Goal: Task Accomplishment & Management: Use online tool/utility

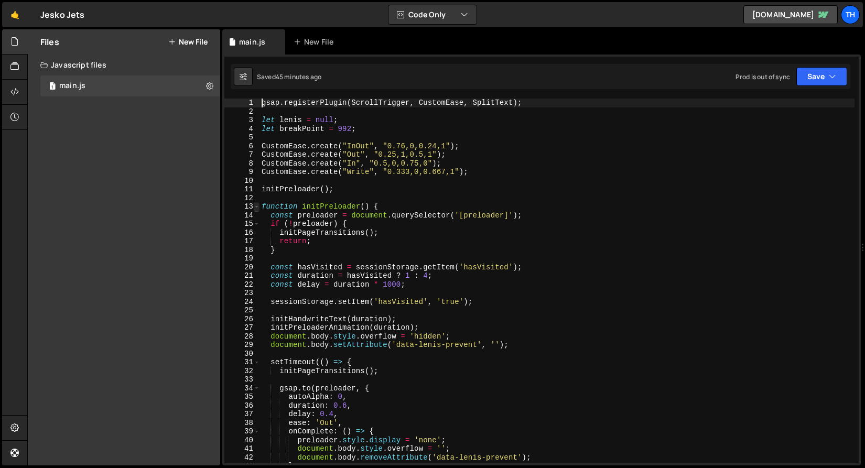
click at [254, 207] on span at bounding box center [257, 206] width 6 height 9
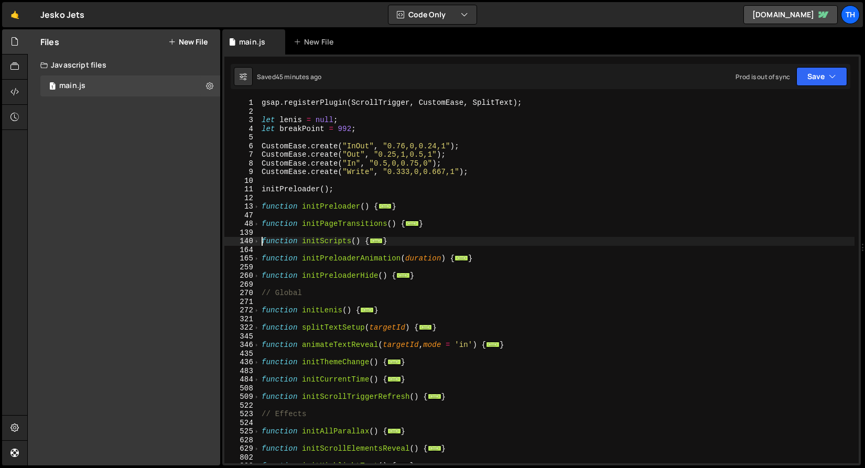
click at [260, 240] on div "gsap . registerPlugin ( ScrollTrigger , CustomEase , SplitText ) ; let lenis = …" at bounding box center [557, 290] width 595 height 382
click at [259, 240] on span at bounding box center [257, 241] width 6 height 9
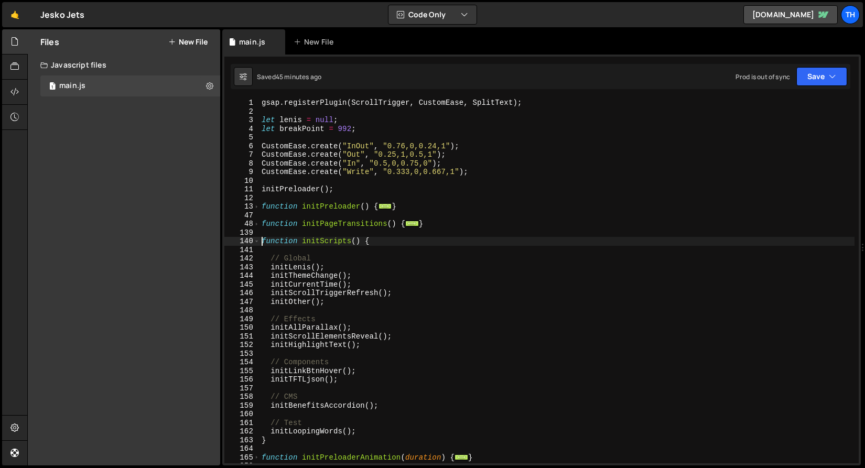
click at [358, 430] on div "gsap . registerPlugin ( ScrollTrigger , CustomEase , SplitText ) ; let lenis = …" at bounding box center [557, 290] width 595 height 382
type textarea "initLoopingWords();"
drag, startPoint x: 357, startPoint y: 428, endPoint x: 344, endPoint y: 428, distance: 13.1
click at [344, 428] on div "gsap . registerPlugin ( ScrollTrigger , CustomEase , SplitText ) ; let lenis = …" at bounding box center [557, 290] width 595 height 382
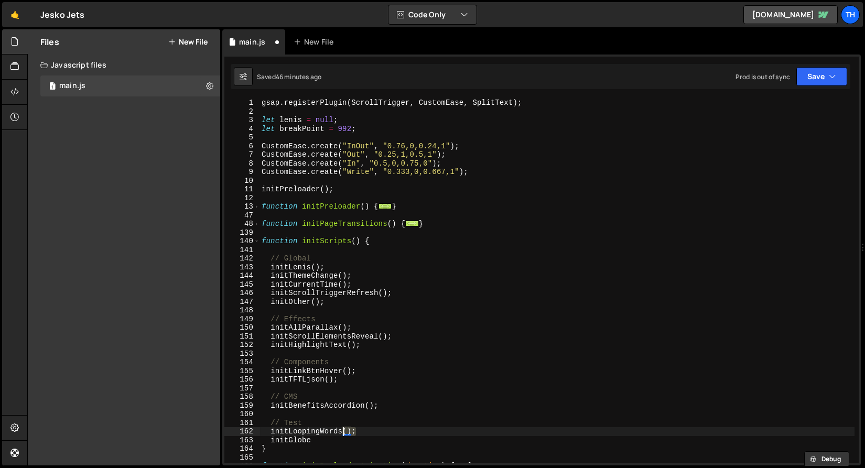
click at [326, 441] on div "gsap . registerPlugin ( ScrollTrigger , CustomEase , SplitText ) ; let lenis = …" at bounding box center [557, 290] width 595 height 382
paste textarea "();"
type textarea "initGlobe();"
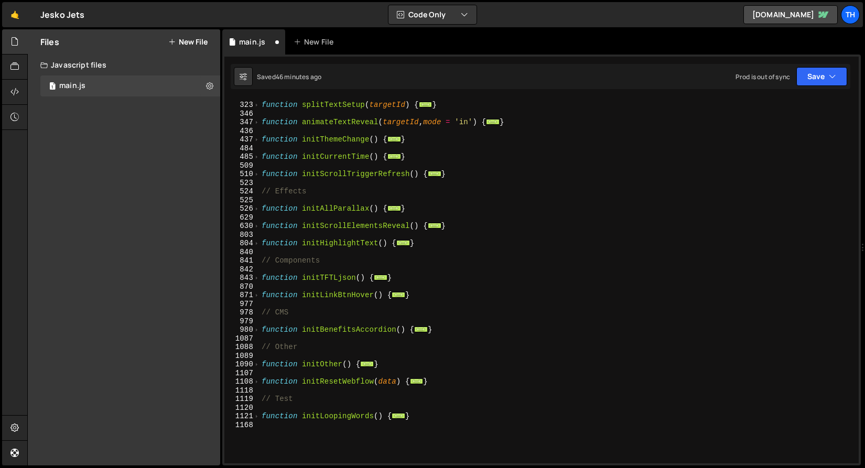
scroll to position [575, 0]
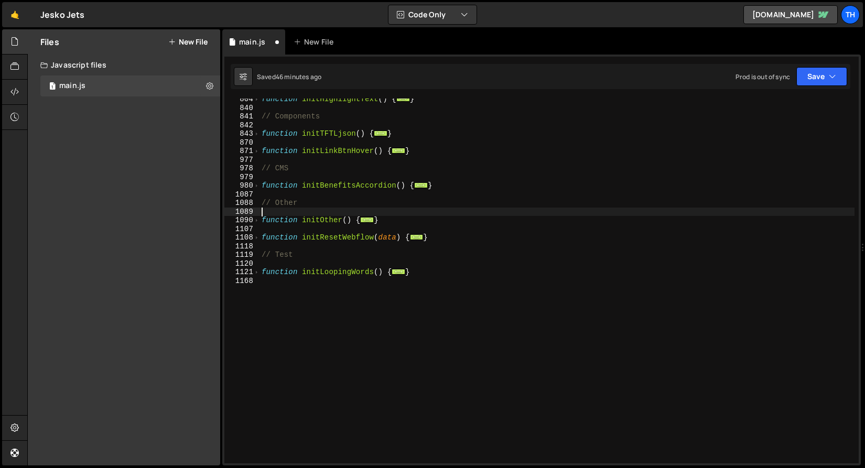
drag, startPoint x: 393, startPoint y: 216, endPoint x: 232, endPoint y: 216, distance: 161.0
click at [232, 216] on div "initGlobe(); 804 840 841 842 843 870 871 977 978 979 980 1087 1088 1089 1090 11…" at bounding box center [541, 281] width 635 height 365
drag, startPoint x: 384, startPoint y: 219, endPoint x: 183, endPoint y: 220, distance: 201.9
click at [183, 220] on div "Files New File Javascript files 1 main.js 0 CSS files Copy share link Edit File…" at bounding box center [446, 247] width 838 height 437
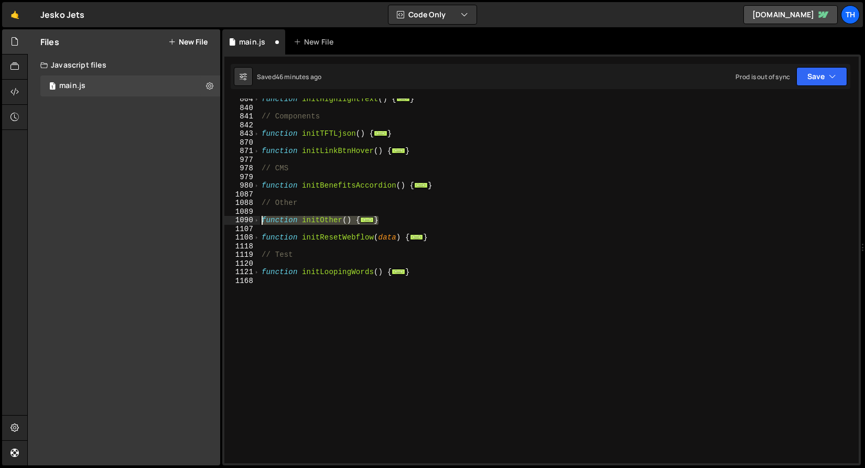
type textarea "function initOther() { // Current year"
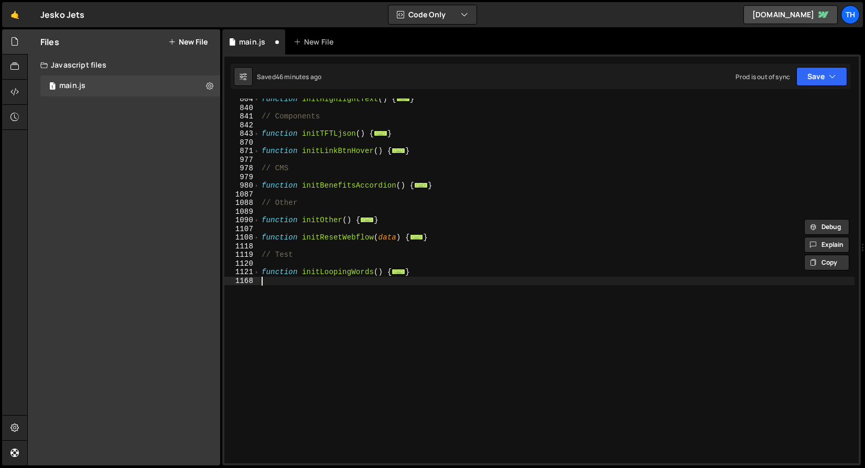
click at [282, 286] on div "function initHighlightText ( ) { ... } // Components function initTFTLjson ( ) …" at bounding box center [557, 286] width 595 height 382
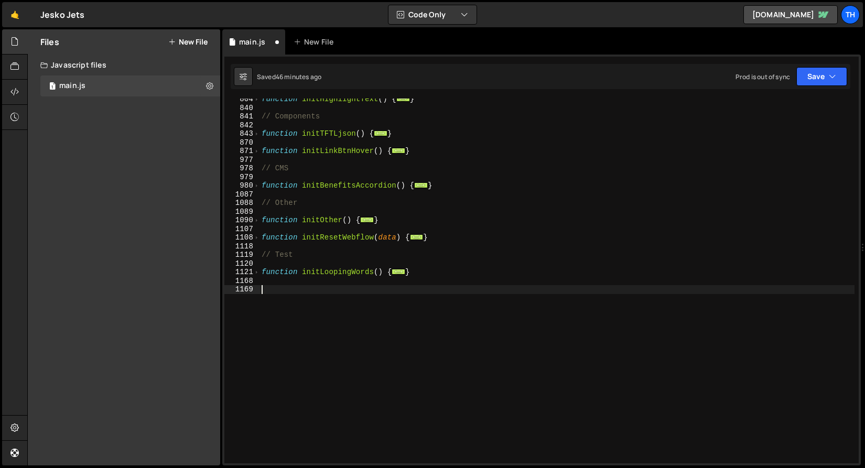
paste textarea "}"
type textarea "}"
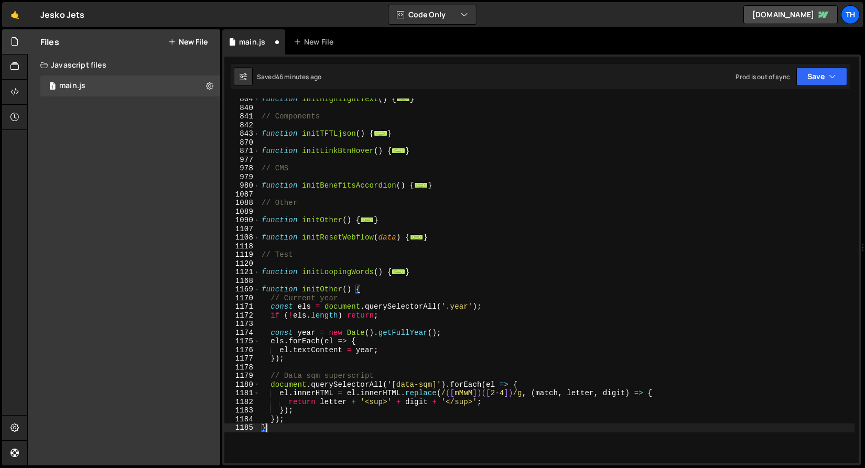
click at [331, 285] on div "function initHighlightText ( ) { ... } // Components function initTFTLjson ( ) …" at bounding box center [557, 286] width 595 height 382
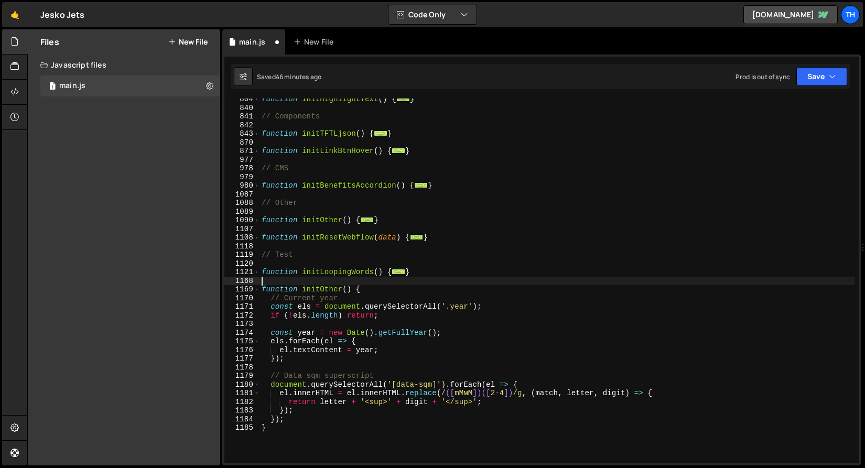
click at [331, 285] on div "function initHighlightText ( ) { ... } // Components function initTFTLjson ( ) …" at bounding box center [557, 286] width 595 height 382
click at [333, 289] on div "function initHighlightText ( ) { ... } // Components function initTFTLjson ( ) …" at bounding box center [557, 286] width 595 height 382
click at [325, 289] on div "function initHighlightText ( ) { ... } // Components function initTFTLjson ( ) …" at bounding box center [557, 286] width 595 height 382
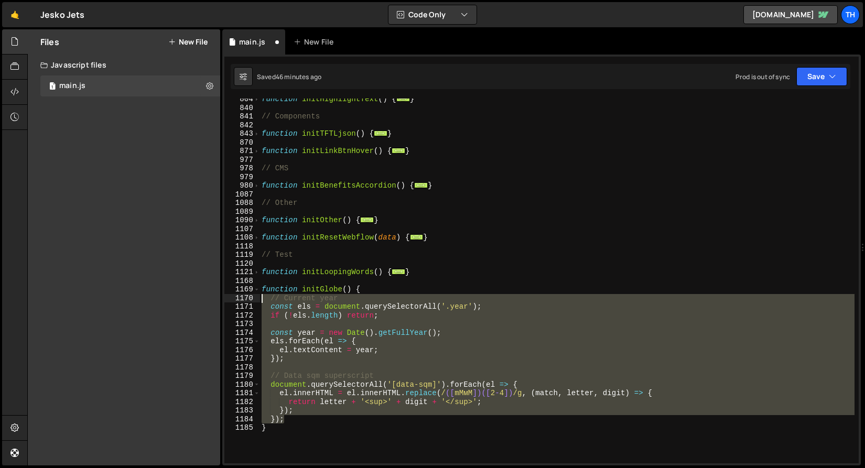
drag, startPoint x: 331, startPoint y: 422, endPoint x: 212, endPoint y: 302, distance: 169.1
click at [212, 302] on div "Files New File Javascript files 1 main.js 0 CSS files Copy share link Edit File…" at bounding box center [446, 247] width 838 height 437
paste textarea ".pointColor(() => 'red"
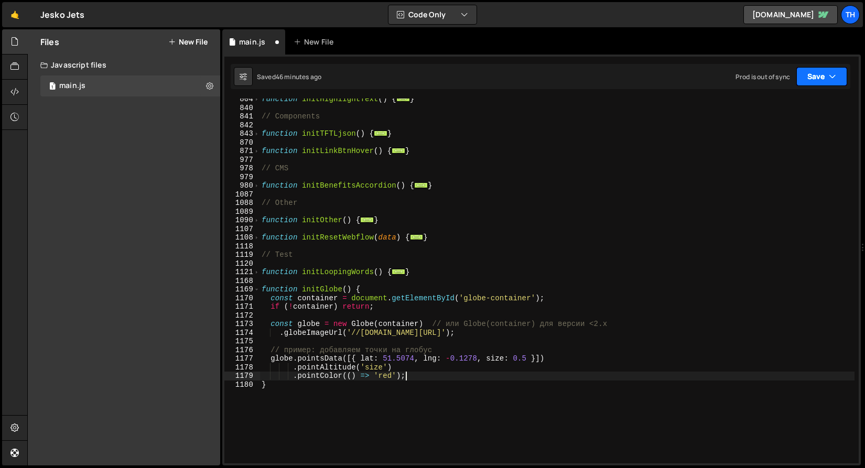
click at [827, 80] on button "Save" at bounding box center [822, 76] width 51 height 19
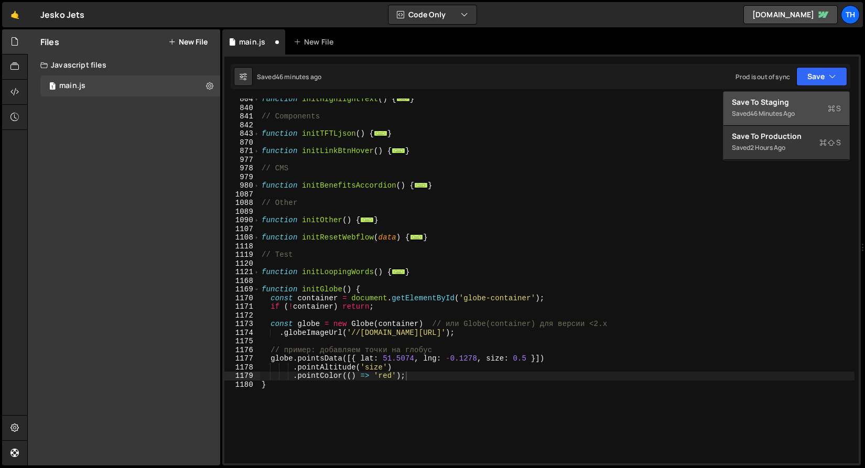
click at [727, 114] on button "Save to Staging S Saved 46 minutes ago" at bounding box center [787, 109] width 126 height 34
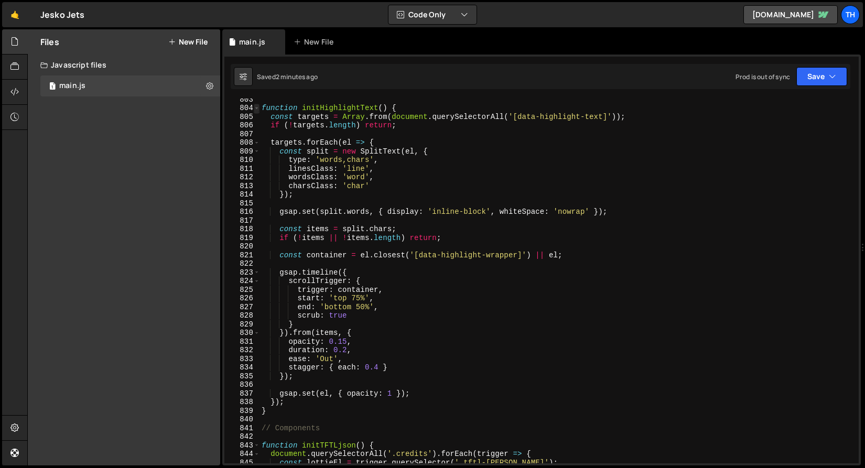
click at [258, 108] on span at bounding box center [257, 108] width 6 height 9
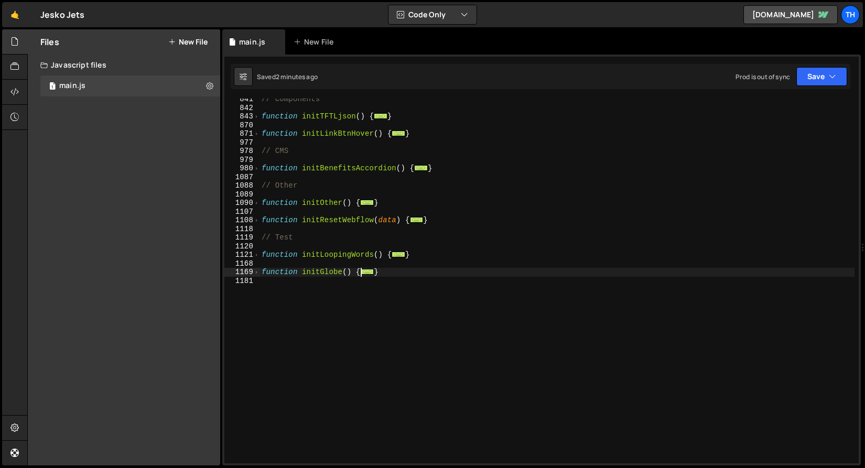
scroll to position [384, 0]
click at [256, 274] on span at bounding box center [257, 272] width 6 height 9
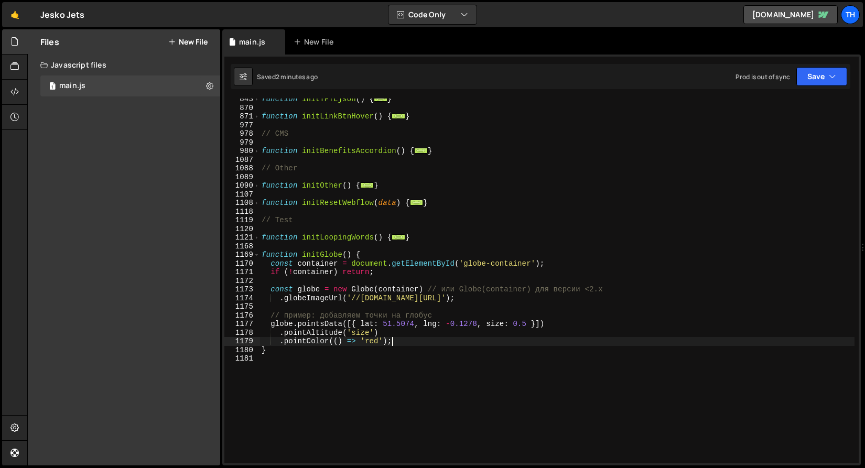
scroll to position [402, 0]
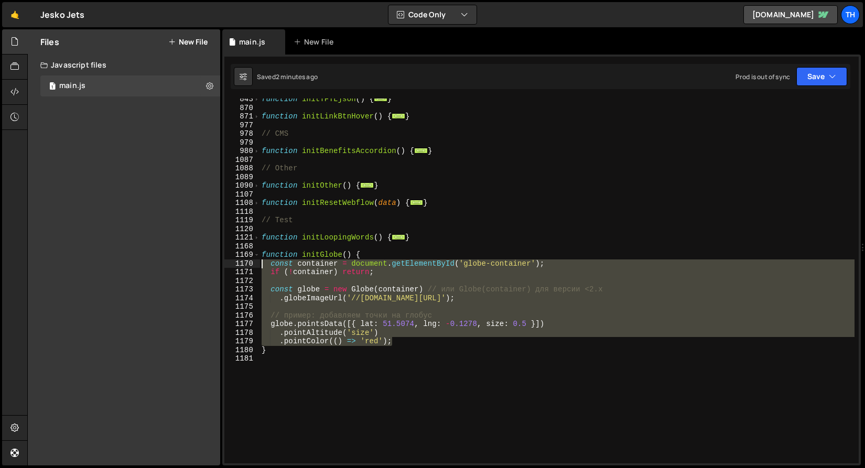
drag, startPoint x: 403, startPoint y: 342, endPoint x: 223, endPoint y: 267, distance: 195.6
click at [223, 267] on div ".pointColor(() => 'red'); 843 870 871 977 978 979 980 1087 1088 1089 1090 1107 …" at bounding box center [541, 260] width 639 height 411
paste textarea ".backgroundColor('rgba(0,0,0,0)')"
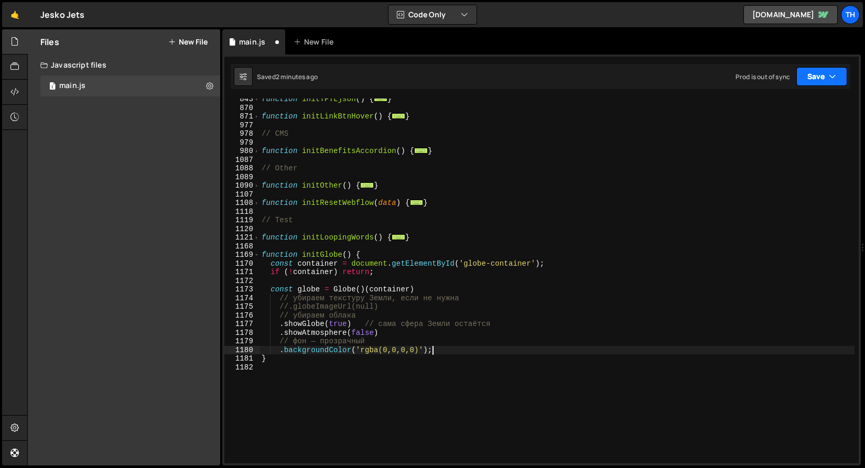
click at [812, 84] on button "Save" at bounding box center [822, 76] width 51 height 19
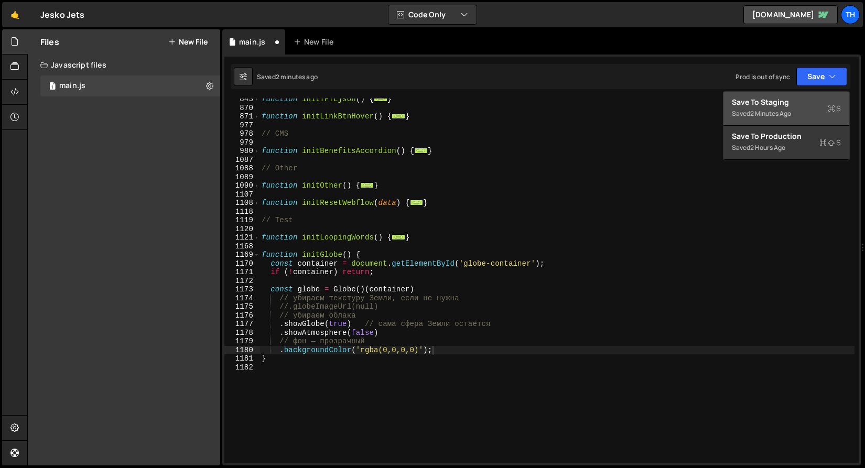
click at [797, 98] on div "Save to Staging S" at bounding box center [786, 102] width 109 height 10
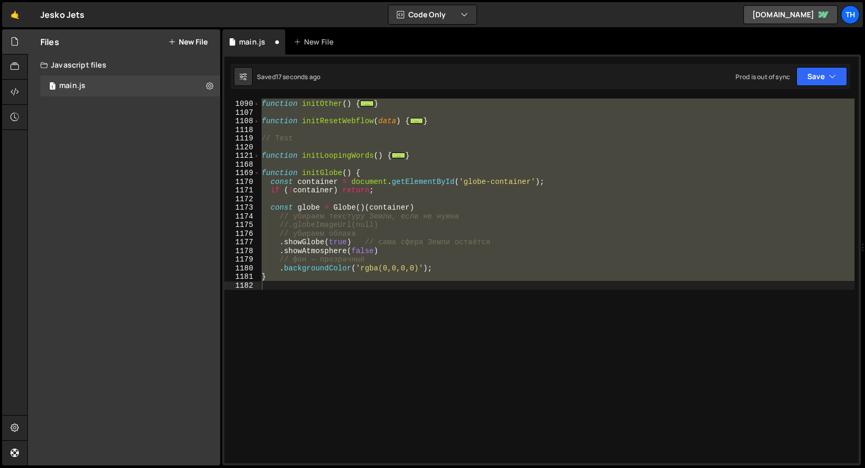
scroll to position [479, 0]
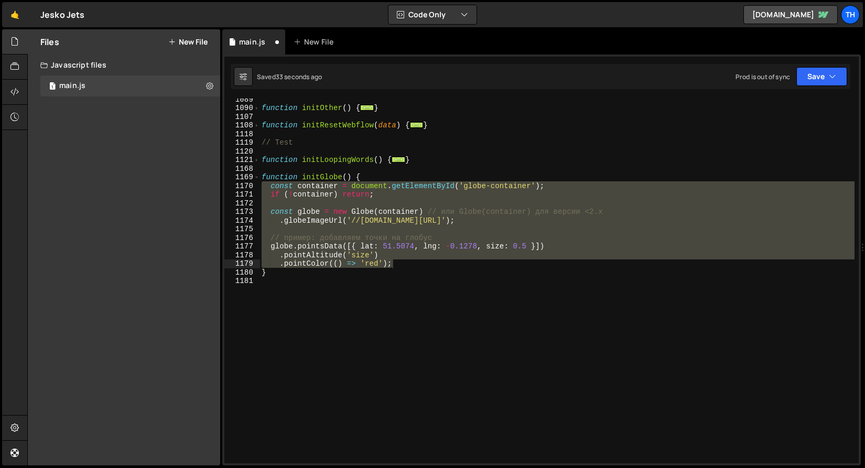
click at [395, 262] on div "function initOther ( ) { ... } function initResetWebflow ( data ) { ... } // Te…" at bounding box center [557, 286] width 595 height 382
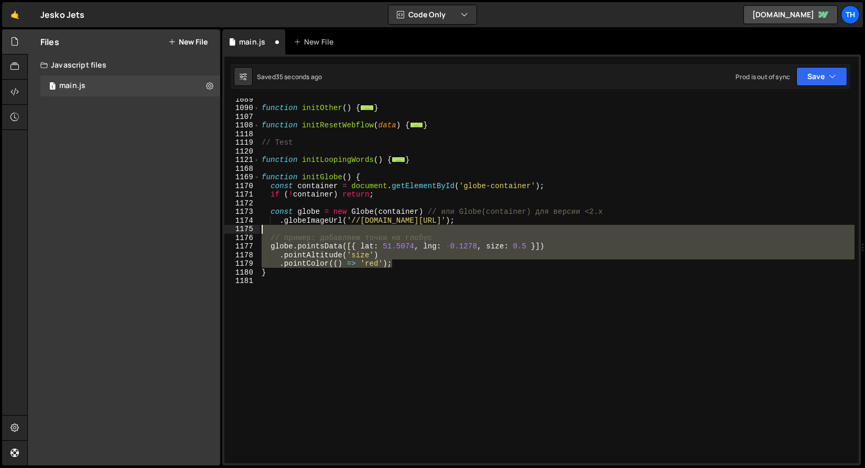
drag, startPoint x: 402, startPoint y: 263, endPoint x: 228, endPoint y: 228, distance: 178.1
click at [228, 228] on div ".pointColor(() => 'red'); 1089 1090 1107 1108 1118 1119 1120 1121 1168 1169 117…" at bounding box center [541, 281] width 635 height 365
paste textarea ".backgroundColor('rgba(0,0,0,0)');"
type textarea ".backgroundColor('rgba(0,0,0,0)');"
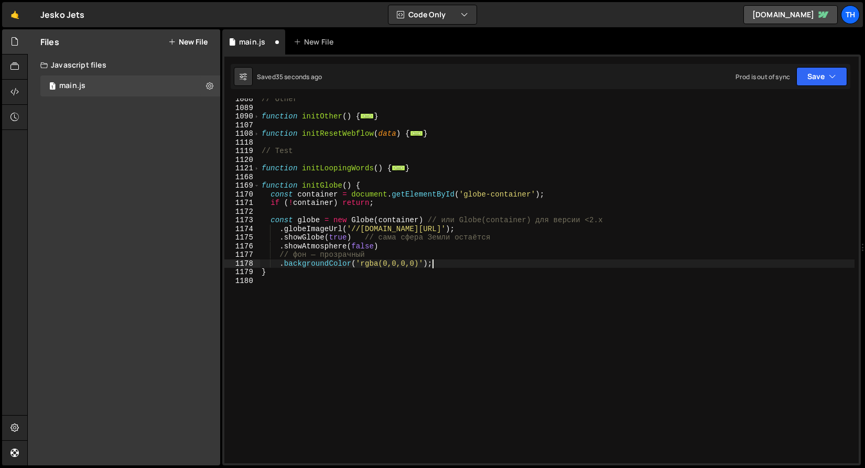
scroll to position [471, 0]
click at [283, 280] on div "// Other function initOther ( ) { ... } function initResetWebflow ( data ) { ..…" at bounding box center [557, 286] width 595 height 382
drag, startPoint x: 283, startPoint y: 273, endPoint x: 247, endPoint y: 273, distance: 36.2
click at [247, 273] on div "1088 1089 1090 1107 1108 1118 1119 1120 1121 1168 1169 1170 1171 1172 1173 1174…" at bounding box center [541, 281] width 635 height 365
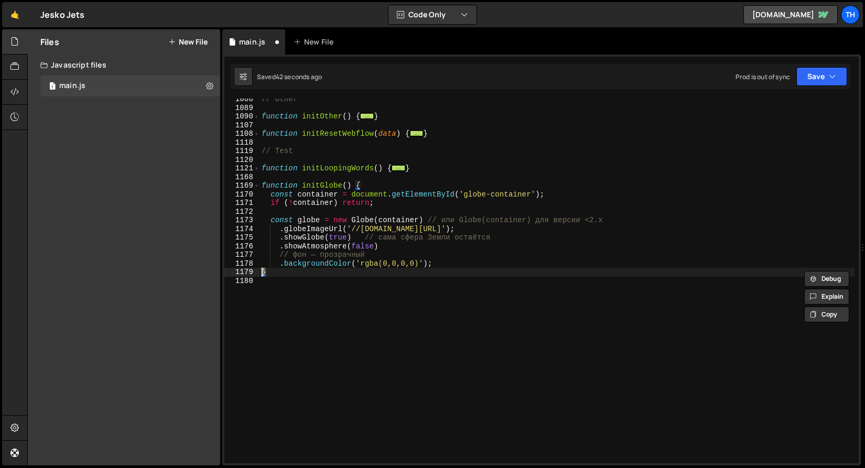
paste textarea ");"
click at [436, 267] on div "// Other function initOther ( ) { ... } function initResetWebflow ( data ) { ..…" at bounding box center [557, 286] width 595 height 382
type textarea ".backgroundColor('rgba(0,0,0,0)');"
paste textarea "});"
type textarea "});"
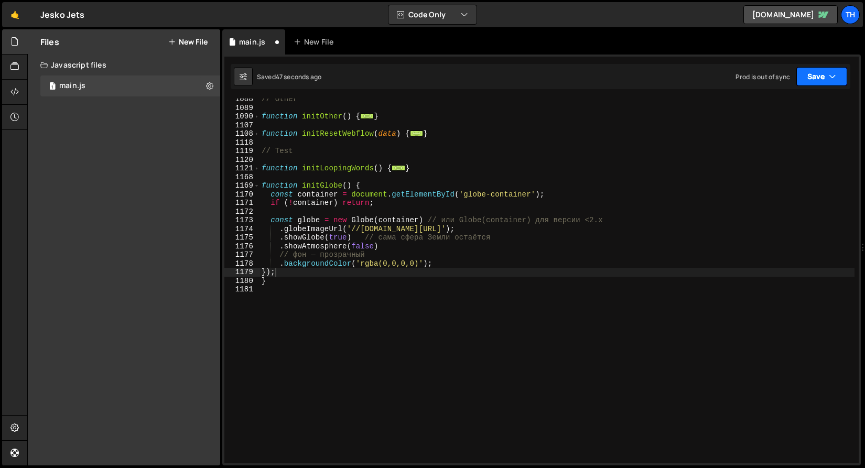
click at [815, 83] on button "Save" at bounding box center [822, 76] width 51 height 19
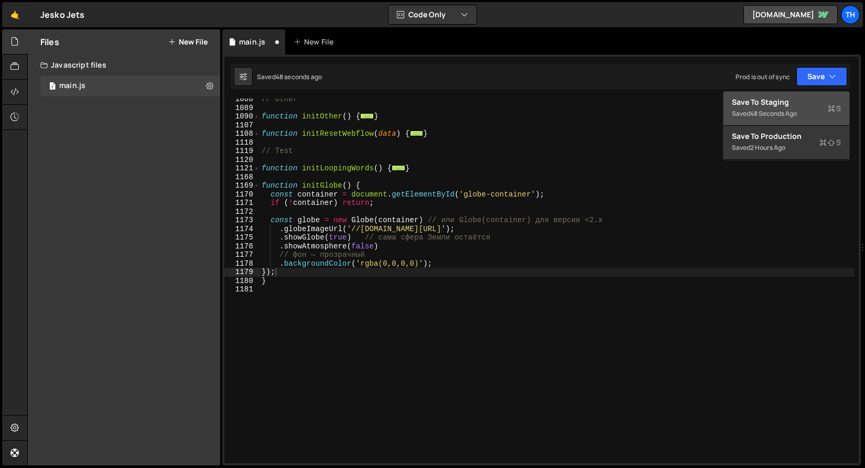
click at [770, 113] on div "48 seconds ago" at bounding box center [774, 113] width 47 height 9
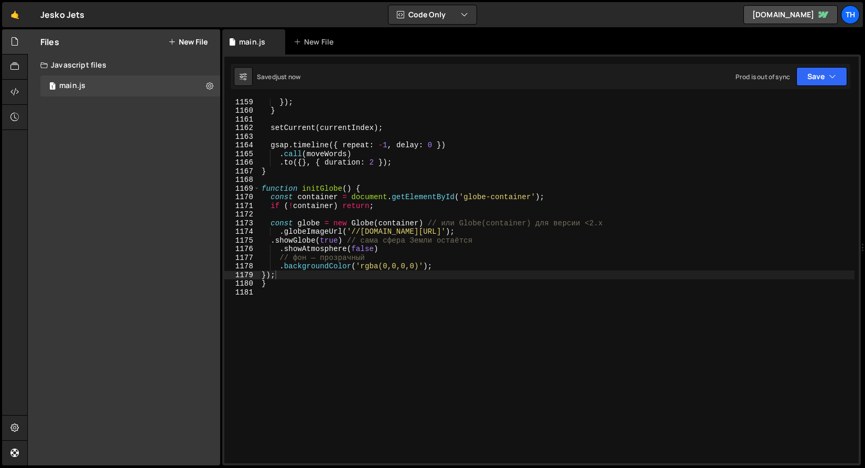
scroll to position [10026, 0]
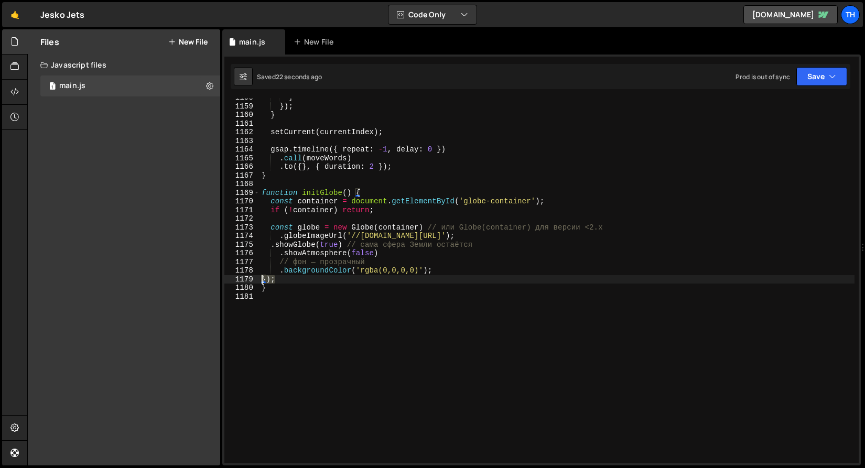
drag, startPoint x: 283, startPoint y: 275, endPoint x: 240, endPoint y: 276, distance: 43.0
click at [240, 276] on div "}); 1158 1159 1160 1161 1162 1163 1164 1165 1166 1167 1168 1169 1170 1171 1172 …" at bounding box center [541, 281] width 635 height 365
click at [829, 79] on icon "button" at bounding box center [832, 76] width 7 height 10
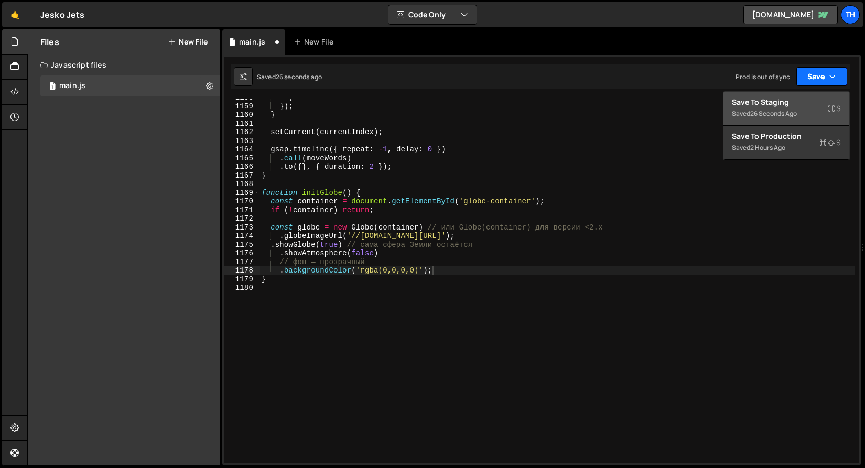
click at [804, 85] on button "Save" at bounding box center [822, 76] width 51 height 19
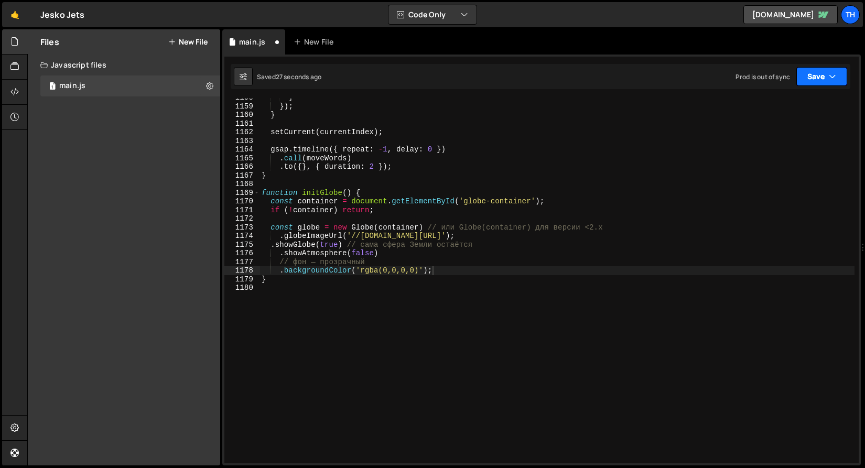
click at [807, 80] on button "Save" at bounding box center [822, 76] width 51 height 19
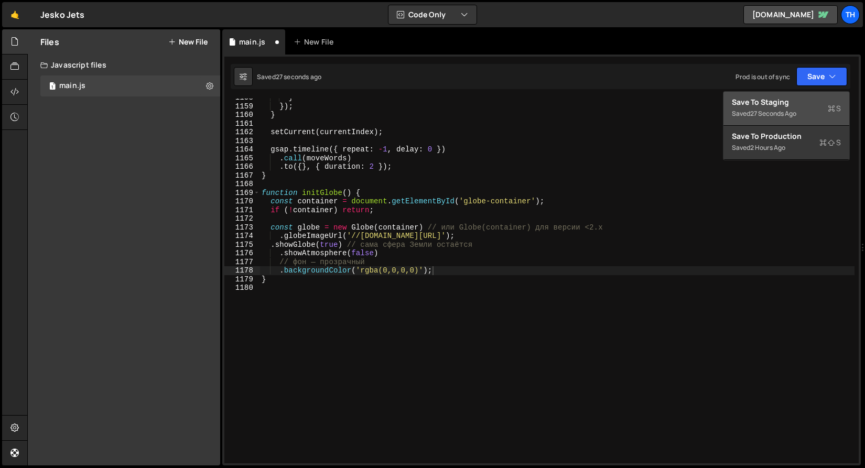
click at [803, 99] on div "Save to Staging S" at bounding box center [786, 102] width 109 height 10
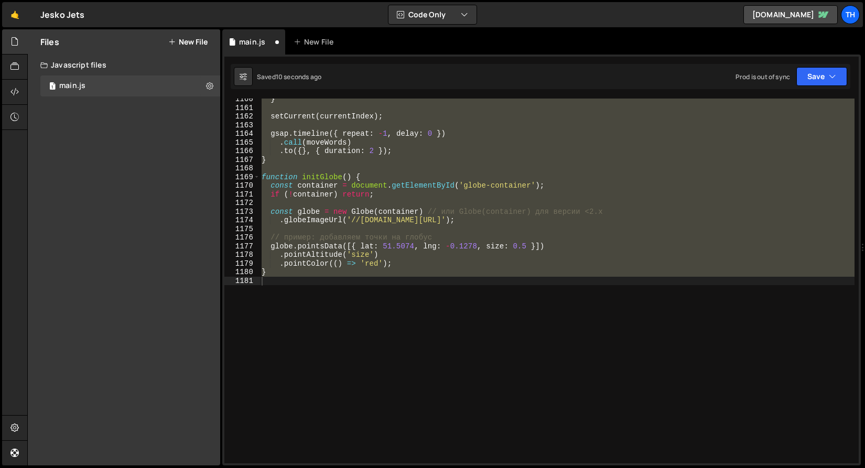
scroll to position [674, 0]
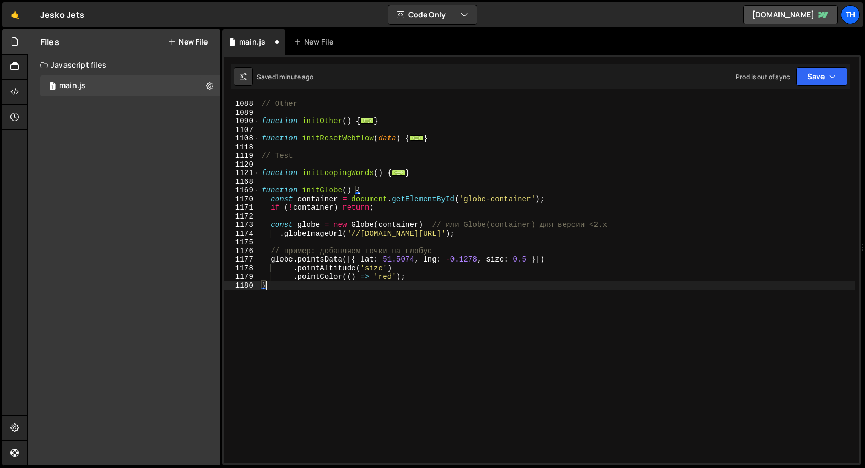
click at [418, 284] on div "// Other function initOther ( ) { ... } function initResetWebflow ( data ) { ..…" at bounding box center [557, 282] width 595 height 382
drag, startPoint x: 418, startPoint y: 281, endPoint x: 386, endPoint y: 275, distance: 32.6
click at [386, 275] on div "// Other function initOther ( ) { ... } function initResetWebflow ( data ) { ..…" at bounding box center [557, 282] width 595 height 382
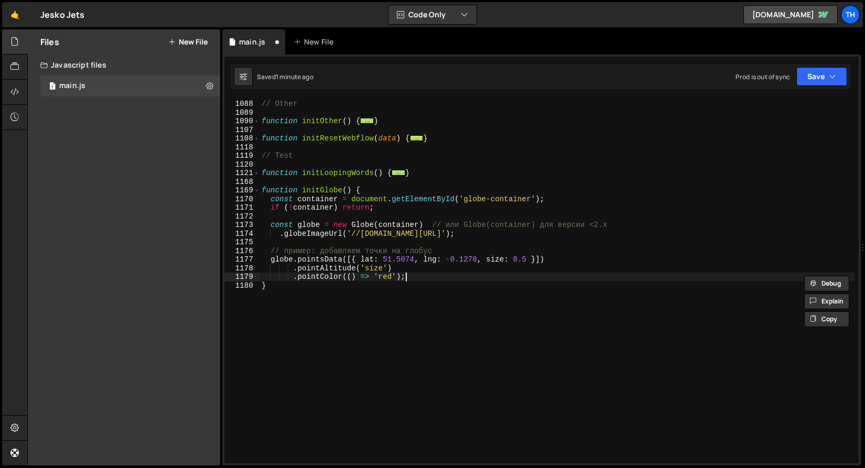
click at [425, 275] on div "// Other function initOther ( ) { ... } function initResetWebflow ( data ) { ..…" at bounding box center [557, 282] width 595 height 382
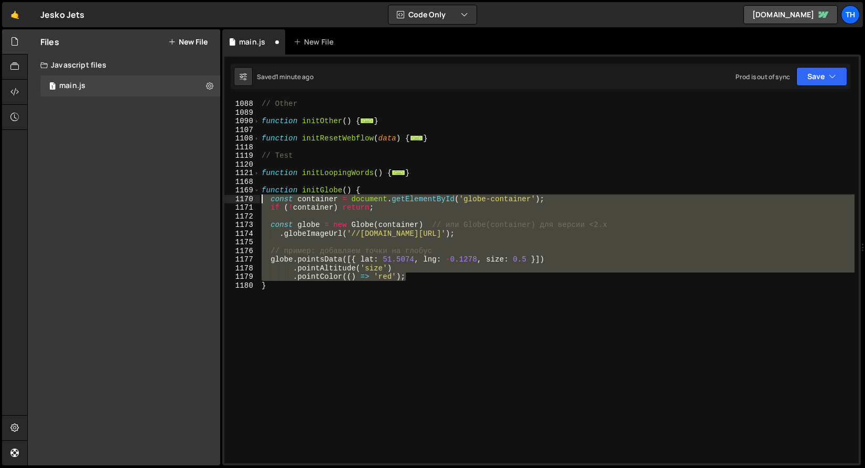
drag, startPoint x: 427, startPoint y: 277, endPoint x: 218, endPoint y: 199, distance: 223.1
click at [218, 199] on div "Files New File Javascript files 1 main.js 0 CSS files Copy share link Edit File…" at bounding box center [446, 247] width 838 height 437
paste textarea ".backgroundColor('rgba(0,0,0,0)');"
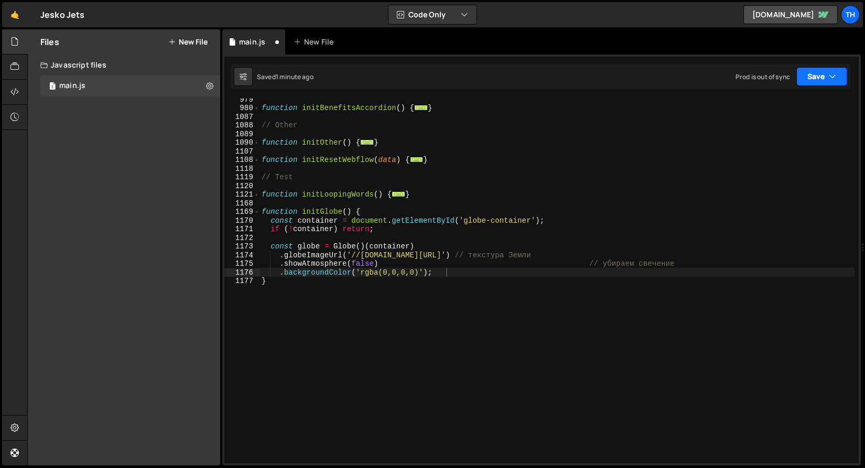
click at [819, 76] on button "Save" at bounding box center [822, 76] width 51 height 19
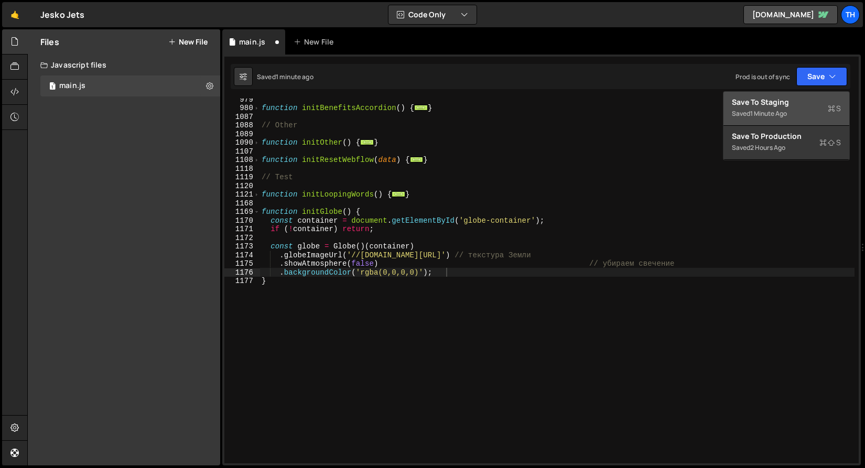
click at [807, 98] on div "Save to Staging S" at bounding box center [786, 102] width 109 height 10
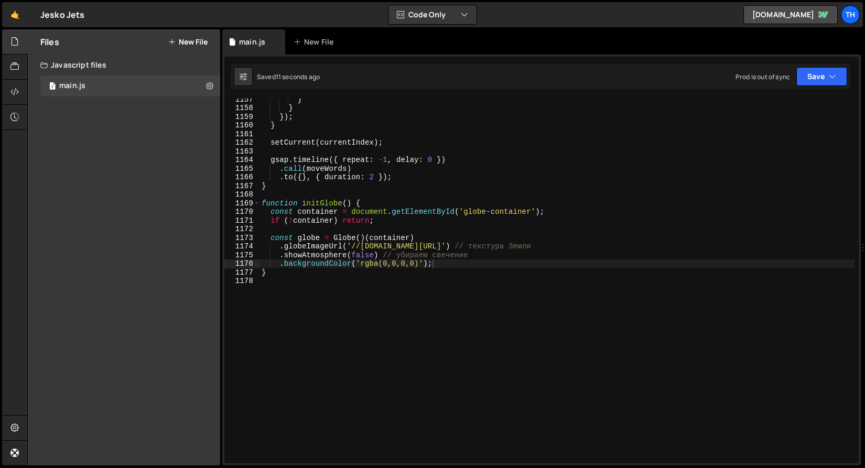
scroll to position [10015, 0]
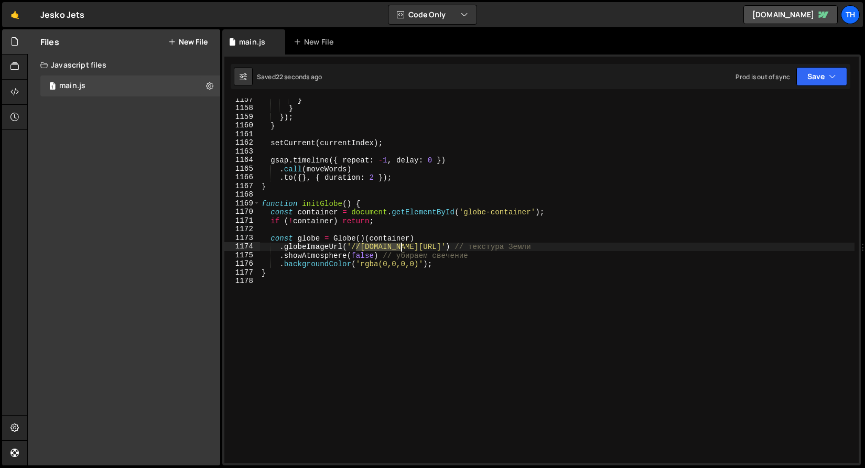
drag, startPoint x: 357, startPoint y: 248, endPoint x: 402, endPoint y: 245, distance: 44.7
click at [402, 245] on div "} } }) ; } setCurrent ( currentIndex ) ; gsap . timeline ({ repeat : - 1 , dela…" at bounding box center [557, 286] width 595 height 382
drag, startPoint x: 583, startPoint y: 248, endPoint x: 351, endPoint y: 245, distance: 231.8
click at [351, 245] on div "} } }) ; } setCurrent ( currentIndex ) ; gsap . timeline ({ repeat : - 1 , dela…" at bounding box center [557, 286] width 595 height 382
paste textarea "https://cdn.prod.website-files.com/68b57ef5ef86011d9b251e8e/68b5eb9ee319bca39ca…"
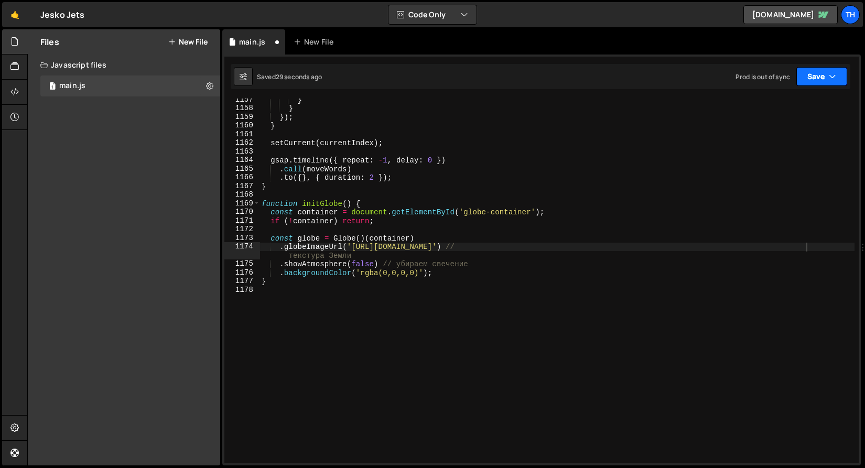
click at [834, 81] on icon "button" at bounding box center [832, 76] width 7 height 10
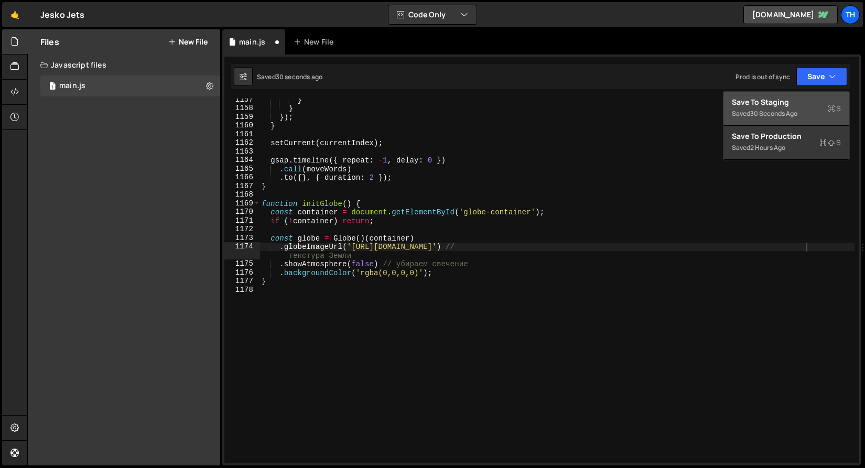
click at [820, 100] on div "Save to Staging S" at bounding box center [786, 102] width 109 height 10
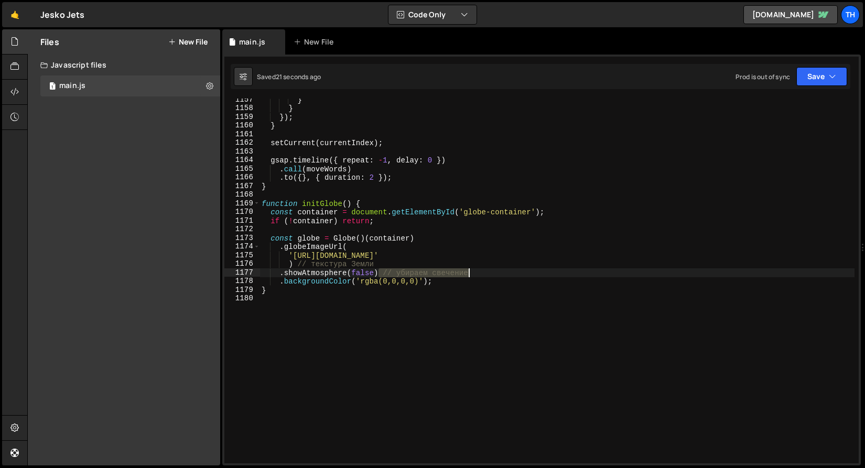
drag, startPoint x: 380, startPoint y: 272, endPoint x: 502, endPoint y: 270, distance: 122.2
click at [502, 271] on div "} } }) ; } setCurrent ( currentIndex ) ; gsap . timeline ({ repeat : - 1 , dela…" at bounding box center [557, 286] width 595 height 382
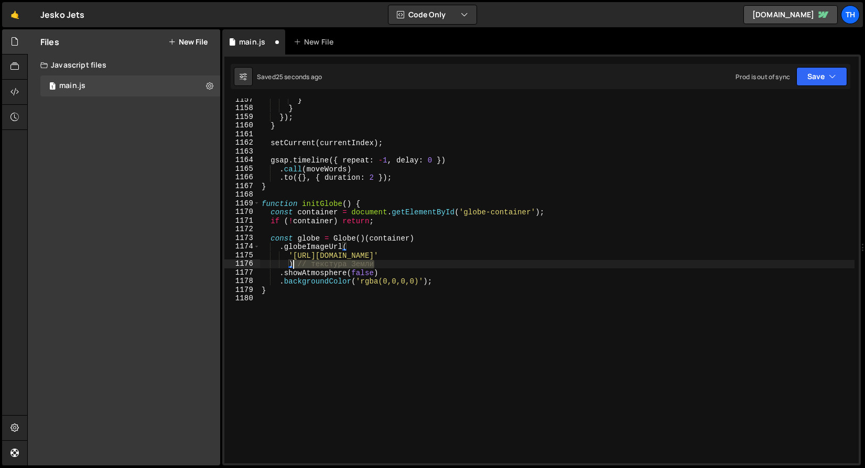
drag, startPoint x: 382, startPoint y: 266, endPoint x: 294, endPoint y: 263, distance: 88.1
click at [294, 263] on div "} } }) ; } setCurrent ( currentIndex ) ; gsap . timeline ({ repeat : - 1 , dela…" at bounding box center [557, 286] width 595 height 382
click at [371, 274] on div "} } }) ; } setCurrent ( currentIndex ) ; gsap . timeline ({ repeat : - 1 , dela…" at bounding box center [557, 286] width 595 height 382
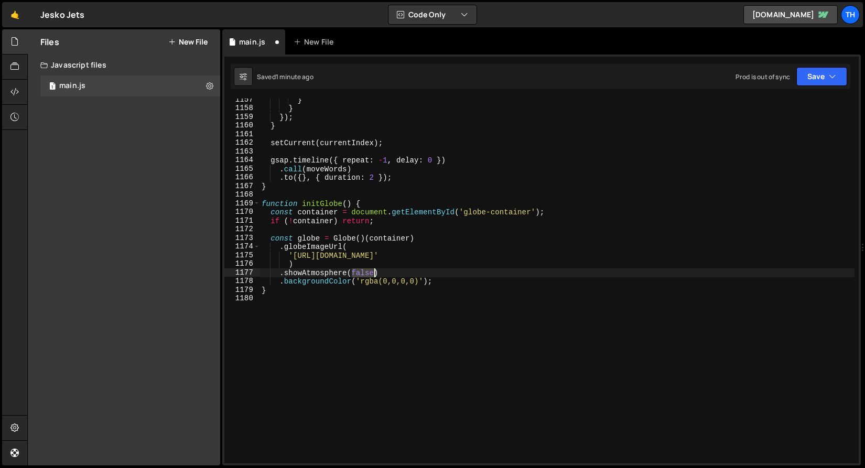
click at [371, 274] on div "} } }) ; } setCurrent ( currentIndex ) ; gsap . timeline ({ repeat : - 1 , dela…" at bounding box center [557, 286] width 595 height 382
click at [360, 267] on div "} } }) ; } setCurrent ( currentIndex ) ; gsap . timeline ({ repeat : - 1 , dela…" at bounding box center [557, 286] width 595 height 382
click at [361, 272] on div "} } }) ; } setCurrent ( currentIndex ) ; gsap . timeline ({ repeat : - 1 , dela…" at bounding box center [557, 286] width 595 height 382
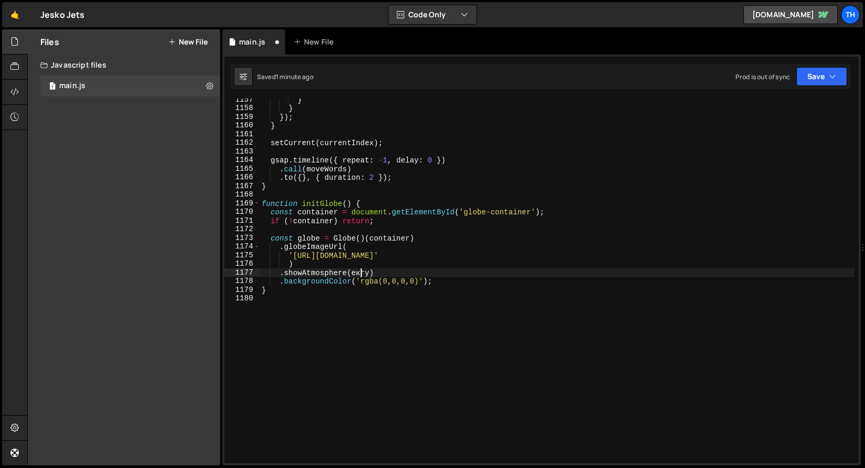
click at [361, 272] on div "} } }) ; } setCurrent ( currentIndex ) ; gsap . timeline ({ repeat : - 1 , dela…" at bounding box center [557, 286] width 595 height 382
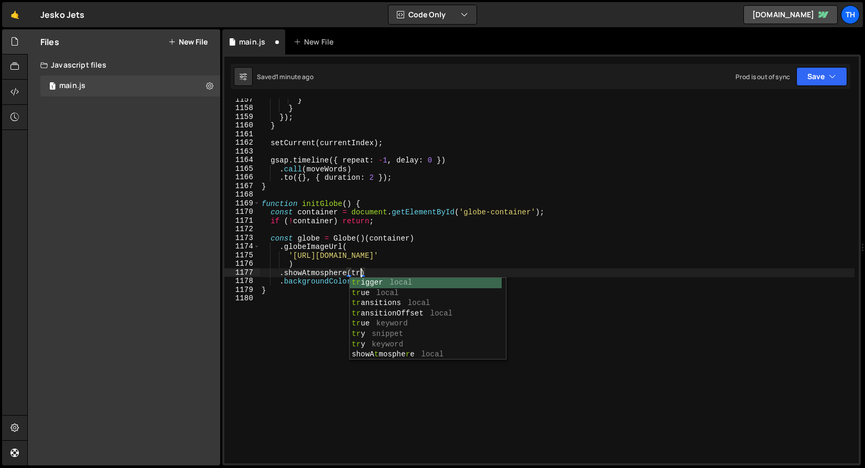
scroll to position [0, 7]
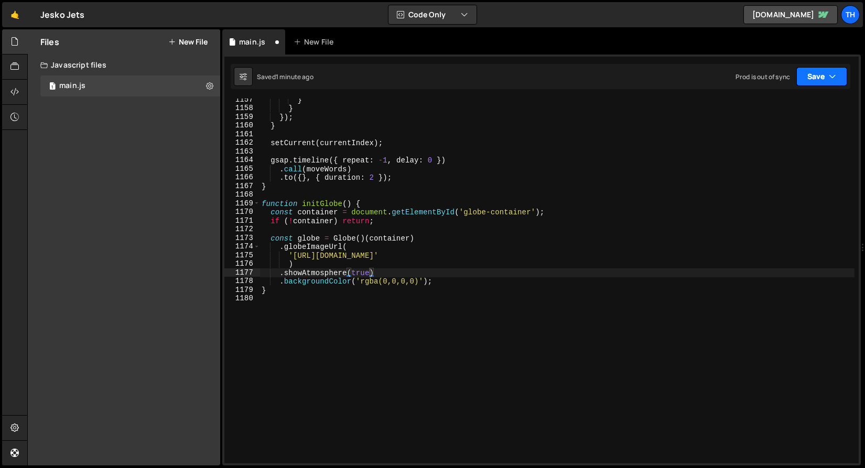
click at [827, 83] on button "Save" at bounding box center [822, 76] width 51 height 19
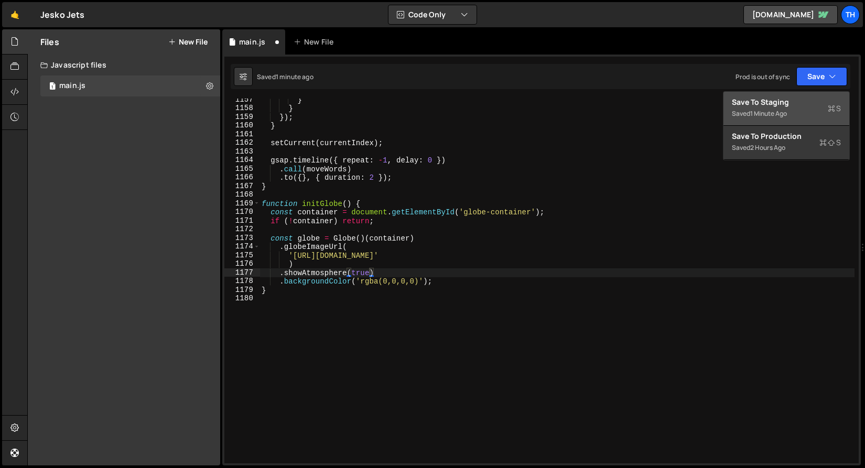
click at [805, 103] on div "Save to Staging S" at bounding box center [786, 102] width 109 height 10
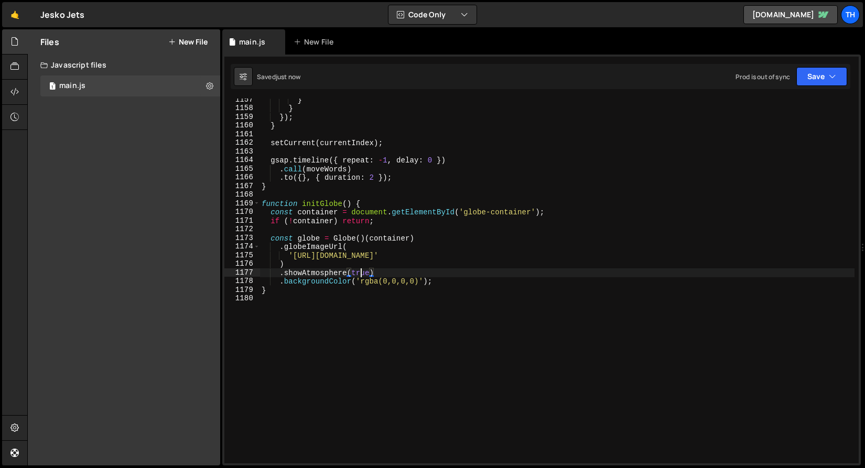
click at [360, 269] on div "} } }) ; } setCurrent ( currentIndex ) ; gsap . timeline ({ repeat : - 1 , dela…" at bounding box center [557, 286] width 595 height 382
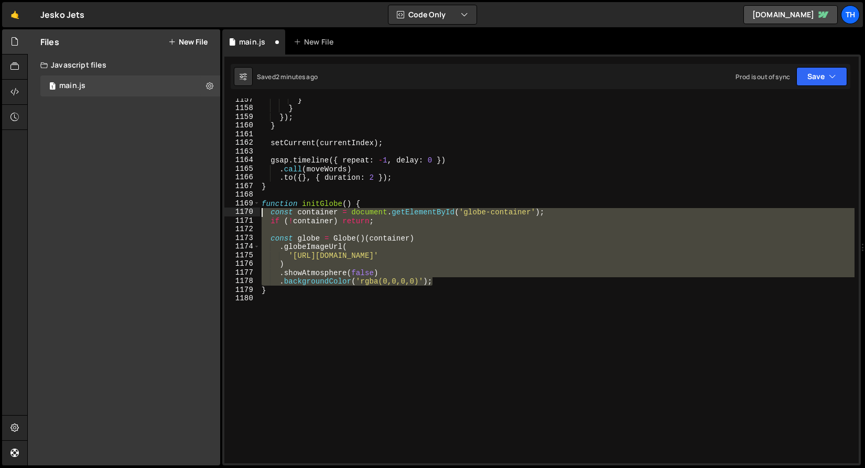
drag, startPoint x: 446, startPoint y: 281, endPoint x: 228, endPoint y: 215, distance: 228.0
click at [228, 215] on div ".showAtmosphere(false) 1157 1158 1159 1160 1161 1162 1163 1164 1165 1166 1167 1…" at bounding box center [541, 281] width 635 height 365
paste textarea ".controls().enableZoom = false; // отключаем zoom"
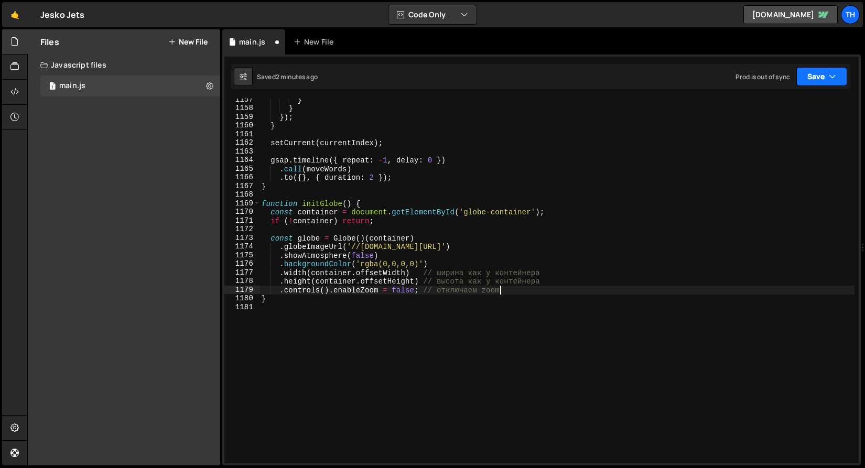
click at [810, 84] on button "Save" at bounding box center [822, 76] width 51 height 19
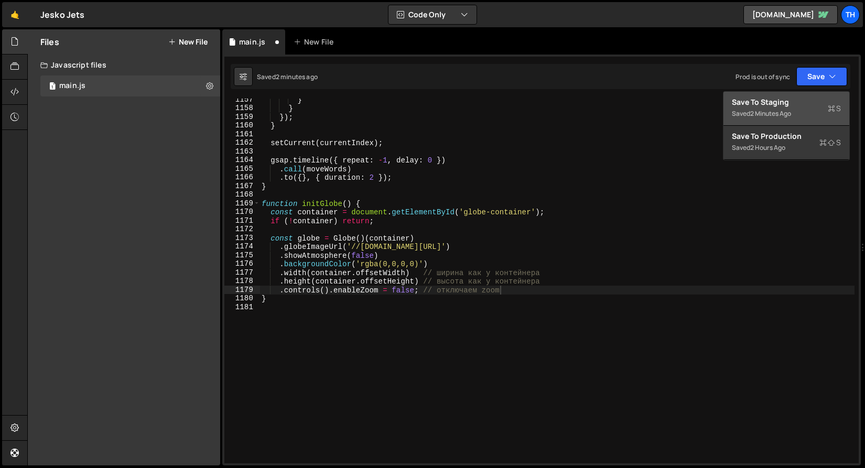
click at [799, 99] on div "Save to Staging S" at bounding box center [786, 102] width 109 height 10
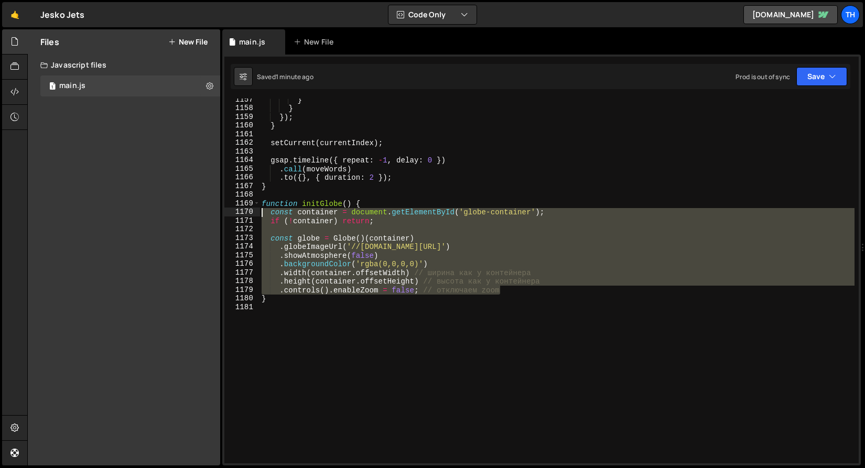
drag, startPoint x: 527, startPoint y: 292, endPoint x: 238, endPoint y: 215, distance: 299.1
click at [238, 215] on div ".controls().enableZoom = false; // отключаем zoom 1157 1158 1159 1160 1161 1162…" at bounding box center [541, 281] width 635 height 365
paste textarea "globe.controls().enableZoom = false; // отключаем zoom"
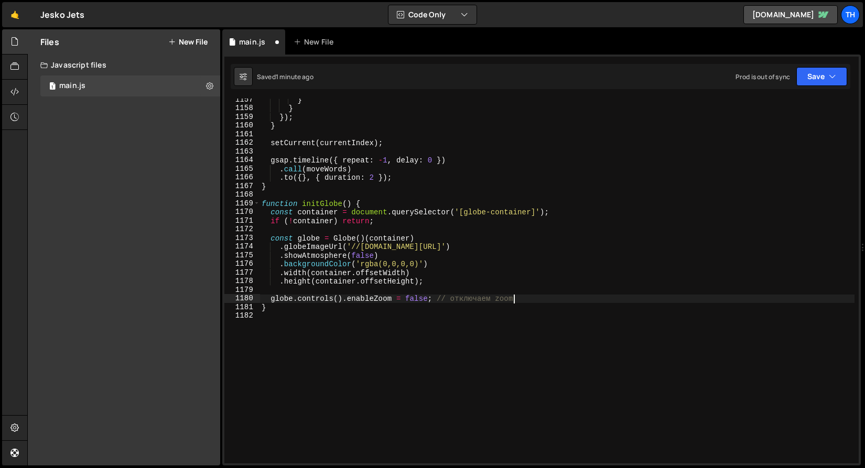
click at [848, 77] on div "Saved 1 minute ago Prod is out of sync Upgrade to Edit Save Save to Staging S S…" at bounding box center [541, 76] width 620 height 25
click at [844, 77] on button "Save" at bounding box center [822, 76] width 51 height 19
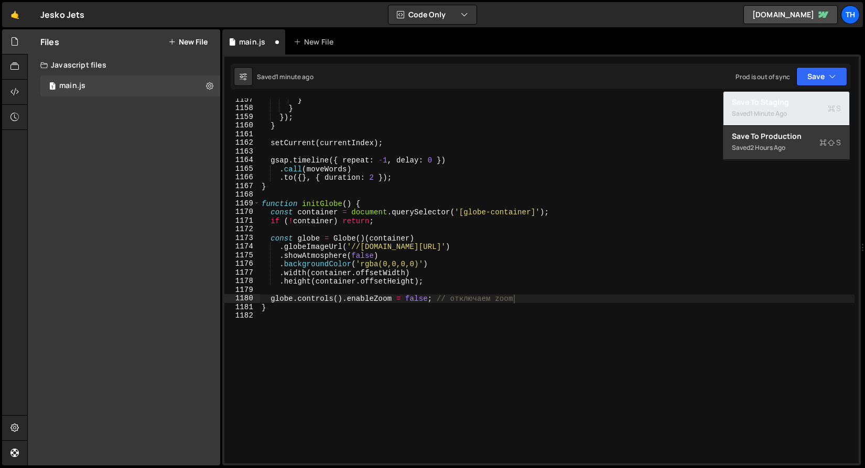
click at [806, 112] on div "Saved 1 minute ago" at bounding box center [786, 114] width 109 height 13
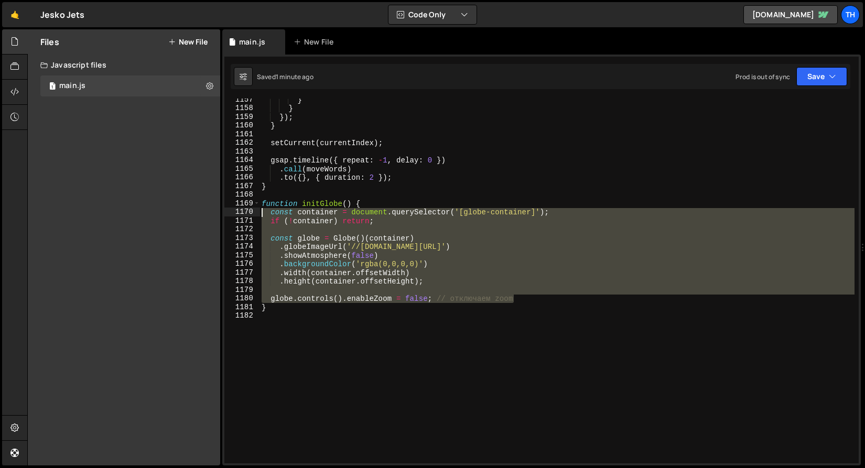
drag, startPoint x: 539, startPoint y: 299, endPoint x: 232, endPoint y: 208, distance: 320.1
click at [232, 208] on div "globe.controls().enableZoom = false; // отключаем zoom 1157 1158 1159 1160 1161…" at bounding box center [541, 281] width 635 height 365
paste textarea "})"
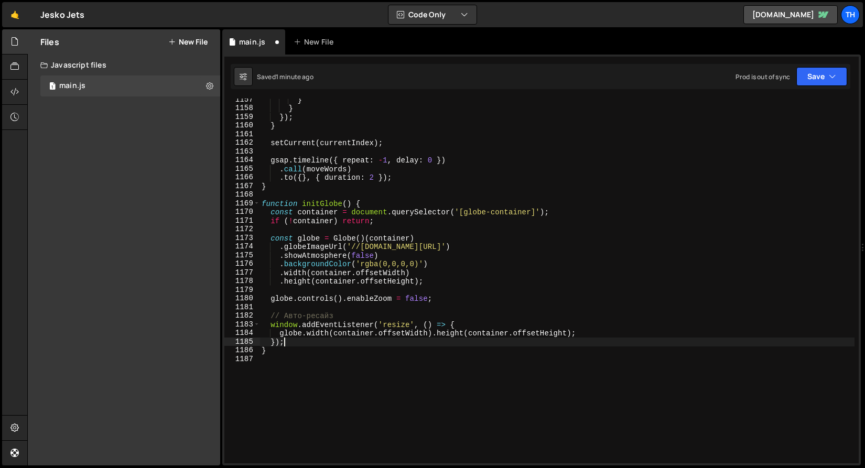
scroll to position [0, 1]
click at [829, 70] on button "Save" at bounding box center [822, 76] width 51 height 19
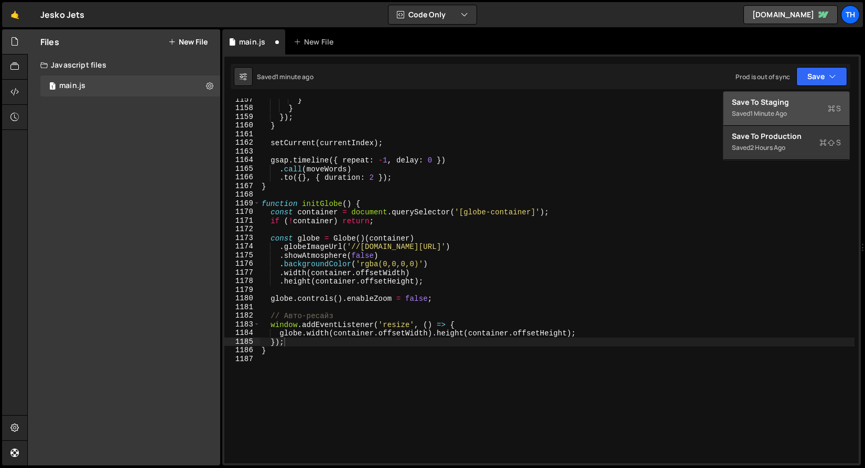
click at [800, 92] on button "Save to Staging S Saved 1 minute ago" at bounding box center [787, 109] width 126 height 34
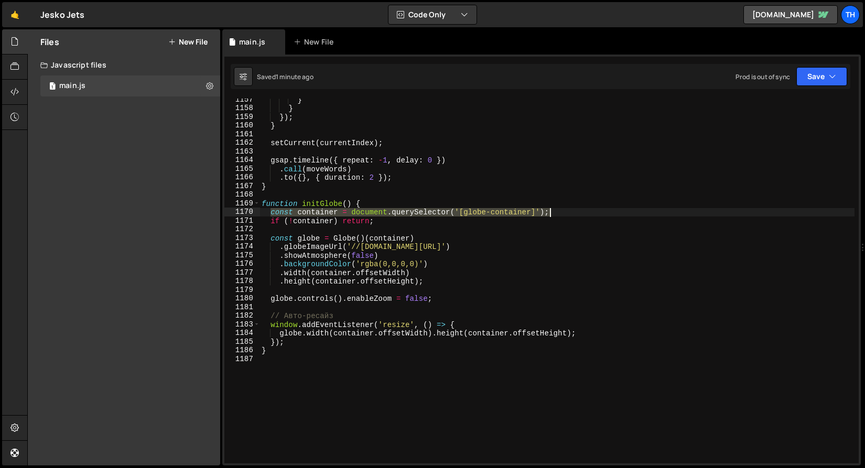
drag, startPoint x: 270, startPoint y: 213, endPoint x: 601, endPoint y: 212, distance: 330.9
click at [601, 212] on div "} } }) ; } setCurrent ( currentIndex ) ; gsap . timeline ({ repeat : - 1 , dela…" at bounding box center [557, 286] width 595 height 382
paste textarea "getElementById('globe-container"
click at [822, 74] on button "Save" at bounding box center [822, 76] width 51 height 19
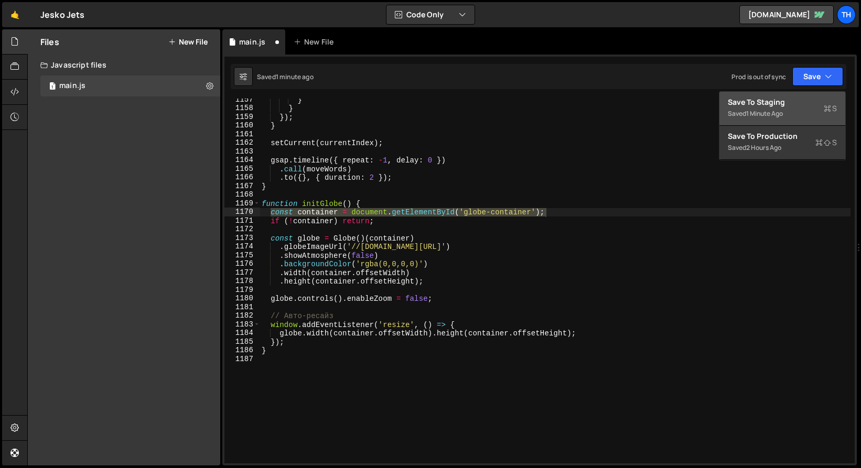
click at [803, 102] on div "Save to Staging S" at bounding box center [782, 102] width 109 height 10
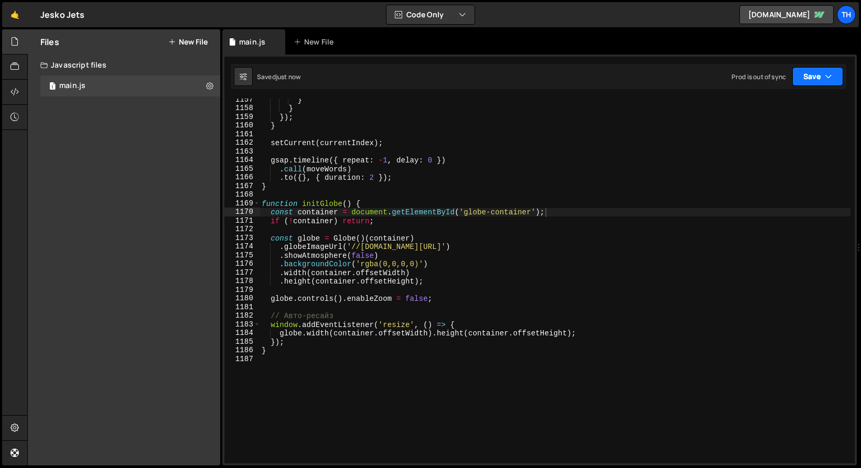
click at [829, 77] on icon "button" at bounding box center [828, 76] width 7 height 10
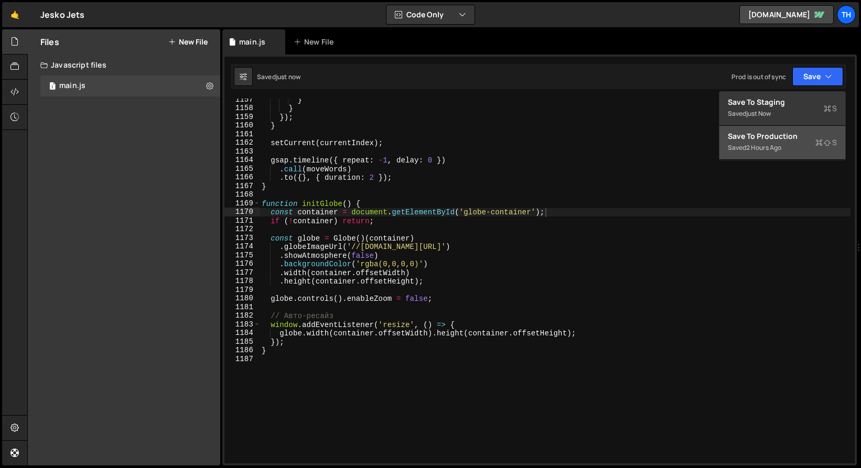
click at [784, 141] on div "Save to Production S" at bounding box center [782, 136] width 109 height 10
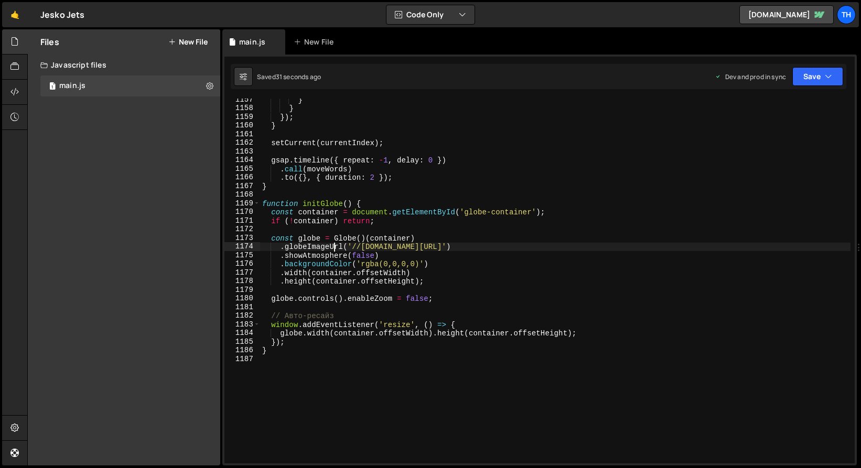
click at [336, 245] on div "} } }) ; } setCurrent ( currentIndex ) ; gsap . timeline ({ repeat : - 1 , dela…" at bounding box center [555, 286] width 591 height 382
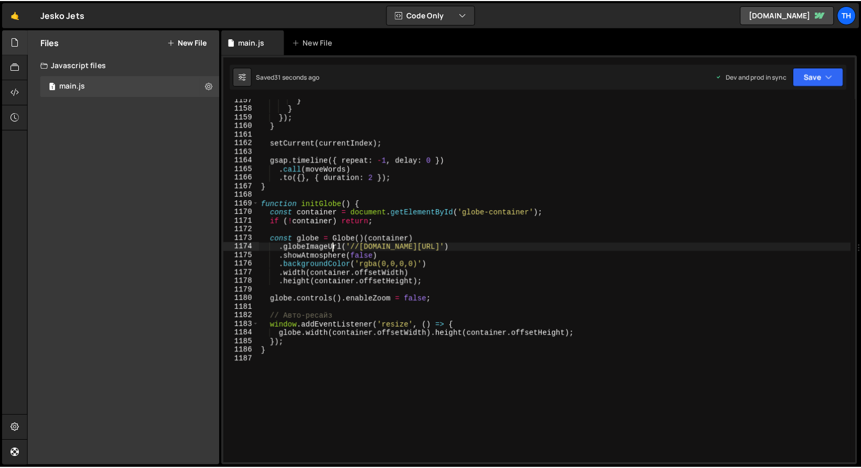
scroll to position [0, 0]
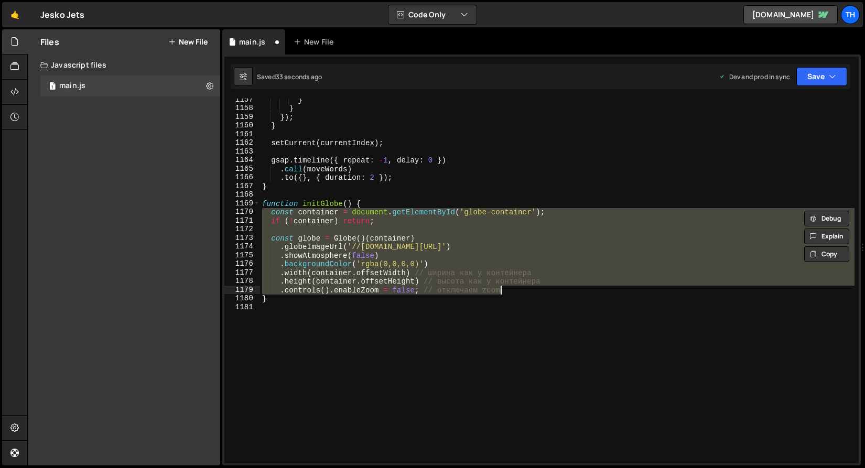
type textarea "}"
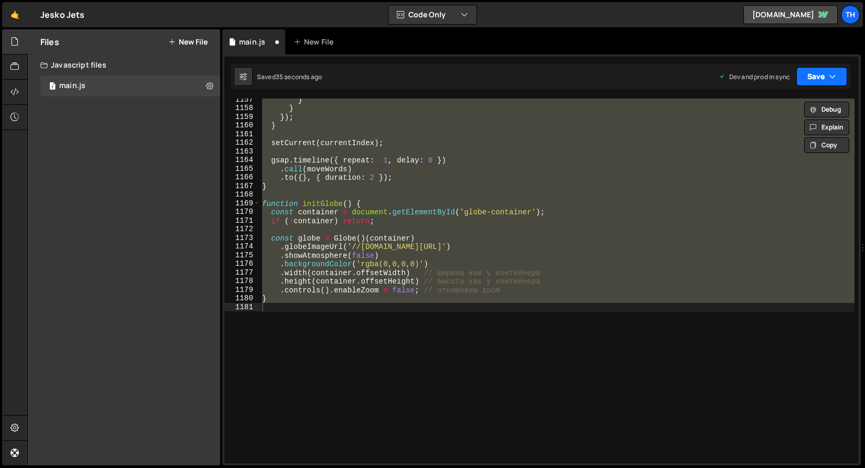
click at [809, 76] on button "Save" at bounding box center [822, 76] width 51 height 19
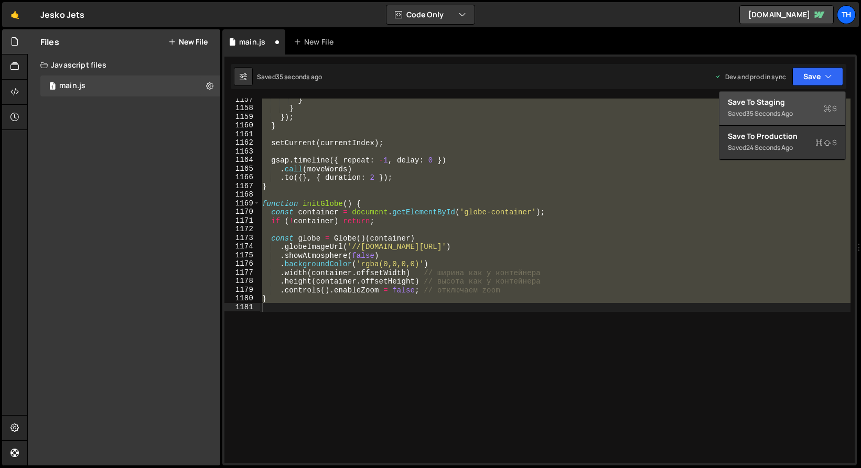
click at [791, 93] on button "Save to Staging S Saved 35 seconds ago" at bounding box center [783, 109] width 126 height 34
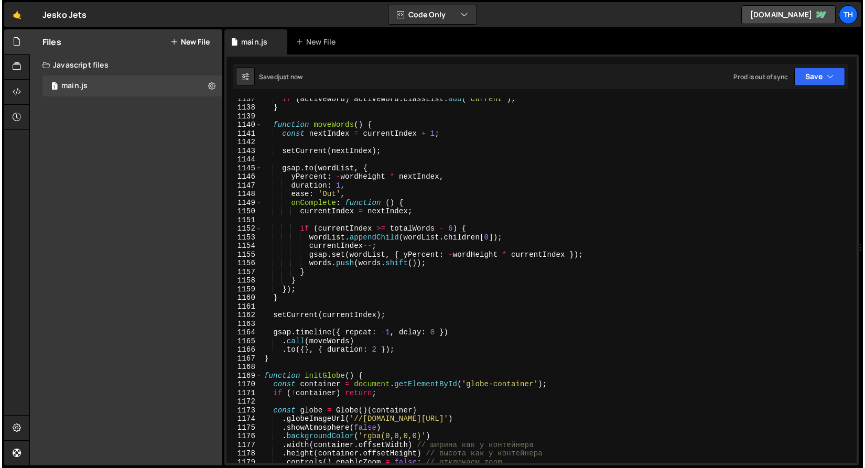
scroll to position [9834, 0]
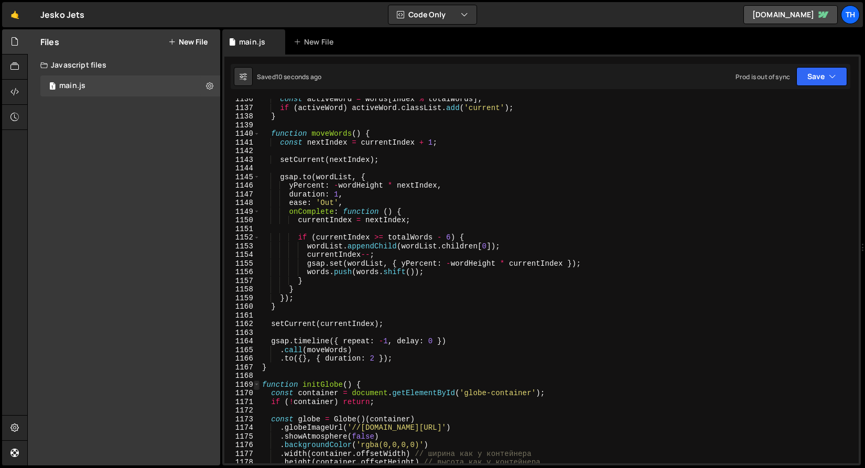
click at [255, 382] on span at bounding box center [257, 385] width 6 height 9
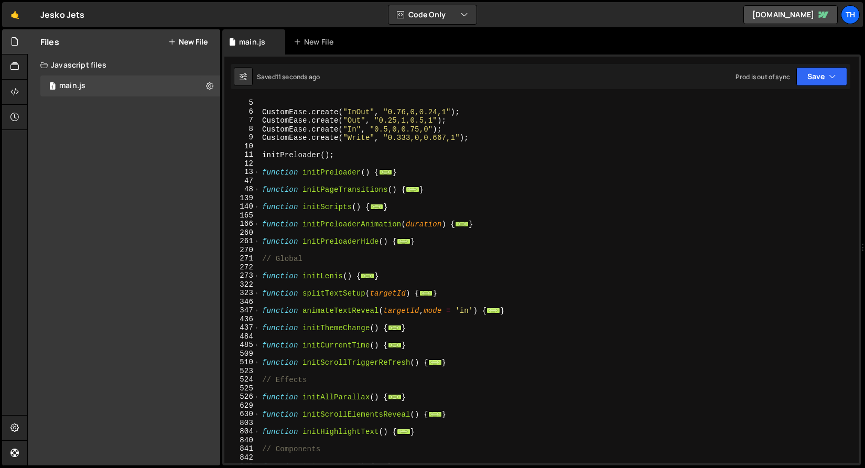
scroll to position [0, 0]
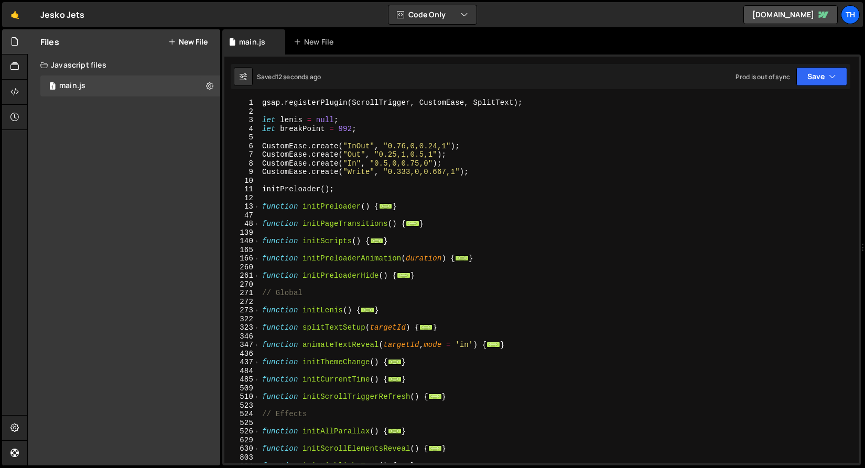
click at [266, 230] on div "gsap . registerPlugin ( ScrollTrigger , CustomEase , SplitText ) ; let lenis = …" at bounding box center [557, 290] width 595 height 382
click at [266, 252] on div "gsap . registerPlugin ( ScrollTrigger , CustomEase , SplitText ) ; let lenis = …" at bounding box center [557, 290] width 595 height 382
click at [266, 247] on div "gsap . registerPlugin ( ScrollTrigger , CustomEase , SplitText ) ; let lenis = …" at bounding box center [557, 290] width 595 height 382
click at [256, 240] on span at bounding box center [257, 241] width 6 height 9
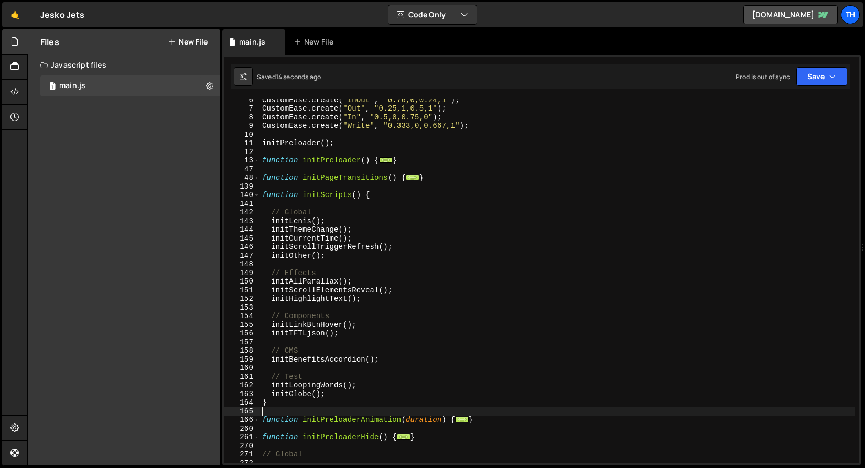
scroll to position [67, 0]
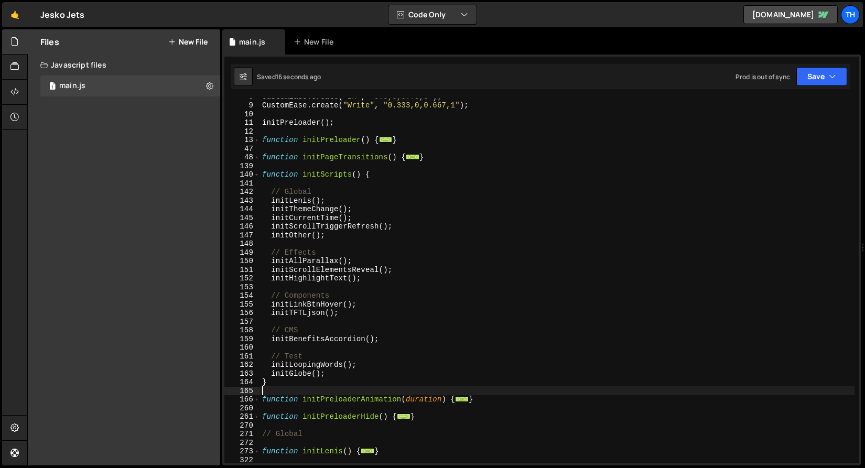
click at [269, 260] on div "CustomEase . create ( "In" , "0.5,0,0.75,0" ) ; CustomEase . create ( "Write" ,…" at bounding box center [557, 283] width 595 height 382
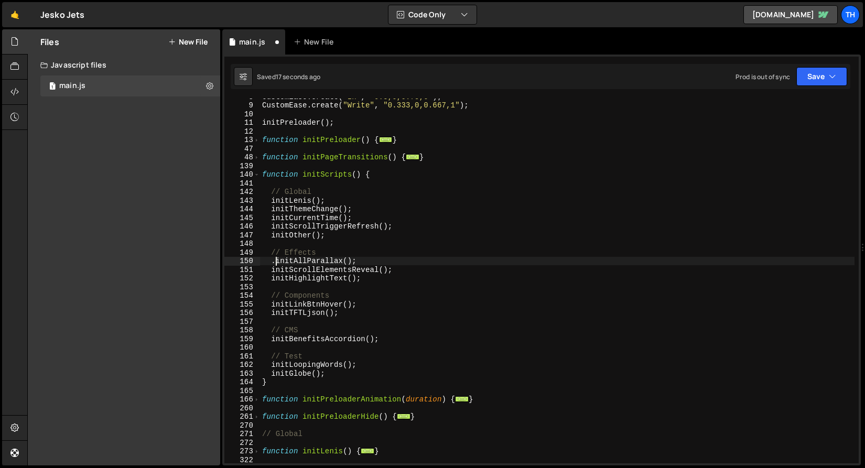
scroll to position [0, 1]
click at [808, 74] on button "Save" at bounding box center [822, 76] width 51 height 19
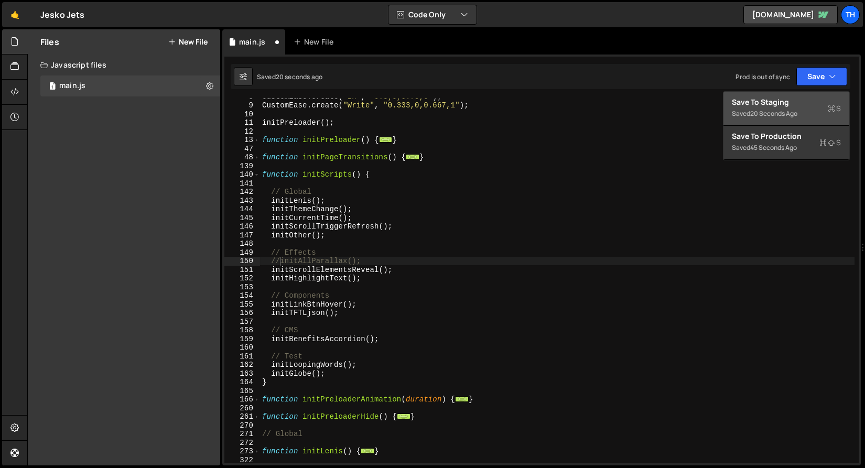
click at [800, 99] on div "Save to Staging S" at bounding box center [786, 102] width 109 height 10
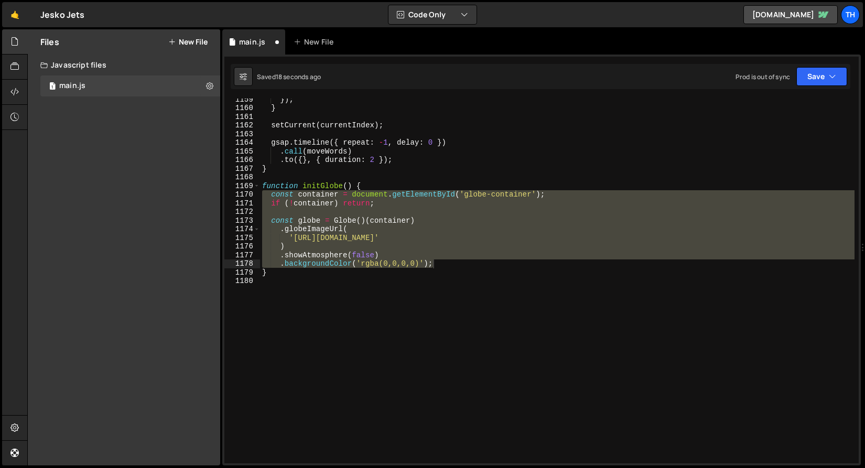
scroll to position [10033, 0]
click at [806, 73] on button "Save" at bounding box center [822, 76] width 51 height 19
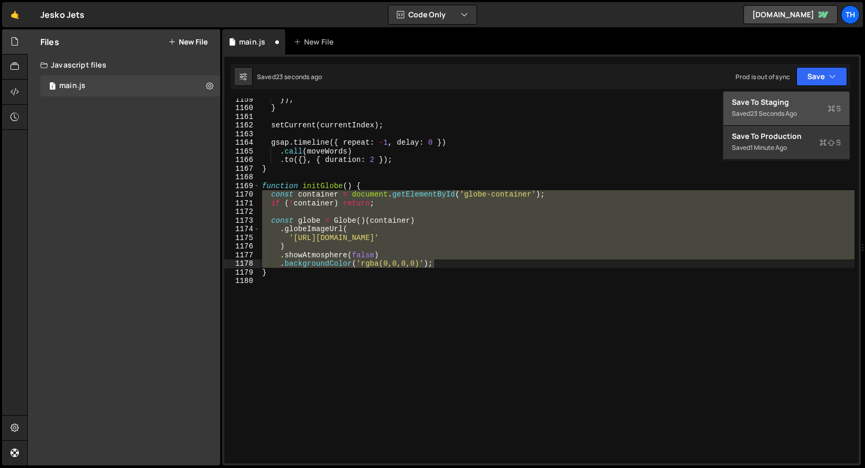
click at [726, 98] on button "Save to Staging S Saved 23 seconds ago" at bounding box center [787, 109] width 126 height 34
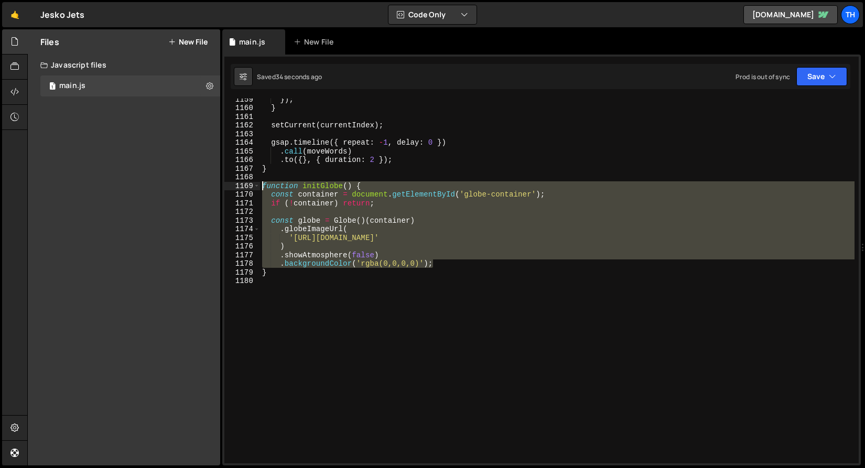
drag, startPoint x: 444, startPoint y: 266, endPoint x: 215, endPoint y: 189, distance: 242.1
click at [215, 189] on div "Files New File Javascript files 1 main.js 0 CSS files Copy share link Edit File…" at bounding box center [446, 247] width 838 height 437
click at [445, 266] on div "}) ; } setCurrent ( currentIndex ) ; gsap . timeline ({ repeat : - 1 , delay : …" at bounding box center [557, 281] width 595 height 365
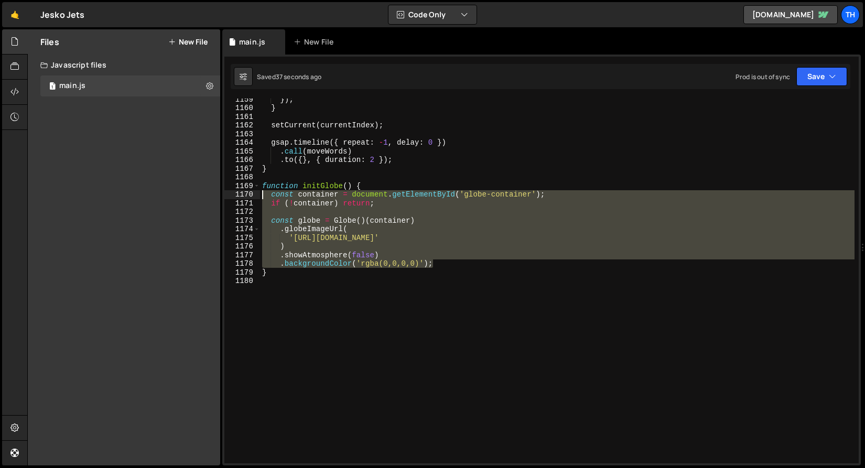
drag, startPoint x: 453, startPoint y: 266, endPoint x: 188, endPoint y: 199, distance: 273.2
click at [188, 199] on div "Files New File Javascript files 1 main.js 0 CSS files Copy share link Edit File…" at bounding box center [446, 247] width 838 height 437
paste textarea "})"
type textarea "});"
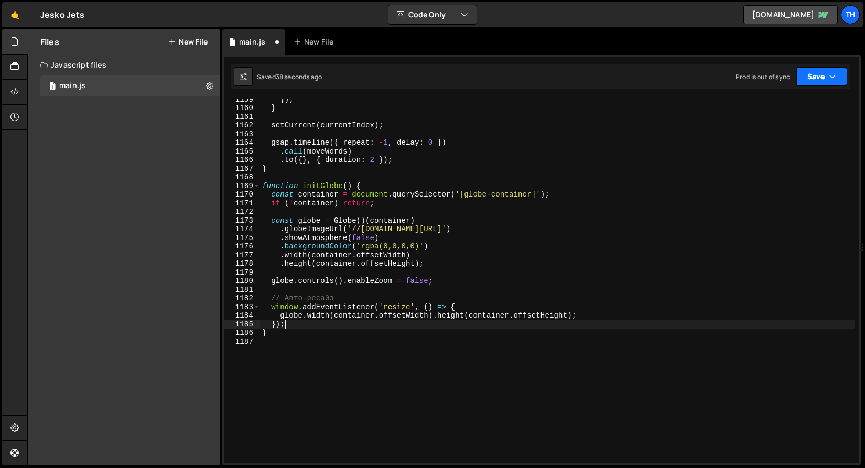
click at [807, 83] on button "Save" at bounding box center [822, 76] width 51 height 19
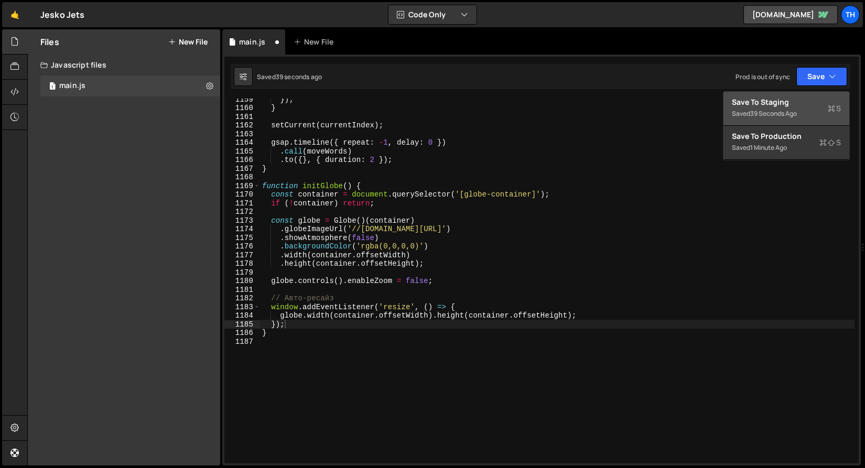
click at [796, 102] on div "Save to Staging S" at bounding box center [786, 102] width 109 height 10
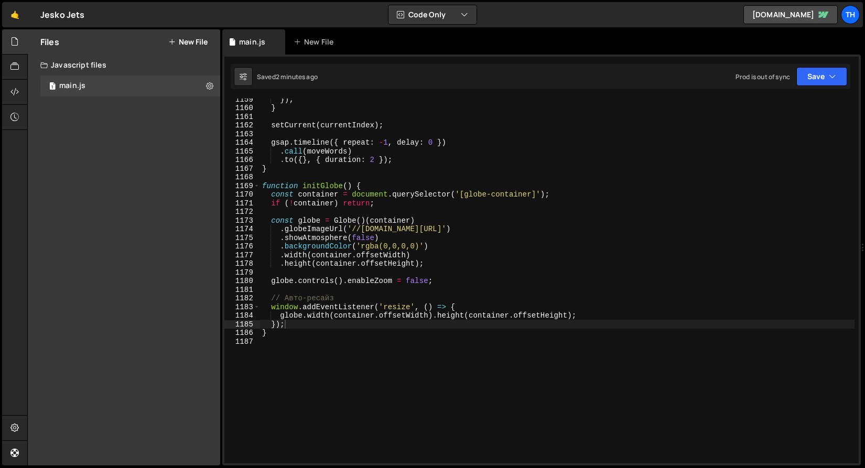
drag, startPoint x: 350, startPoint y: 342, endPoint x: 357, endPoint y: 342, distance: 7.3
click at [349, 342] on div "}) ; } setCurrent ( currentIndex ) ; gsap . timeline ({ repeat : - 1 , delay : …" at bounding box center [557, 286] width 595 height 382
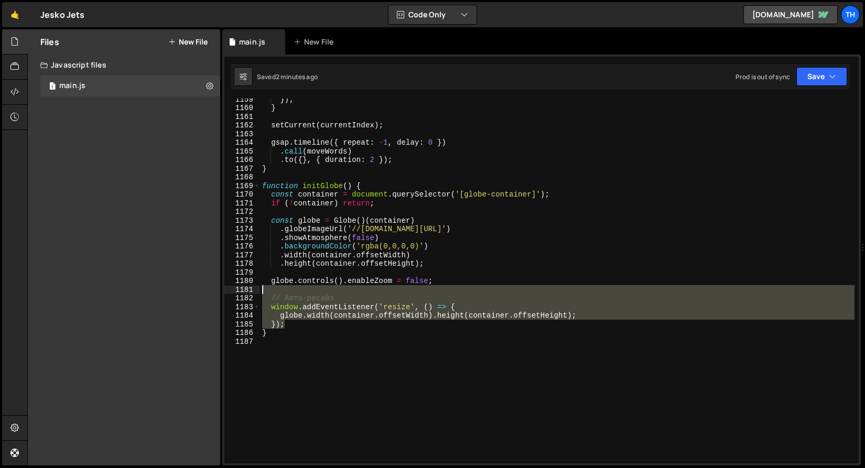
drag, startPoint x: 346, startPoint y: 323, endPoint x: 235, endPoint y: 290, distance: 115.5
click at [235, 290] on div "1159 1160 1161 1162 1163 1164 1165 1166 1167 1168 1169 1170 1171 1172 1173 1174…" at bounding box center [541, 281] width 635 height 365
type textarea "// Авто-ресайз"
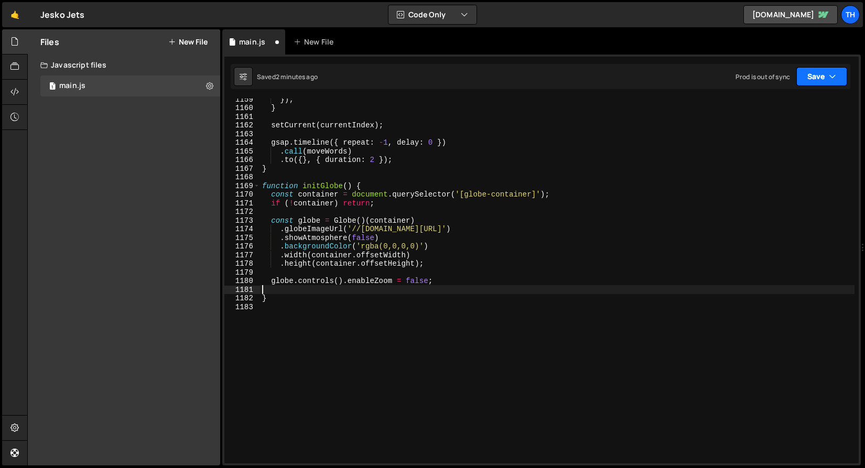
click at [820, 79] on button "Save" at bounding box center [822, 76] width 51 height 19
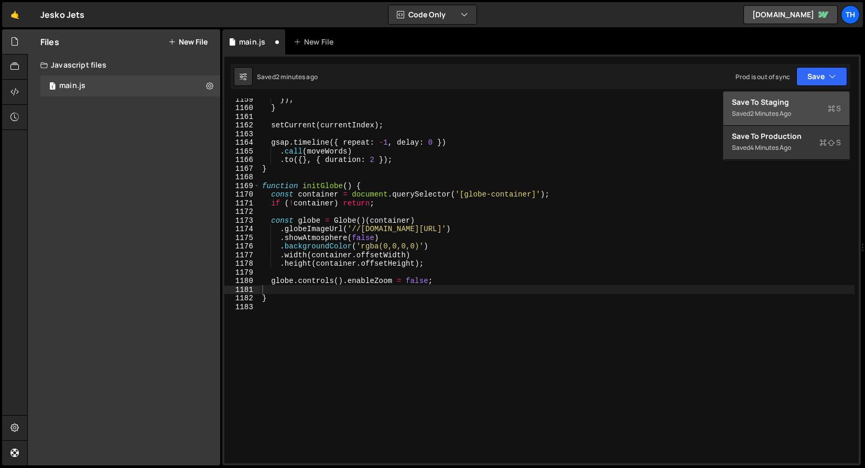
click at [789, 114] on div "2 minutes ago" at bounding box center [771, 113] width 41 height 9
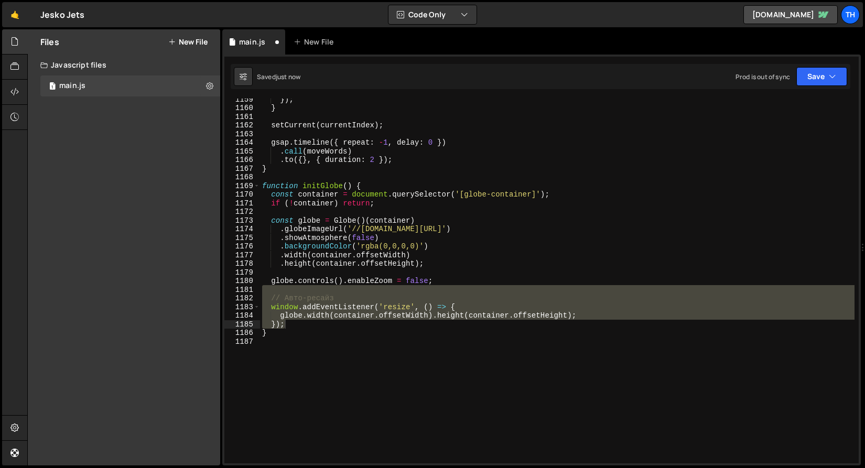
click at [344, 314] on div "}) ; } setCurrent ( currentIndex ) ; gsap . timeline ({ repeat : - 1 , delay : …" at bounding box center [557, 281] width 595 height 365
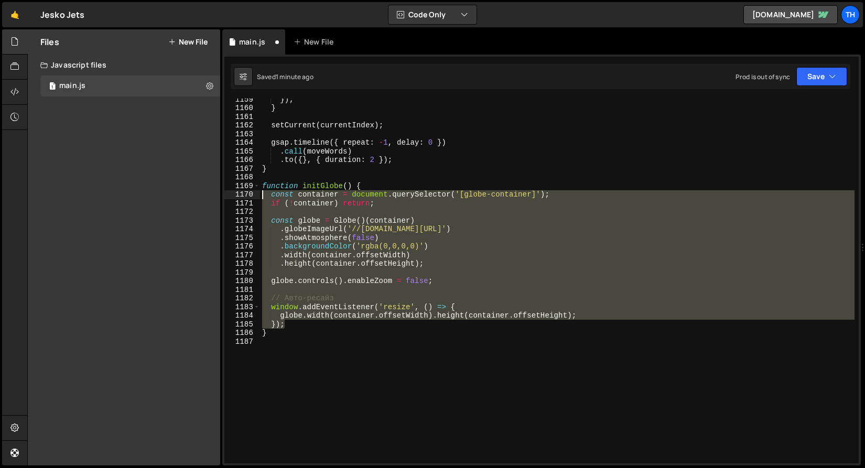
drag, startPoint x: 292, startPoint y: 327, endPoint x: 223, endPoint y: 196, distance: 147.3
click at [224, 196] on div "globe.width(container.offsetWidth).height(container.offsetHeight); 1159 1160 11…" at bounding box center [541, 260] width 639 height 411
paste textarea "})"
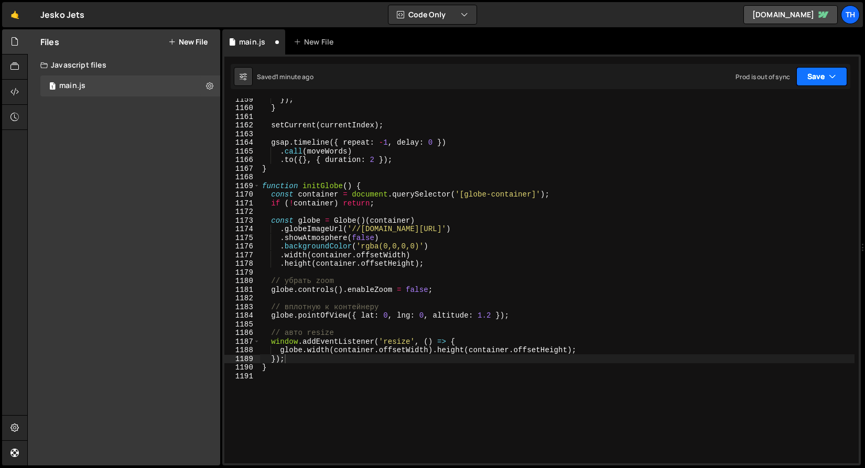
click at [831, 85] on button "Save" at bounding box center [822, 76] width 51 height 19
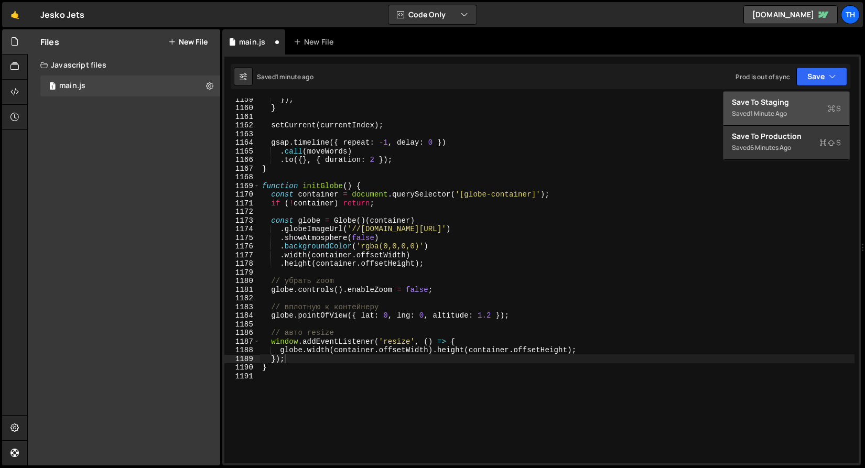
click at [804, 106] on div "Save to Staging S" at bounding box center [786, 102] width 109 height 10
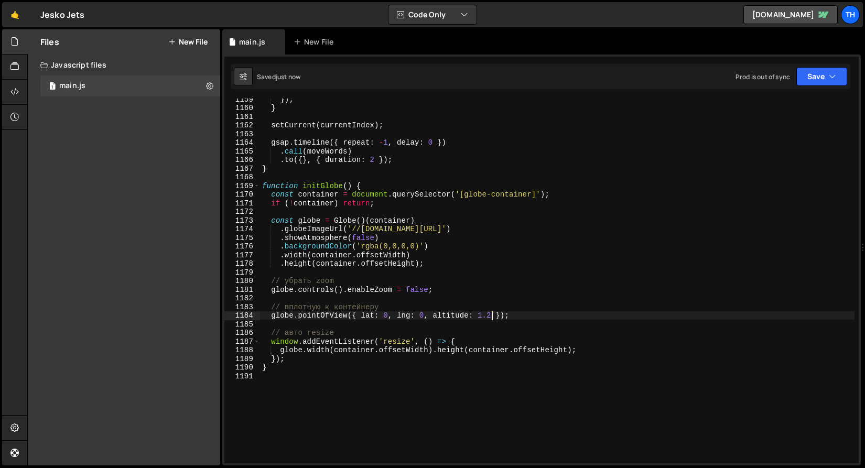
click at [491, 314] on div "}) ; } setCurrent ( currentIndex ) ; gsap . timeline ({ repeat : - 1 , delay : …" at bounding box center [557, 286] width 595 height 382
type textarea "globe.pointOfView({ [GEOGRAPHIC_DATA], altitude: 1 });"
click at [814, 78] on button "Save" at bounding box center [822, 76] width 51 height 19
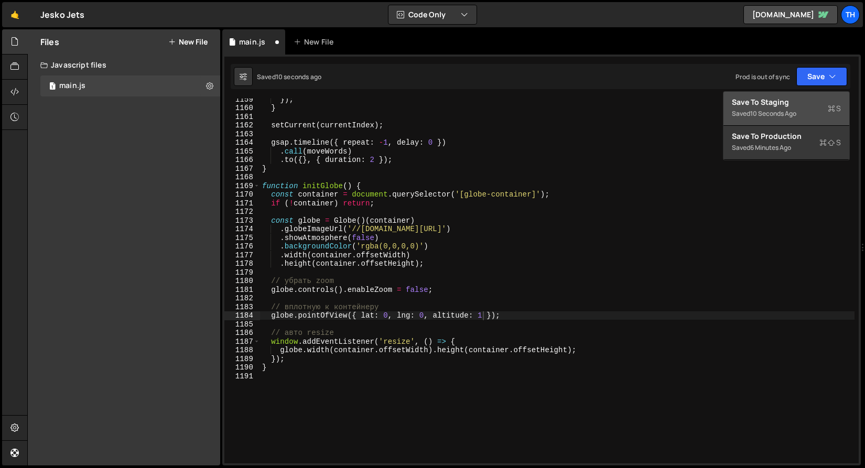
click at [794, 104] on div "Save to Staging S" at bounding box center [786, 102] width 109 height 10
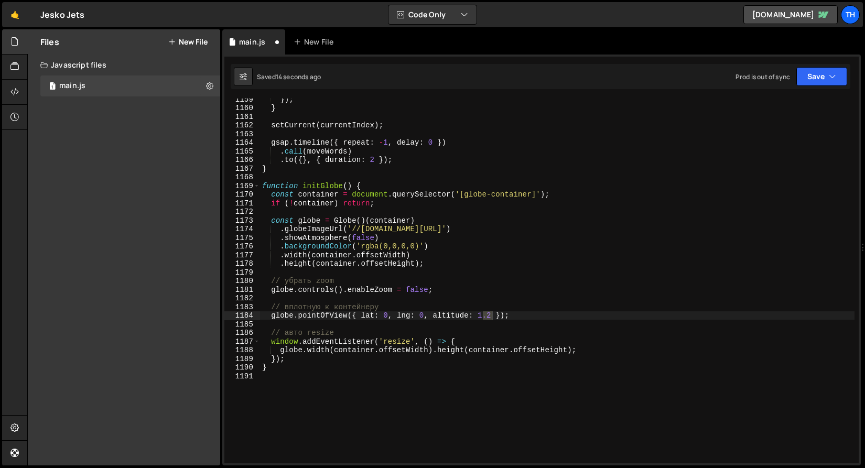
click at [273, 320] on div "}) ; } setCurrent ( currentIndex ) ; gsap . timeline ({ repeat : - 1 , delay : …" at bounding box center [557, 286] width 595 height 382
click at [811, 90] on div "//globe.pointOfView({ lat: 0, lng: 0, altitude: 1.2 }); 1159 1160 1161 1162 116…" at bounding box center [541, 260] width 639 height 411
click at [811, 86] on div "Saved 19 seconds ago Prod is out of sync Upgrade to Edit Save Save to Staging S…" at bounding box center [541, 76] width 620 height 25
click at [811, 80] on button "Save" at bounding box center [822, 76] width 51 height 19
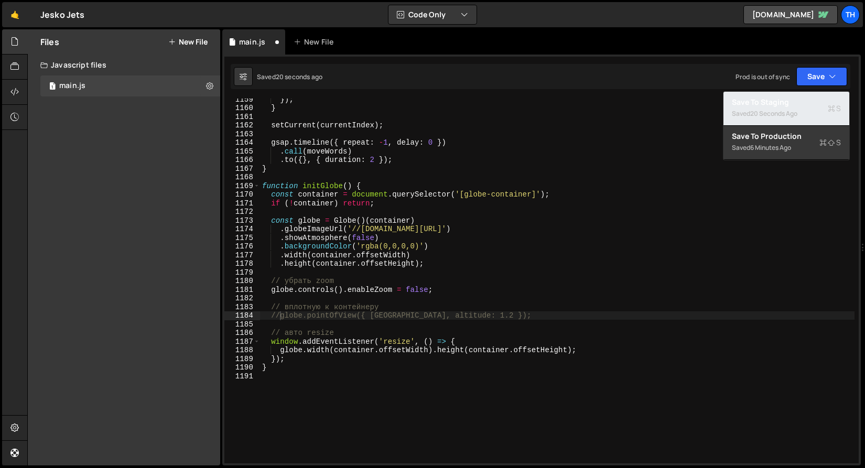
click at [800, 109] on div "Saved 20 seconds ago" at bounding box center [786, 114] width 109 height 13
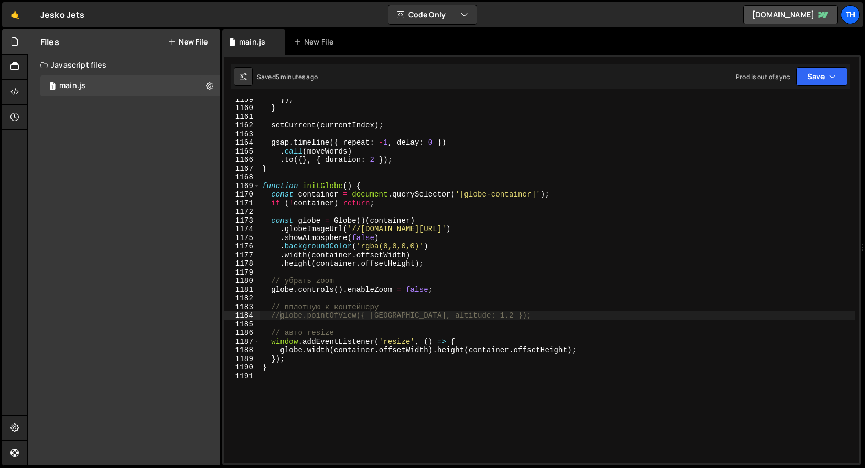
click at [282, 318] on div "}) ; } setCurrent ( currentIndex ) ; gsap . timeline ({ repeat : - 1 , delay : …" at bounding box center [557, 286] width 595 height 382
click at [804, 72] on button "Save" at bounding box center [822, 76] width 51 height 19
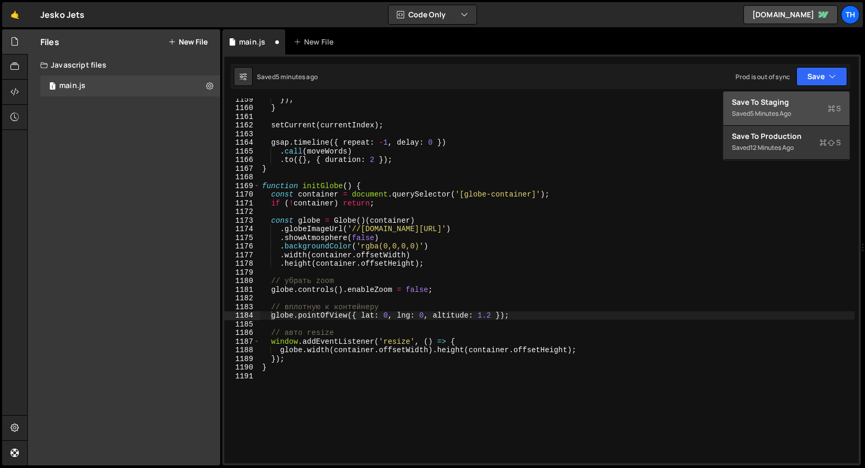
click at [804, 108] on div "Saved 5 minutes ago" at bounding box center [786, 114] width 109 height 13
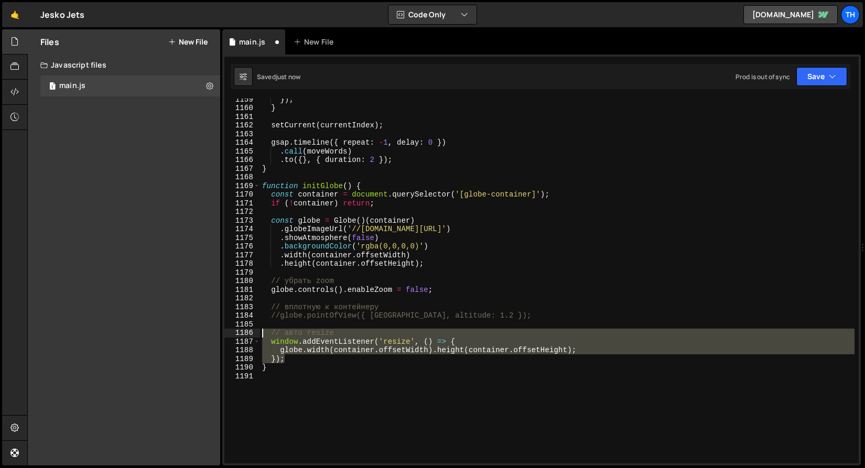
drag, startPoint x: 318, startPoint y: 360, endPoint x: 241, endPoint y: 332, distance: 82.1
click at [241, 332] on div "}); 1159 1160 1161 1162 1163 1164 1165 1166 1167 1168 1169 1170 1171 1172 1173 …" at bounding box center [541, 281] width 635 height 365
type textarea "// авто resize window.addEventListener('resize', () => {"
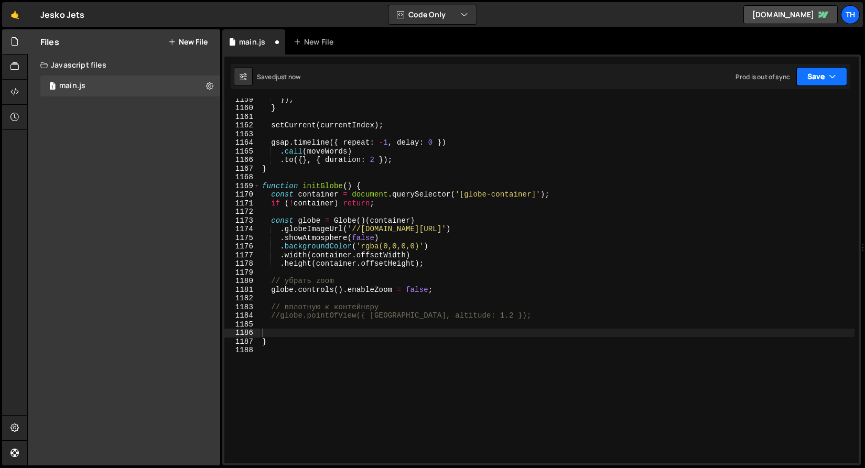
click at [816, 71] on button "Save" at bounding box center [822, 76] width 51 height 19
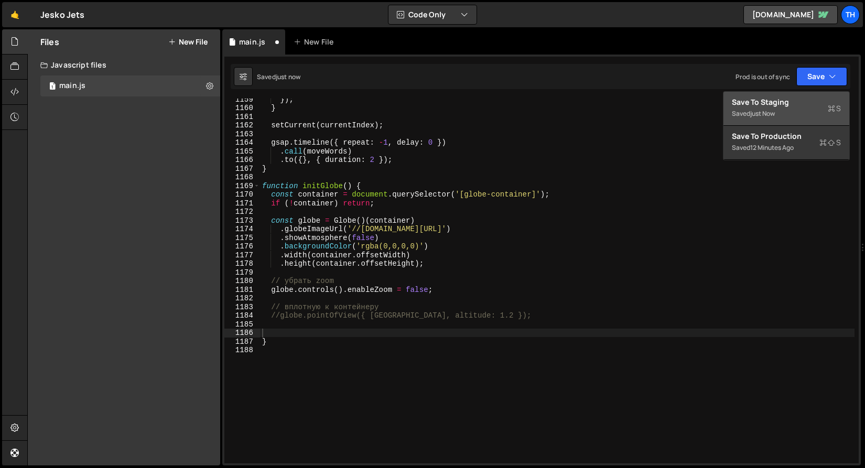
click at [790, 116] on div "Saved just now" at bounding box center [786, 114] width 109 height 13
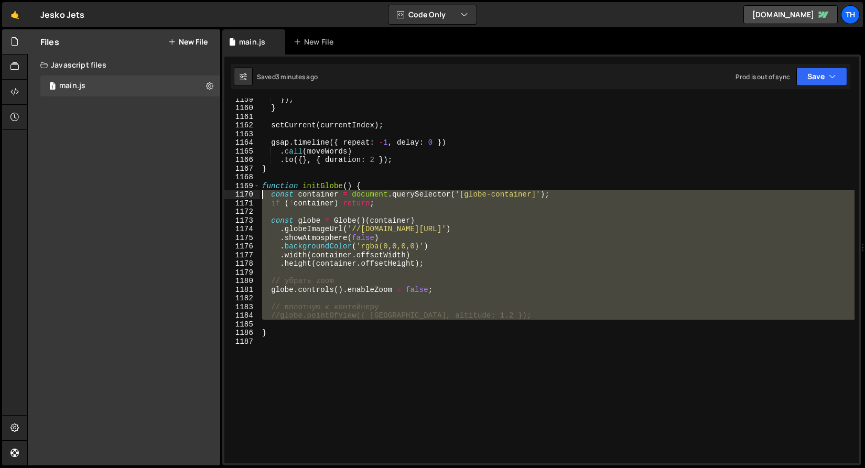
drag, startPoint x: 350, startPoint y: 327, endPoint x: 174, endPoint y: 195, distance: 220.0
click at [174, 195] on div "Files New File Javascript files 1 main.js 0 CSS files Copy share link Edit File…" at bounding box center [446, 247] width 838 height 437
paste textarea "setInterval(setSunDirection, 60 * 1000)"
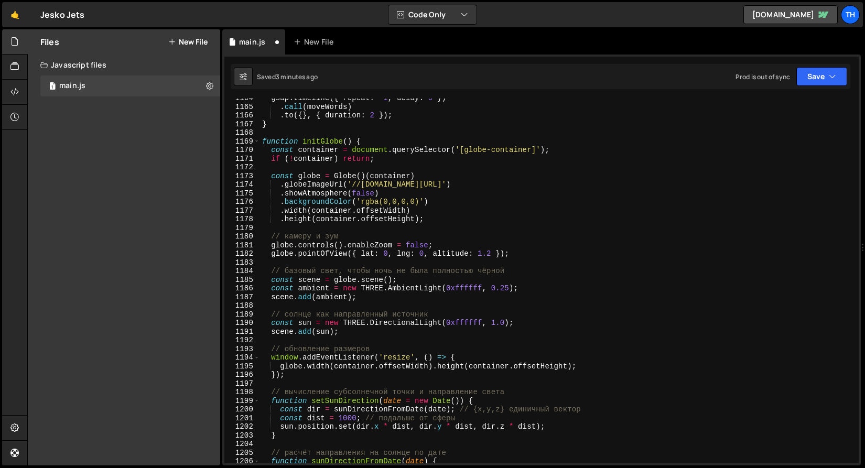
scroll to position [10078, 0]
click at [819, 82] on button "Save" at bounding box center [822, 76] width 51 height 19
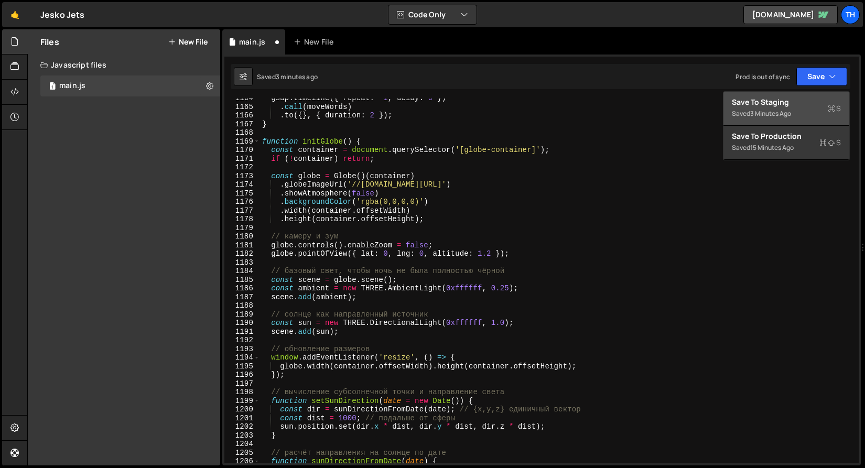
click at [814, 95] on button "Save to Staging S Saved 3 minutes ago" at bounding box center [787, 109] width 126 height 34
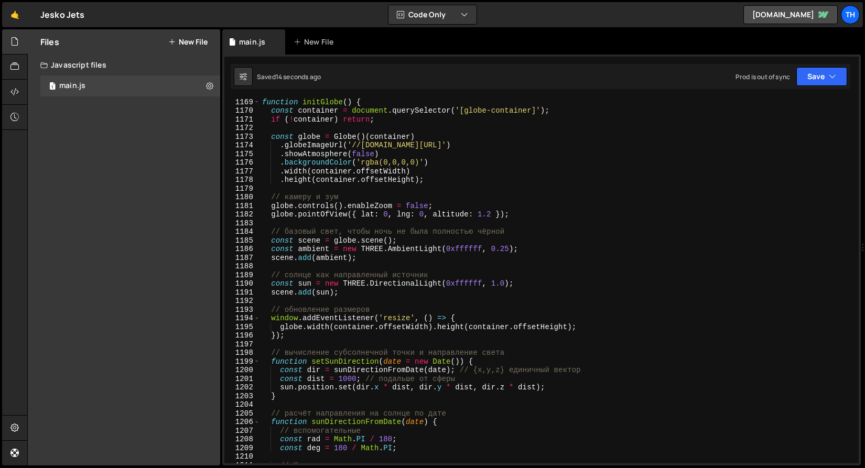
scroll to position [10117, 0]
click at [274, 215] on div "function initGlobe ( ) { const container = document . querySelector ( '[globe-c…" at bounding box center [557, 289] width 595 height 382
click at [820, 74] on button "Save" at bounding box center [822, 76] width 51 height 19
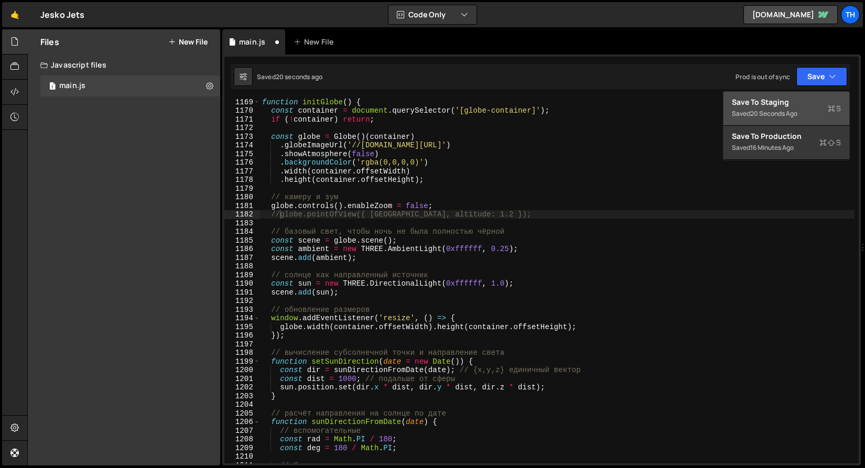
click at [788, 104] on div "Save to Staging S" at bounding box center [786, 102] width 109 height 10
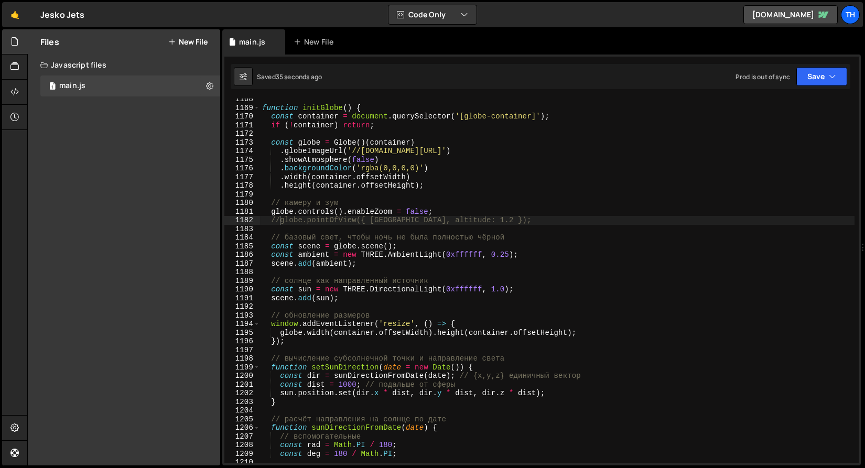
scroll to position [10111, 0]
click at [393, 189] on div "function initGlobe ( ) { const container = document . querySelector ( '[globe-c…" at bounding box center [557, 286] width 595 height 382
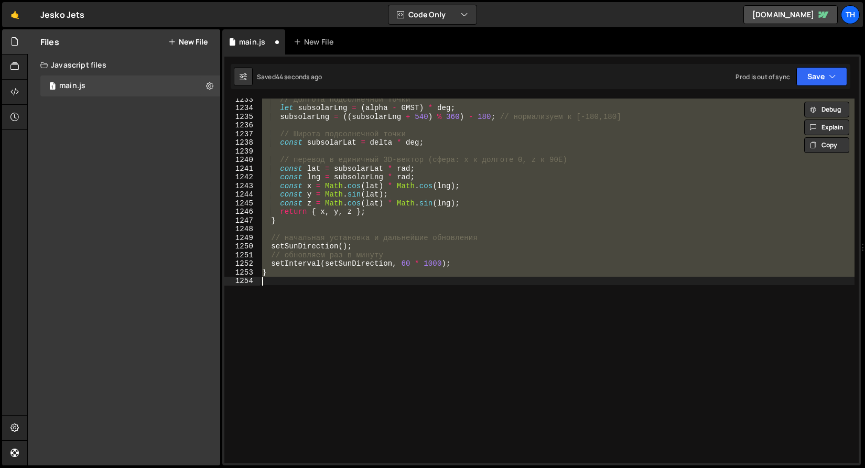
scroll to position [10673, 0]
click at [401, 245] on div "// Долгота подсолнечной точки let subsolarLng = ( alpha - GMST ) * deg ; subsol…" at bounding box center [557, 281] width 595 height 365
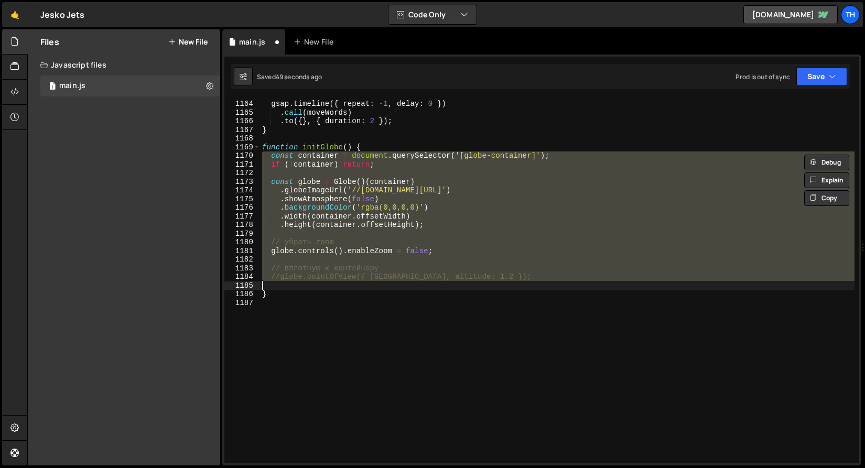
scroll to position [10660, 0]
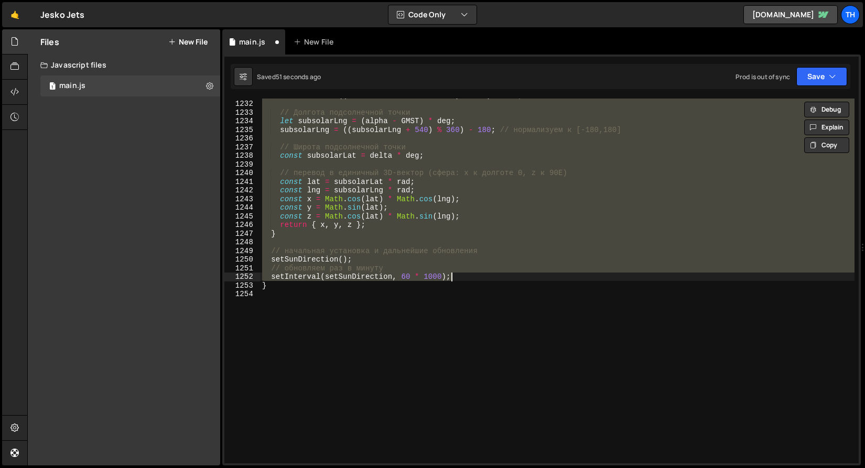
type textarea "//globe.pointOfView({ [GEOGRAPHIC_DATA], altitude: 1.2 });"
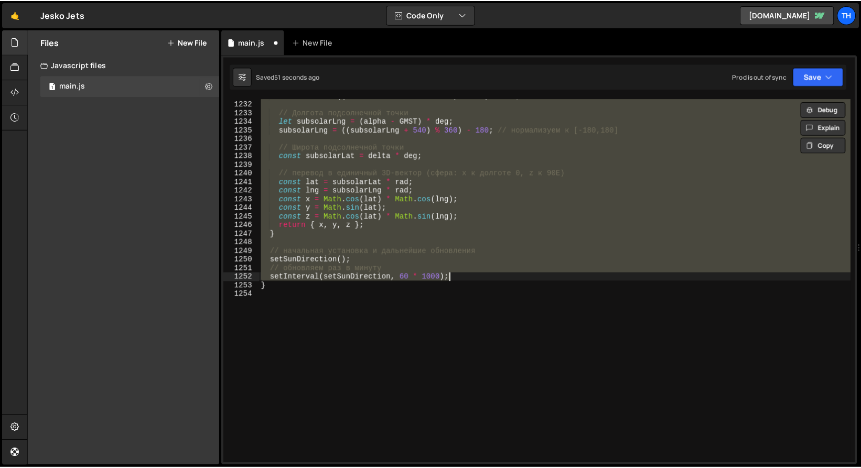
scroll to position [10072, 0]
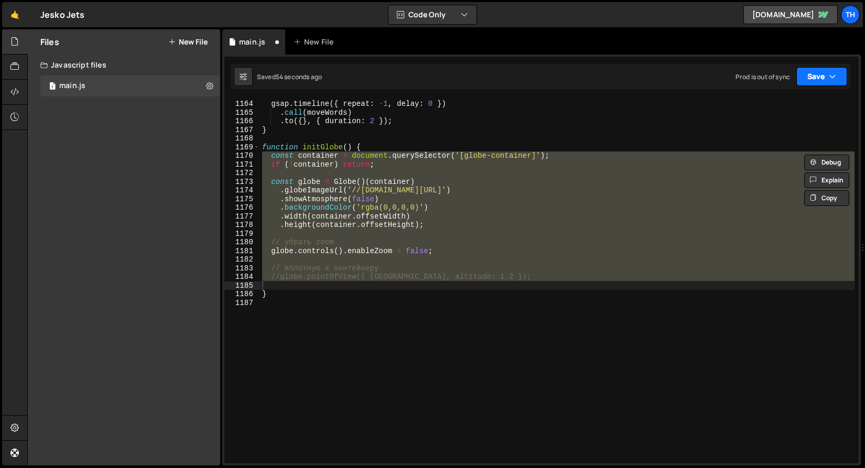
click at [838, 76] on button "Save" at bounding box center [822, 76] width 51 height 19
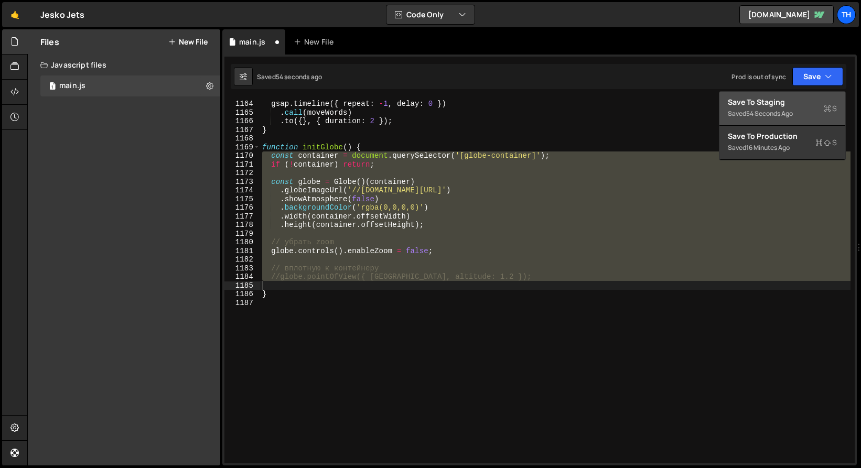
click at [811, 108] on div "Saved 54 seconds ago" at bounding box center [782, 114] width 109 height 13
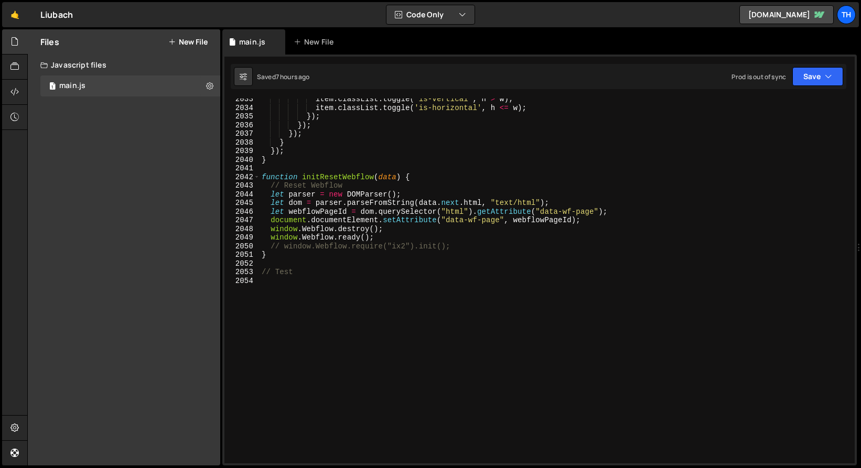
scroll to position [2772, 0]
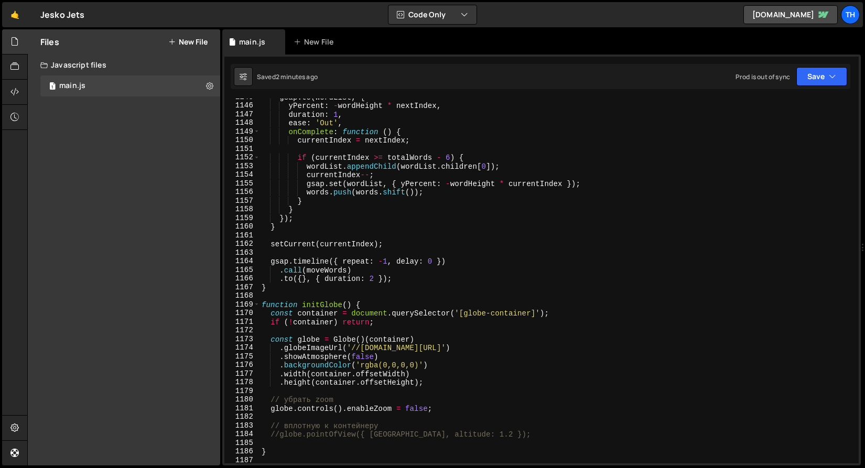
scroll to position [10094, 0]
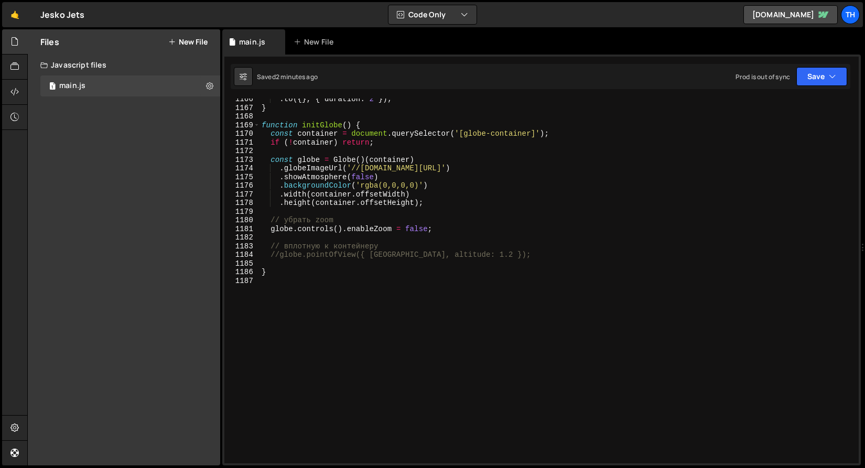
click at [281, 251] on div ". to ({ } , { duration : 2 }) ; } function initGlobe ( ) { const container = do…" at bounding box center [557, 286] width 595 height 382
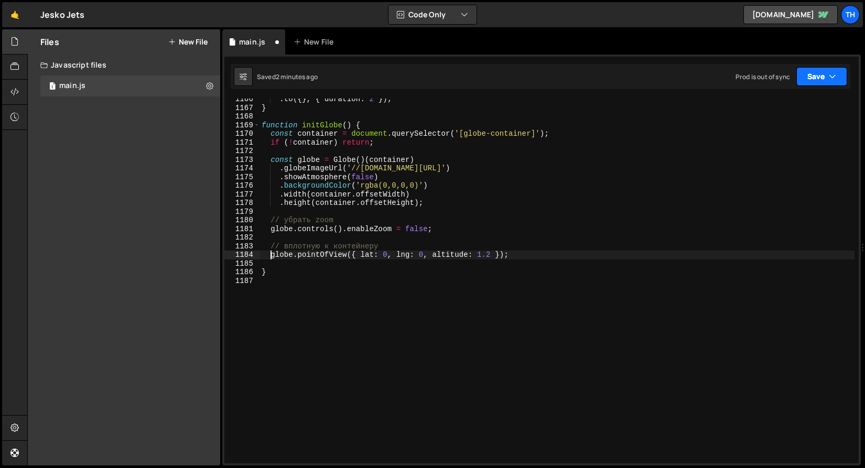
click at [811, 75] on button "Save" at bounding box center [822, 76] width 51 height 19
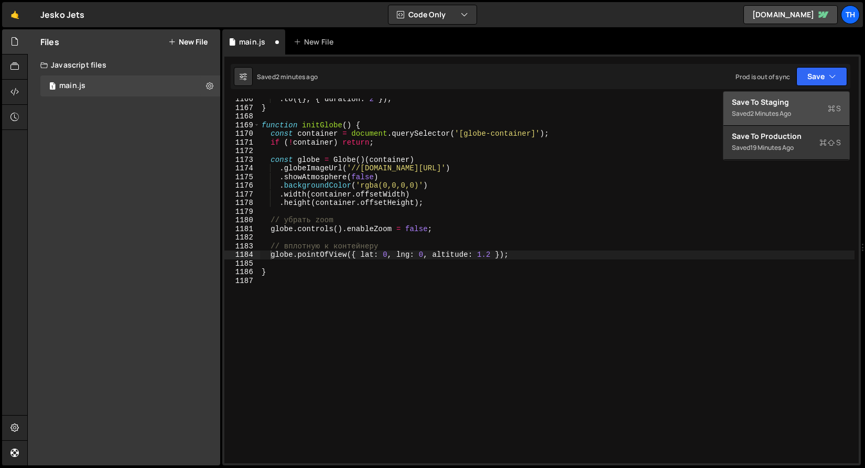
click at [808, 103] on div "Save to Staging S" at bounding box center [786, 102] width 109 height 10
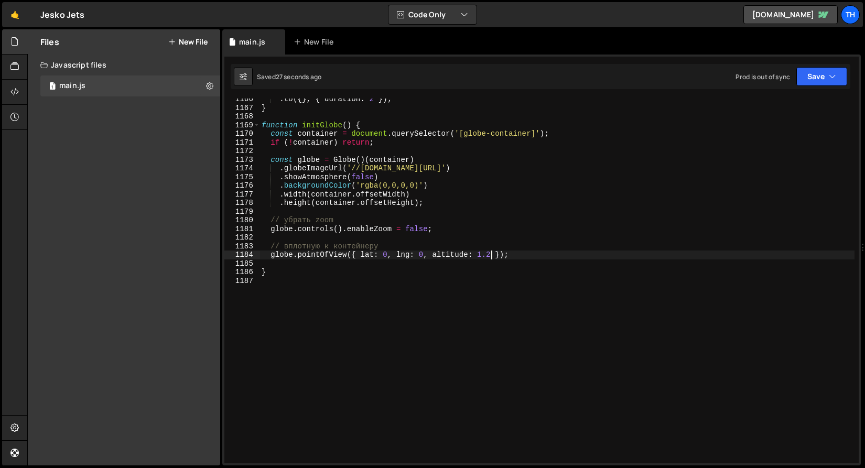
click at [491, 255] on div ". to ({ } , { duration : 2 }) ; } function initGlobe ( ) { const container = do…" at bounding box center [557, 286] width 595 height 382
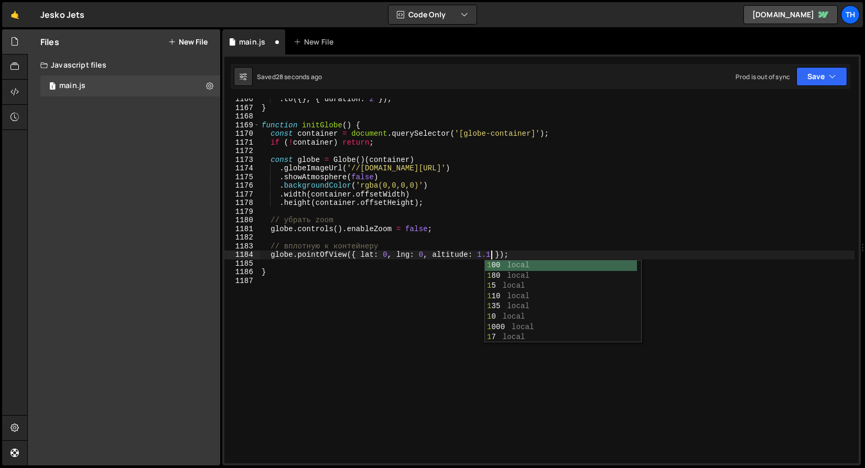
scroll to position [0, 16]
click at [832, 67] on div "Saved 29 seconds ago Prod is out of sync Upgrade to Edit Save Save to Staging S…" at bounding box center [541, 76] width 620 height 25
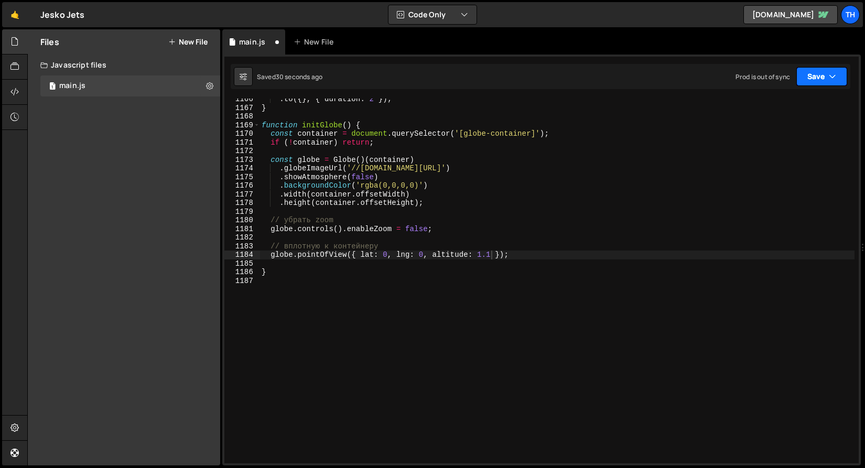
click at [818, 80] on button "Save" at bounding box center [822, 76] width 51 height 19
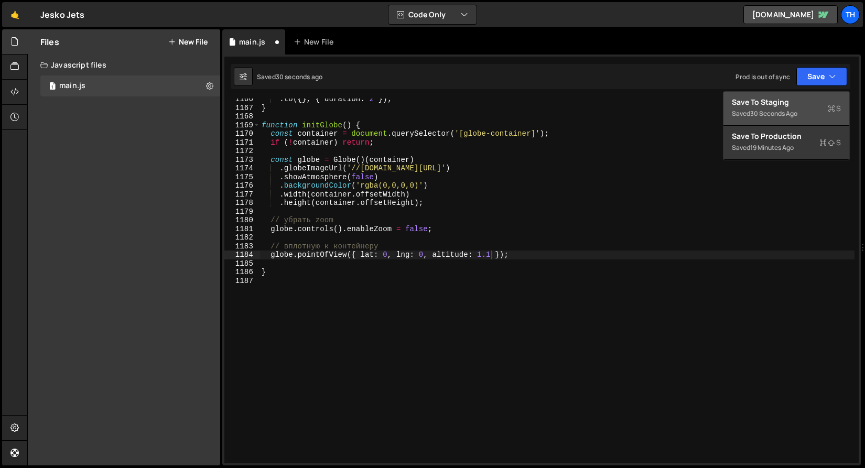
click at [808, 97] on div "Save to Staging S" at bounding box center [786, 102] width 109 height 10
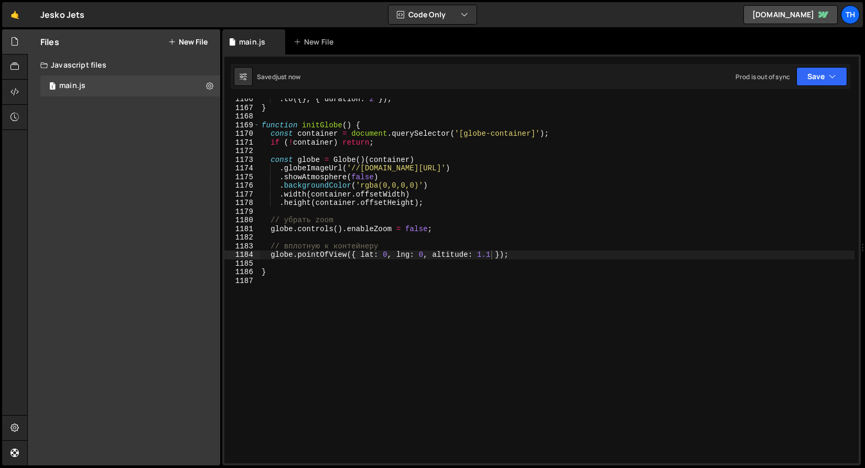
click at [494, 254] on div ". to ({ } , { duration : 2 }) ; } function initGlobe ( ) { const container = do…" at bounding box center [557, 286] width 595 height 382
click at [822, 76] on button "Save" at bounding box center [822, 76] width 51 height 19
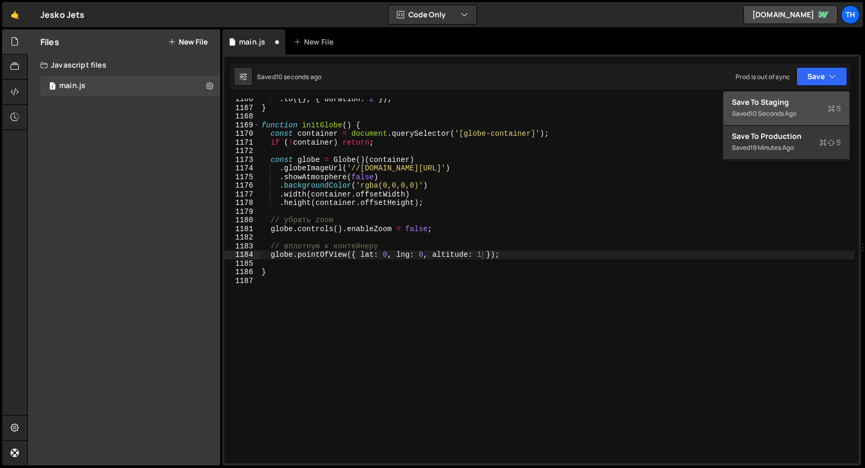
click at [818, 95] on button "Save to Staging S Saved 10 seconds ago" at bounding box center [787, 109] width 126 height 34
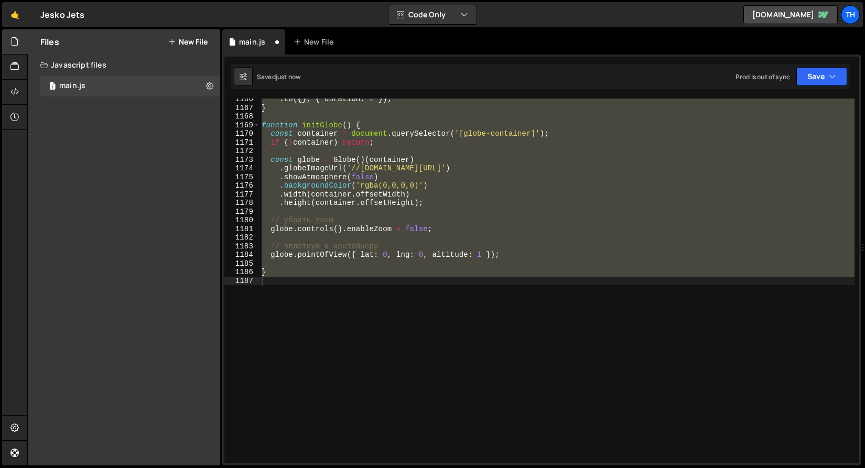
click at [435, 253] on div ". to ({ } , { duration : 2 }) ; } function initGlobe ( ) { const container = do…" at bounding box center [557, 281] width 595 height 365
click at [514, 255] on div ". to ({ } , { duration : 2 }) ; } function initGlobe ( ) { const container = do…" at bounding box center [557, 281] width 595 height 365
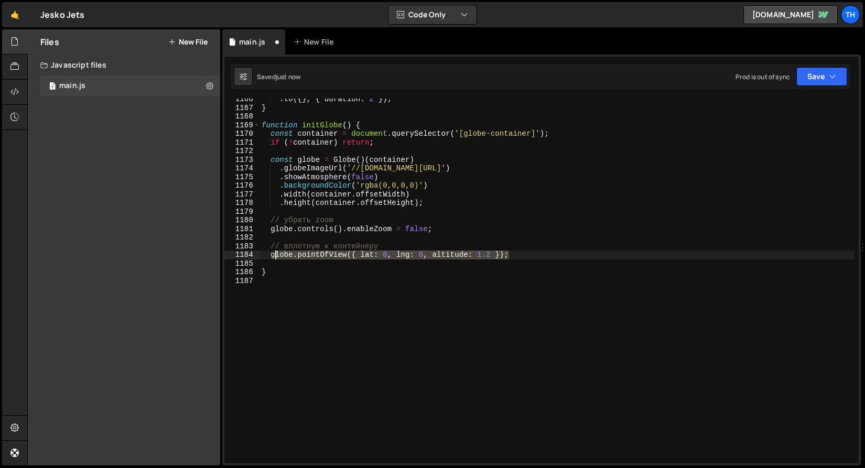
drag, startPoint x: 517, startPoint y: 255, endPoint x: 273, endPoint y: 255, distance: 243.9
click at [273, 255] on div ". to ({ } , { duration : 2 }) ; } function initGlobe ( ) { const container = do…" at bounding box center [557, 286] width 595 height 382
click at [273, 244] on div at bounding box center [273, 244] width 0 height 0
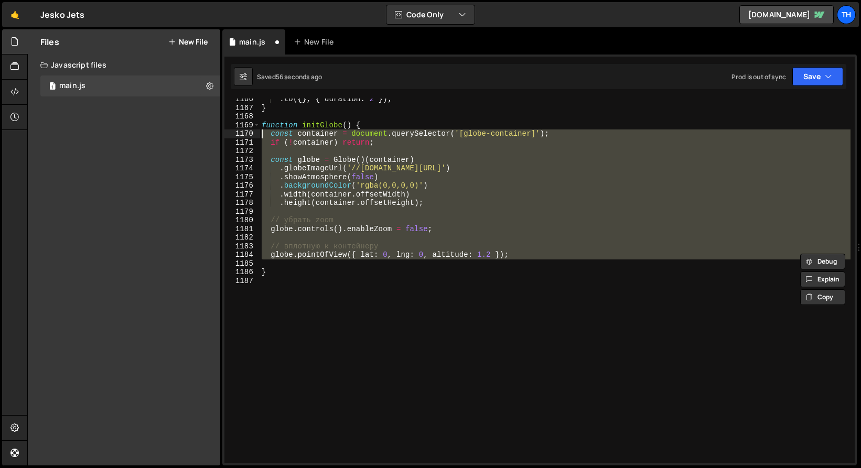
drag, startPoint x: 384, startPoint y: 264, endPoint x: 198, endPoint y: 136, distance: 226.2
click at [198, 136] on div "Files New File Javascript files 1 main.js 0 CSS files Copy share link Edit File…" at bounding box center [444, 247] width 834 height 437
paste textarea "})"
type textarea "});"
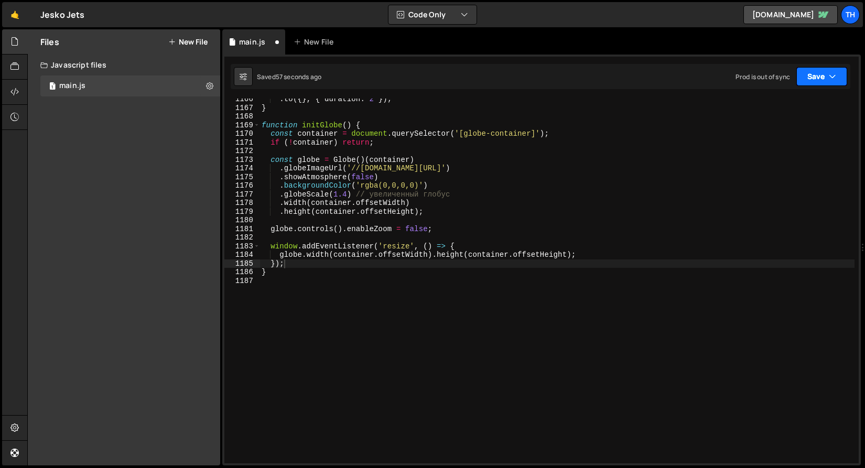
click at [803, 84] on button "Save" at bounding box center [822, 76] width 51 height 19
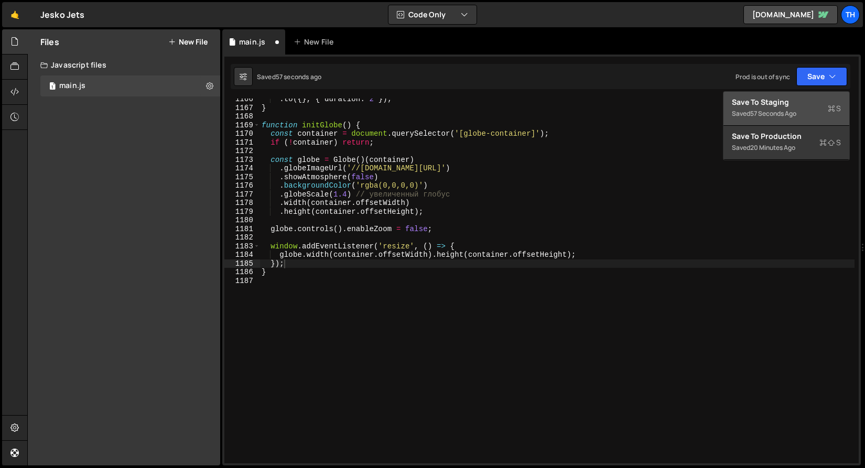
click at [797, 96] on button "Save to Staging S Saved 57 seconds ago" at bounding box center [787, 109] width 126 height 34
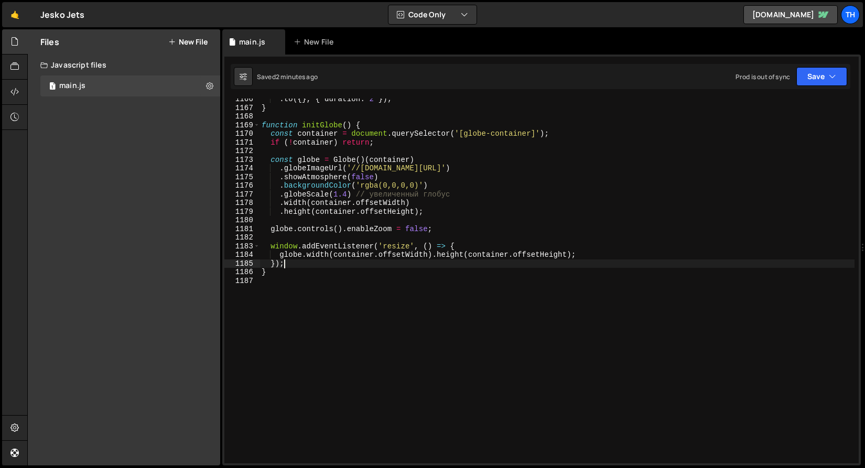
click at [314, 266] on div ". to ({ } , { duration : 2 }) ; } function initGlobe ( ) { const container = do…" at bounding box center [557, 286] width 595 height 382
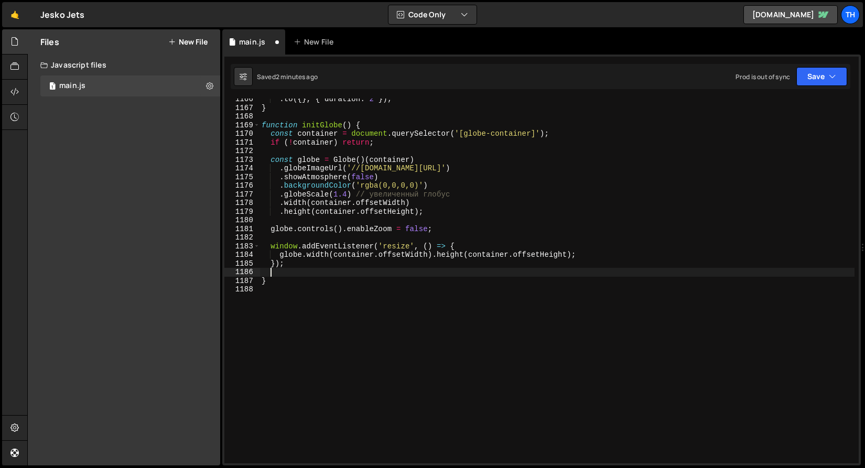
paste textarea "cam.lookAt(0, 0, 0)"
type textarea "cam.lookAt(0, 0, 0)"
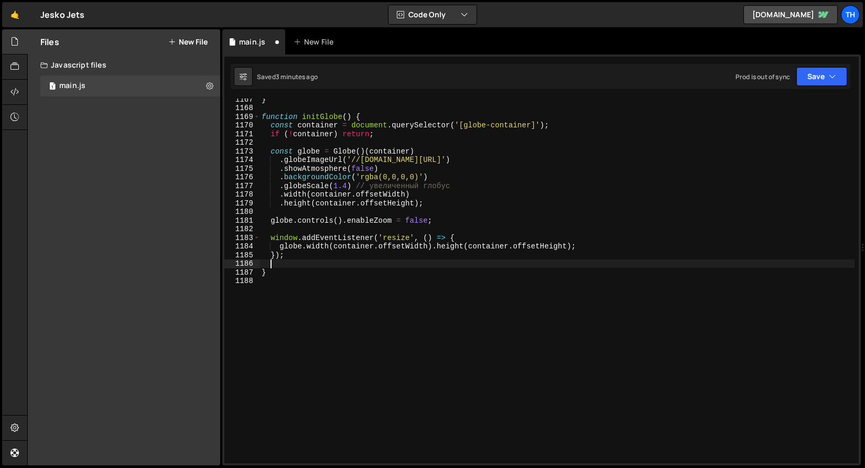
scroll to position [10102, 0]
drag, startPoint x: 305, startPoint y: 266, endPoint x: 190, endPoint y: 265, distance: 115.4
click at [190, 265] on div "Files New File Javascript files 1 main.js 0 CSS files Copy share link Edit File…" at bounding box center [446, 247] width 838 height 437
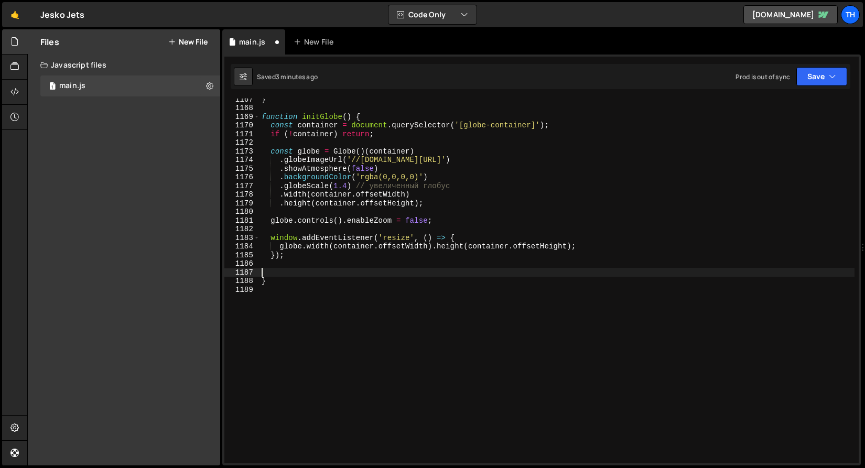
paste textarea "cam.lookAt(0, 0, 0)"
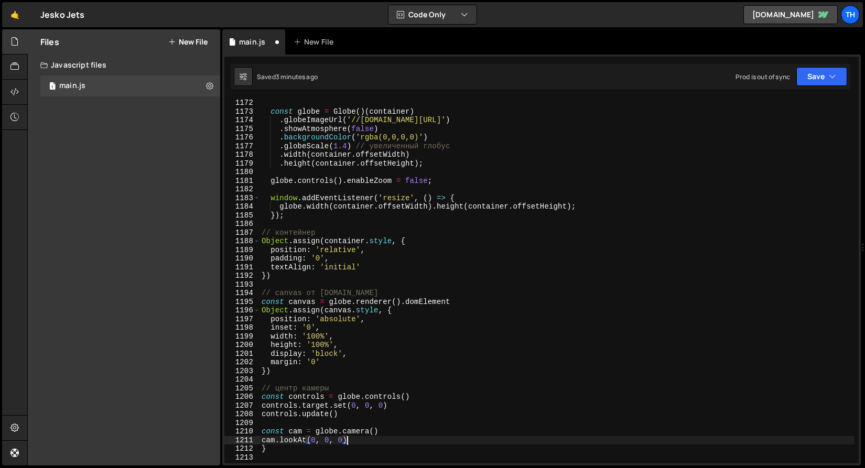
scroll to position [10163, 0]
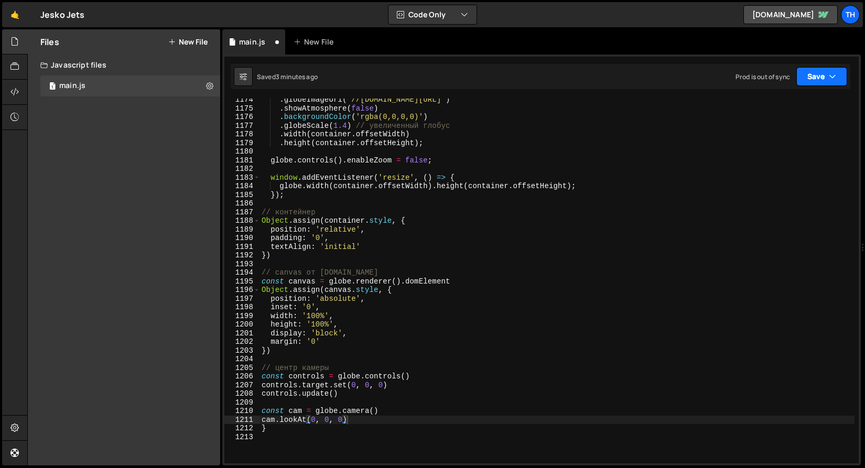
click at [830, 78] on icon "button" at bounding box center [832, 76] width 7 height 10
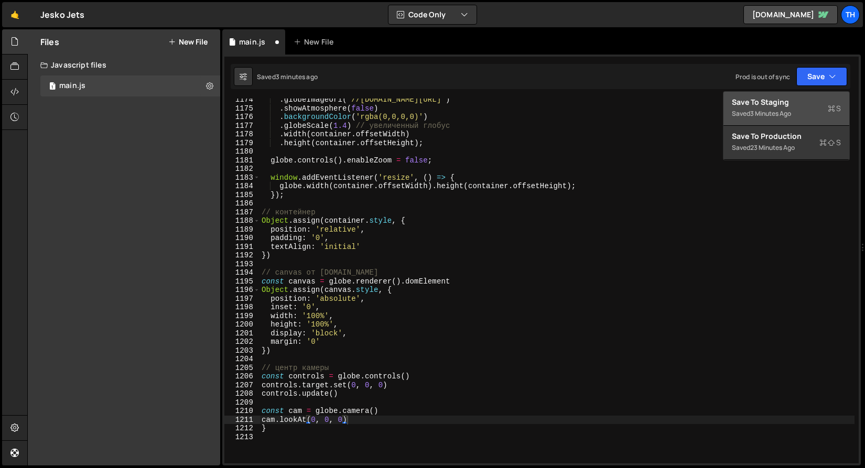
click at [797, 96] on button "Save to Staging S Saved 3 minutes ago" at bounding box center [787, 109] width 126 height 34
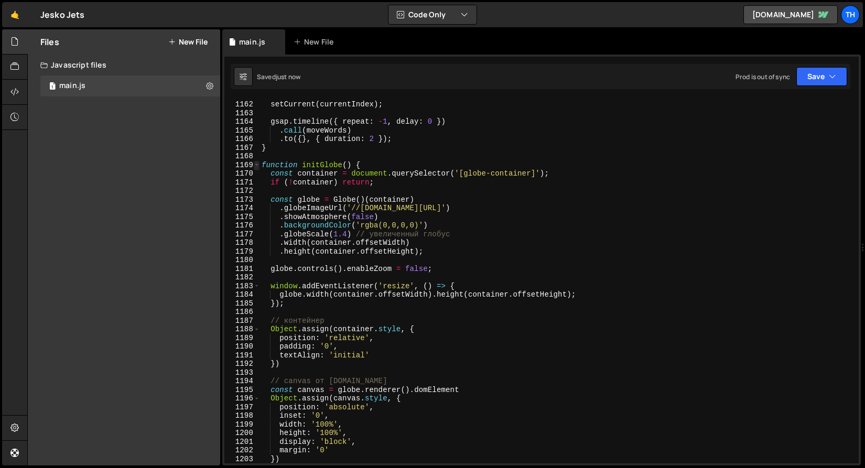
click at [258, 168] on span at bounding box center [257, 165] width 6 height 9
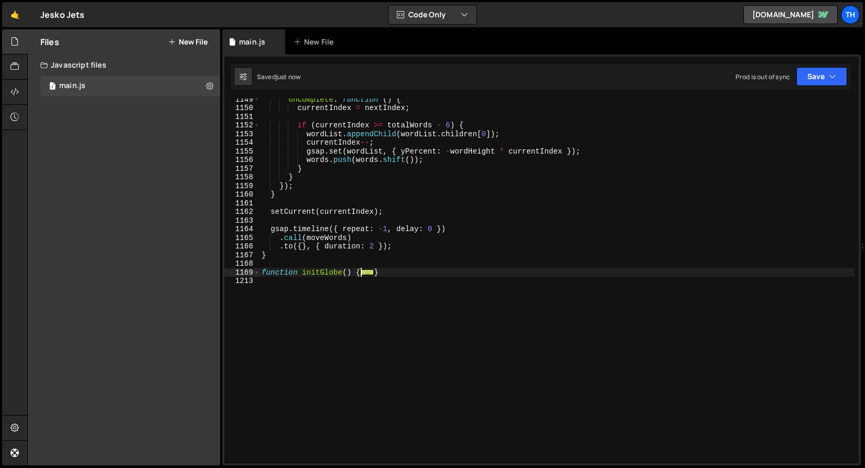
scroll to position [9947, 0]
drag, startPoint x: 278, startPoint y: 284, endPoint x: 258, endPoint y: 276, distance: 21.9
click at [258, 276] on div "cam.[PERSON_NAME](0, 0, 0) 1149 1150 1151 1152 1153 1154 1155 1156 1157 1158 11…" at bounding box center [541, 281] width 635 height 365
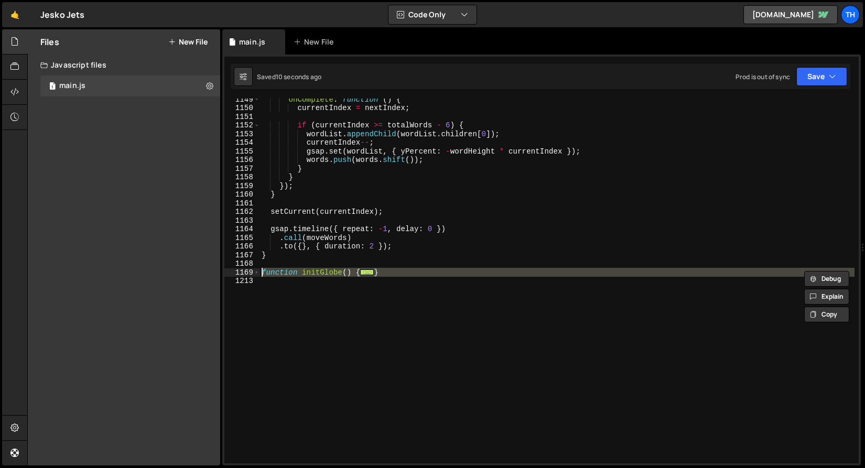
paste textarea "cam.lookAt(0, 0, 0)"
click at [256, 266] on div "1168" at bounding box center [242, 264] width 36 height 9
click at [256, 271] on span at bounding box center [257, 273] width 6 height 9
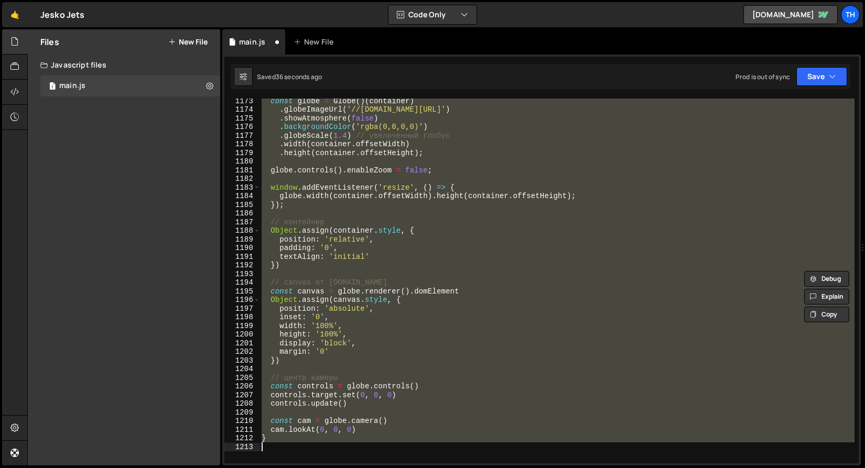
scroll to position [10156, 0]
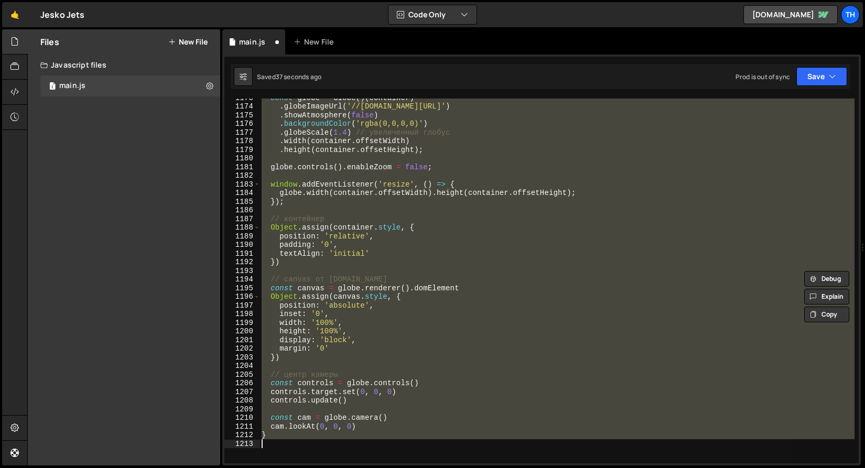
click at [385, 279] on div "const globe = Globe ( ) ( container ) . globeImageUrl ( '//[DOMAIN_NAME][URL]' …" at bounding box center [557, 281] width 595 height 365
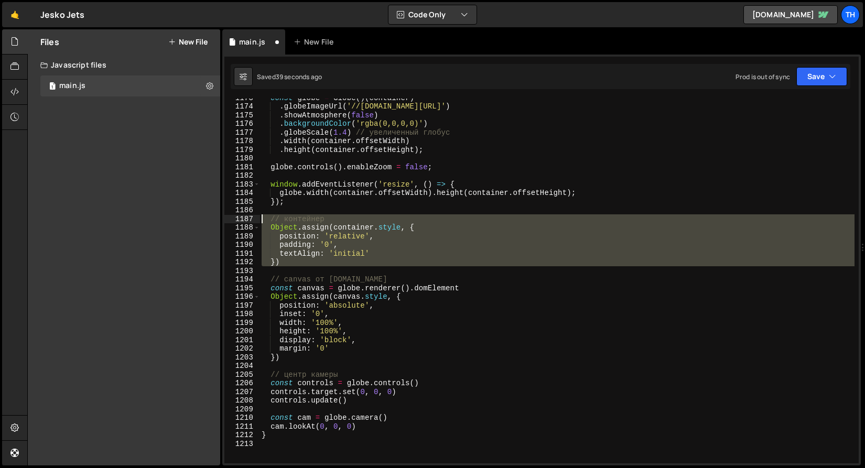
drag, startPoint x: 304, startPoint y: 267, endPoint x: 212, endPoint y: 217, distance: 105.1
click at [212, 217] on div "Files New File Javascript files 1 main.js 0 CSS files Copy share link Edit File…" at bounding box center [446, 247] width 838 height 437
type textarea "// контейнер Object.assign([DOMAIN_NAME], {"
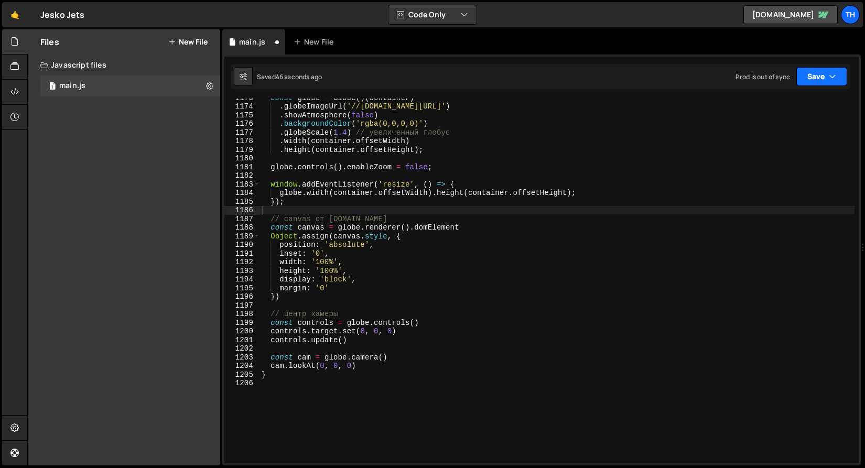
click at [819, 77] on button "Save" at bounding box center [822, 76] width 51 height 19
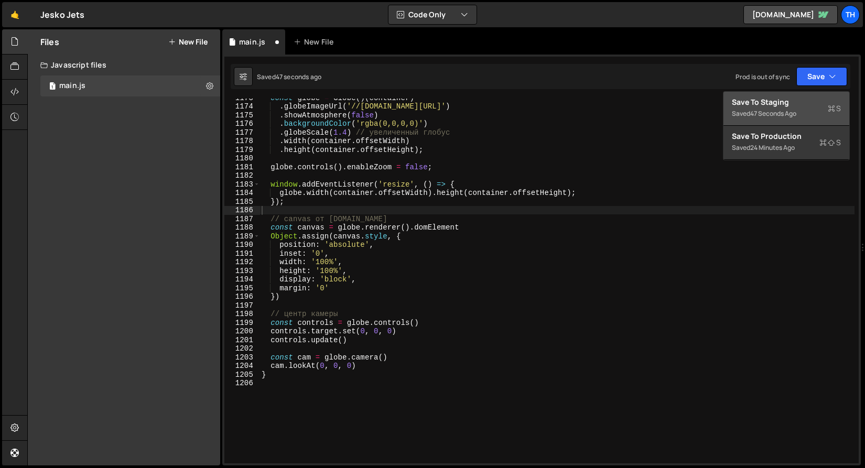
click at [795, 104] on div "Save to Staging S" at bounding box center [786, 102] width 109 height 10
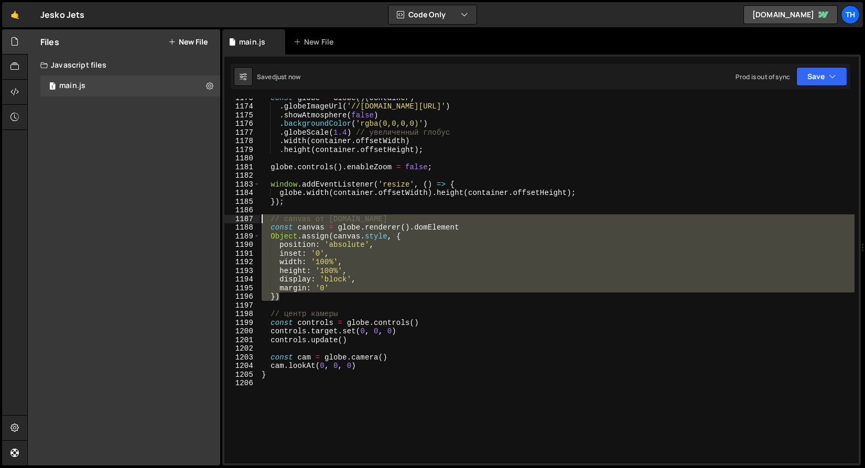
drag, startPoint x: 297, startPoint y: 295, endPoint x: 201, endPoint y: 216, distance: 124.4
click at [203, 218] on div "Files New File Javascript files 1 main.js 0 CSS files Copy share link Edit File…" at bounding box center [446, 247] width 838 height 437
type textarea "// canvas от [DOMAIN_NAME] const canvas = globe.renderer().domElement"
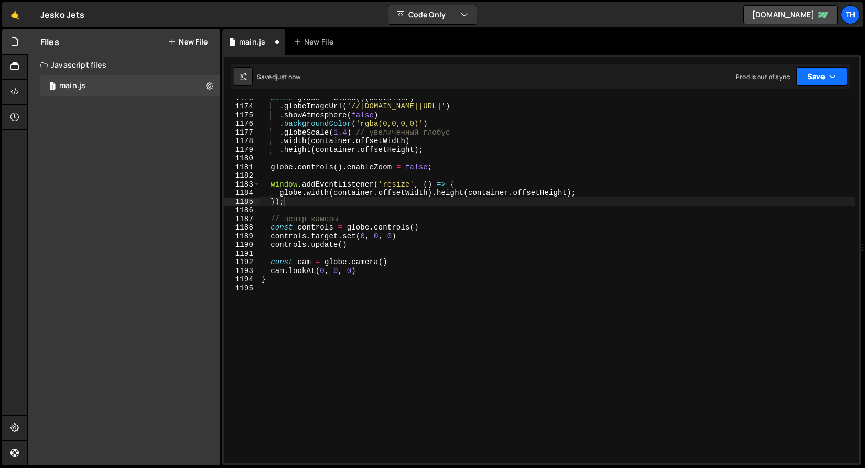
click at [810, 69] on button "Save" at bounding box center [822, 76] width 51 height 19
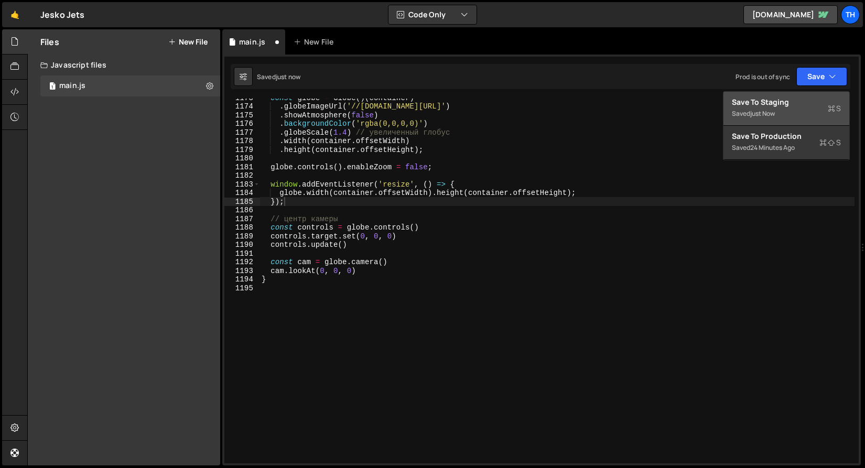
click at [793, 113] on div "Saved just now" at bounding box center [786, 114] width 109 height 13
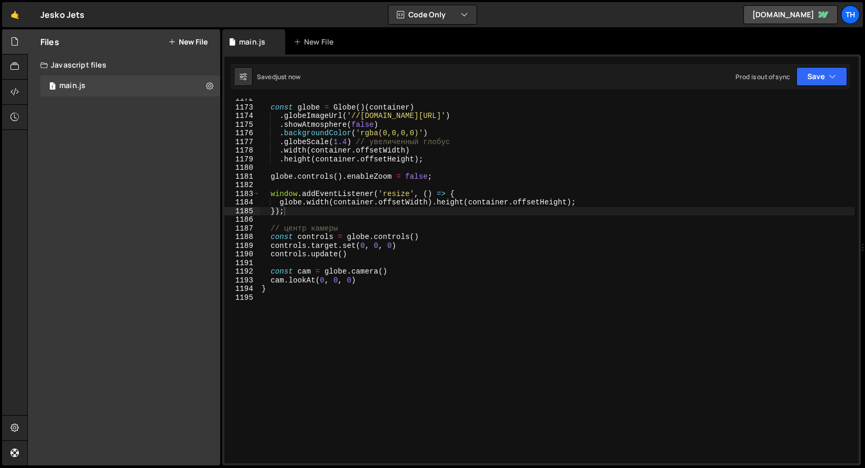
scroll to position [10145, 0]
click at [282, 141] on div "const globe = Globe ( ) ( container ) . globeImageUrl ( '//[DOMAIN_NAME][URL]' …" at bounding box center [557, 286] width 595 height 382
click at [820, 66] on div "Saved just now Prod is out of sync Upgrade to Edit Save Save to Staging S Saved…" at bounding box center [541, 76] width 620 height 25
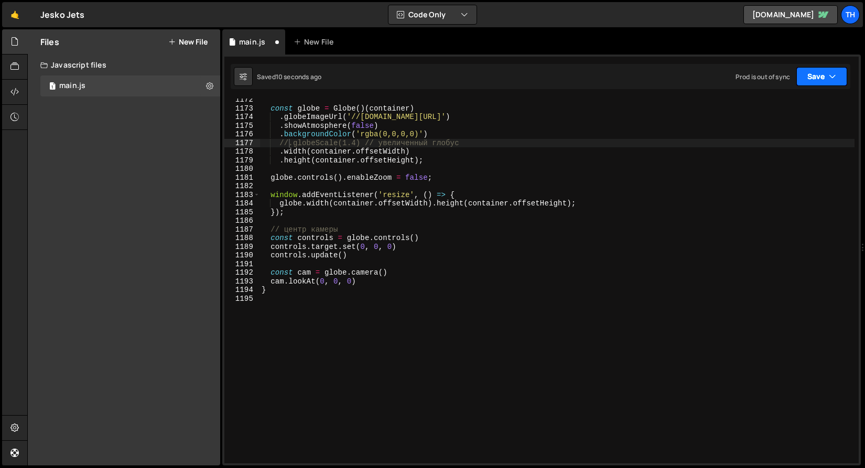
click at [810, 72] on button "Save" at bounding box center [822, 76] width 51 height 19
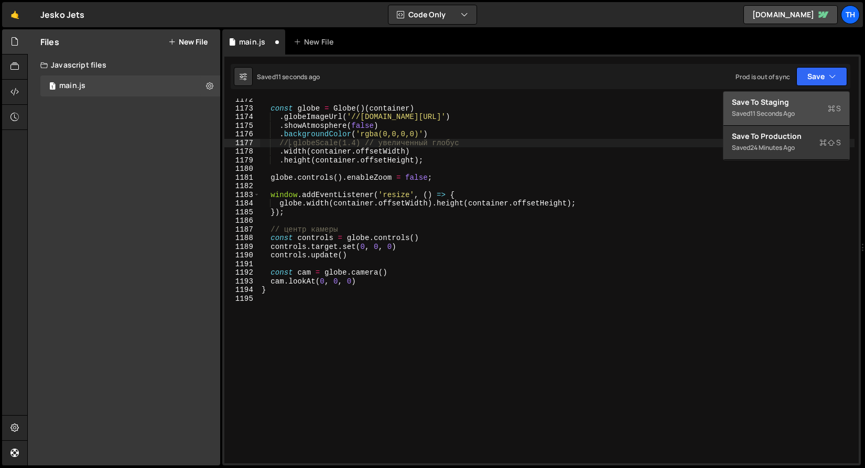
click at [785, 100] on div "Save to Staging S" at bounding box center [786, 102] width 109 height 10
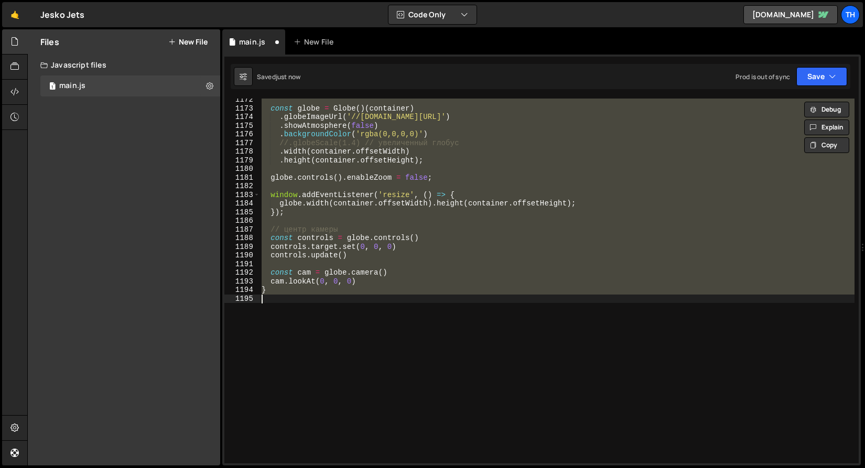
scroll to position [0, 0]
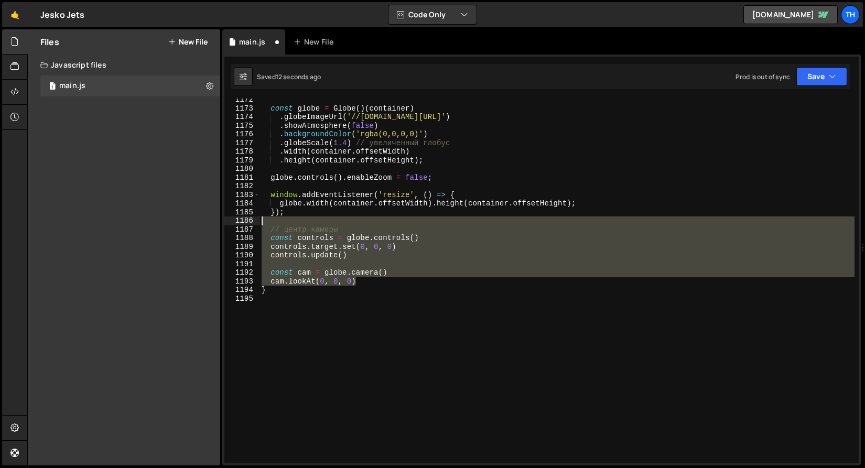
drag, startPoint x: 369, startPoint y: 282, endPoint x: 204, endPoint y: 219, distance: 176.5
click at [204, 219] on div "Files New File Javascript files 1 main.js 0 CSS files Copy share link Edit File…" at bounding box center [446, 247] width 838 height 437
type textarea "// центр камеры"
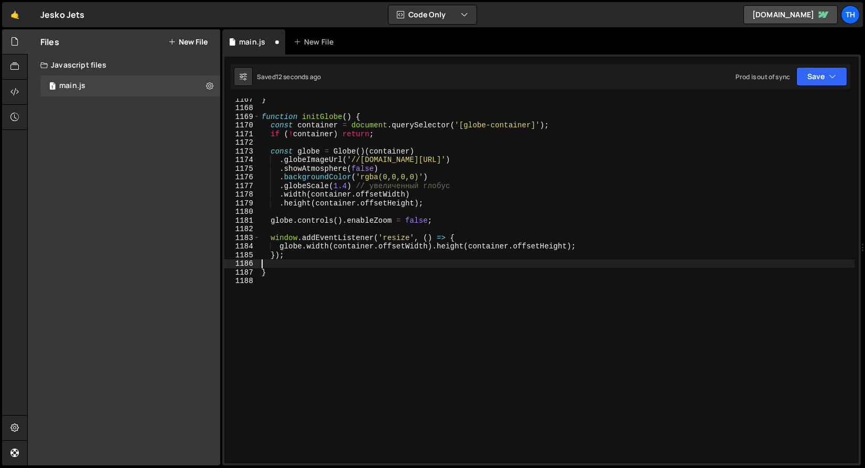
scroll to position [10102, 0]
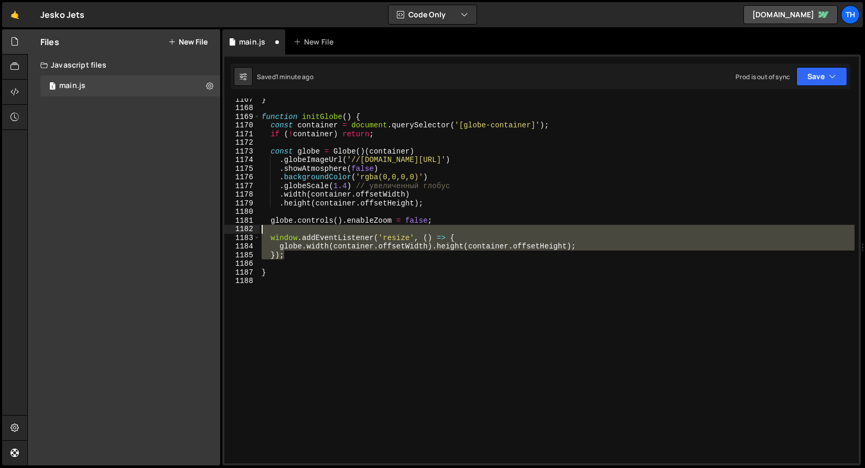
drag, startPoint x: 297, startPoint y: 254, endPoint x: 197, endPoint y: 227, distance: 103.7
click at [197, 227] on div "Files New File Javascript files 1 main.js 0 CSS files Copy share link Edit File…" at bounding box center [446, 247] width 838 height 437
type textarea "window.addEventListener('resize', () => {"
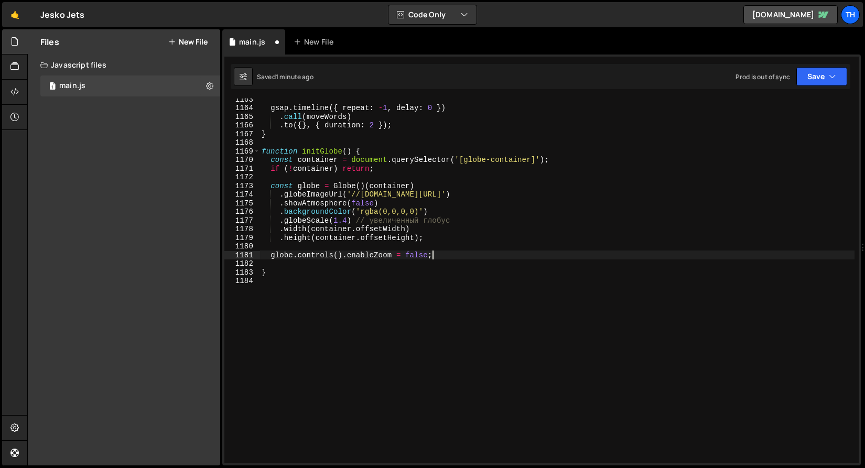
scroll to position [10068, 0]
click at [406, 256] on div "gsap . timeline ({ repeat : - 1 , delay : 0 }) . call ( moveWords ) . to ({ } ,…" at bounding box center [557, 286] width 595 height 382
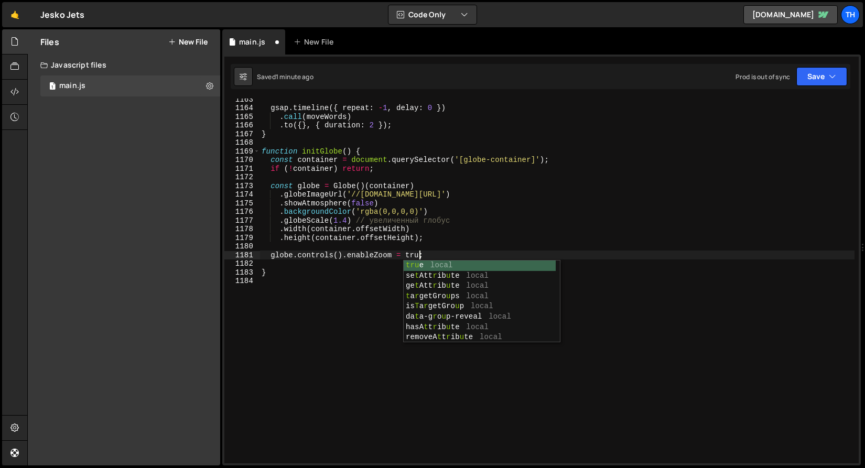
scroll to position [0, 11]
click at [836, 71] on icon "button" at bounding box center [832, 76] width 7 height 10
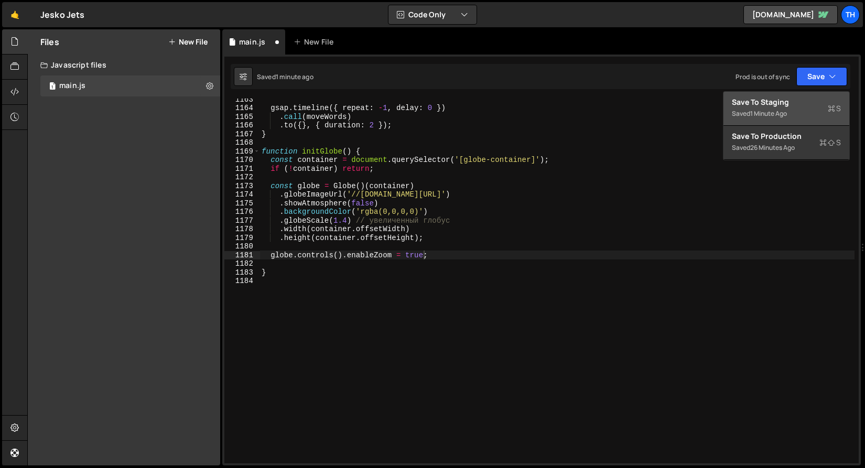
click at [787, 100] on div "Save to Staging S" at bounding box center [786, 102] width 109 height 10
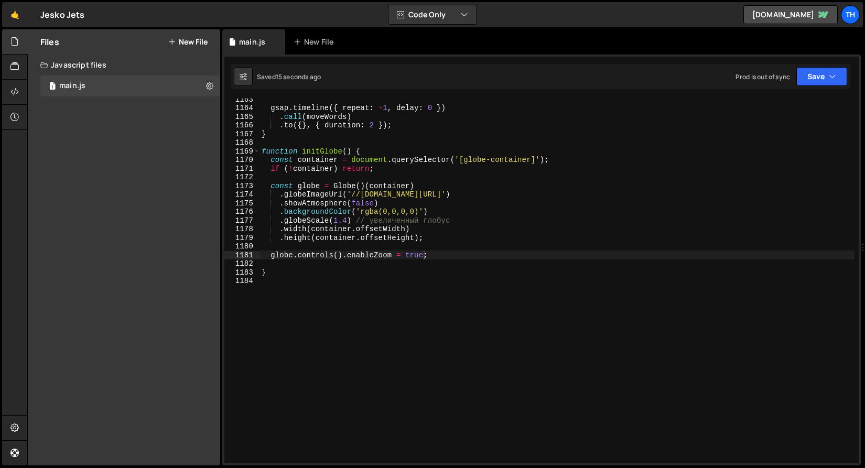
click at [280, 222] on div "gsap . timeline ({ repeat : - 1 , delay : 0 }) . call ( moveWords ) . to ({ } ,…" at bounding box center [557, 286] width 595 height 382
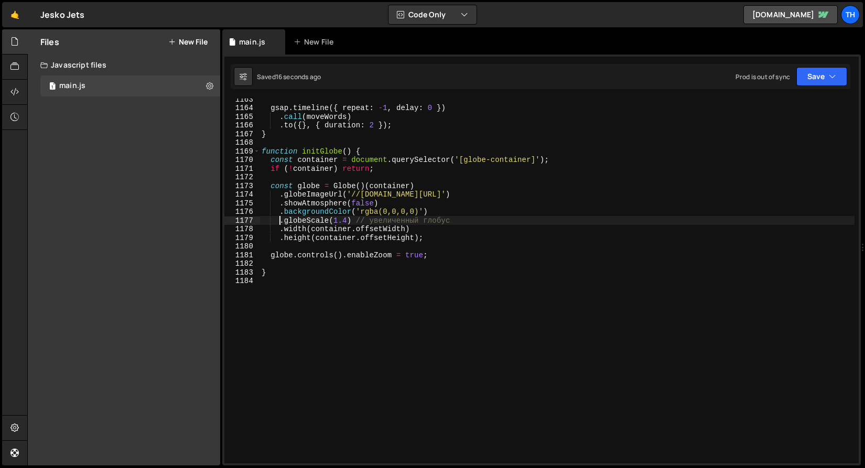
scroll to position [0, 2]
click at [813, 76] on button "Save" at bounding box center [822, 76] width 51 height 19
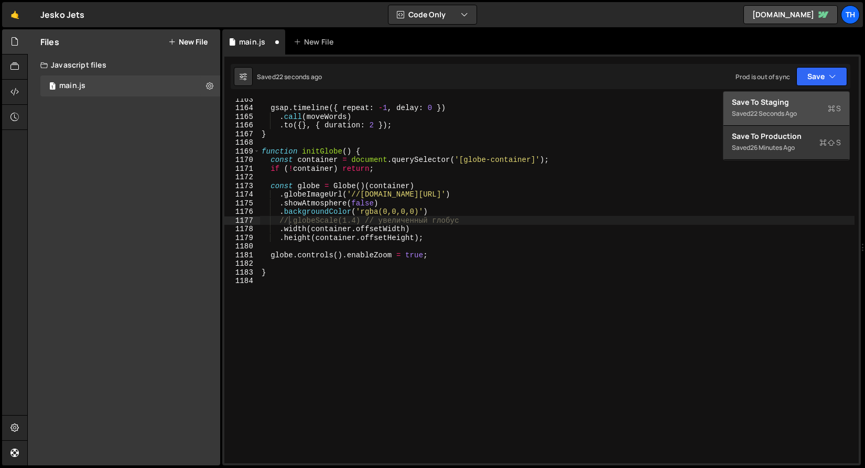
click at [792, 112] on div "22 seconds ago" at bounding box center [774, 113] width 47 height 9
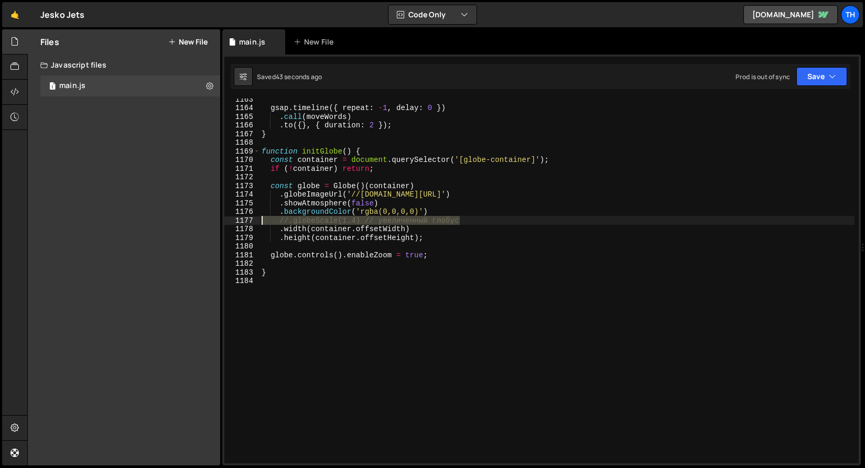
drag, startPoint x: 464, startPoint y: 218, endPoint x: 228, endPoint y: 221, distance: 236.0
click at [228, 221] on div "//.globeScale(1.4) // увеличенный глобус 1163 1164 1165 1166 1167 1168 1169 117…" at bounding box center [541, 281] width 635 height 365
paste textarea "controls.update();"
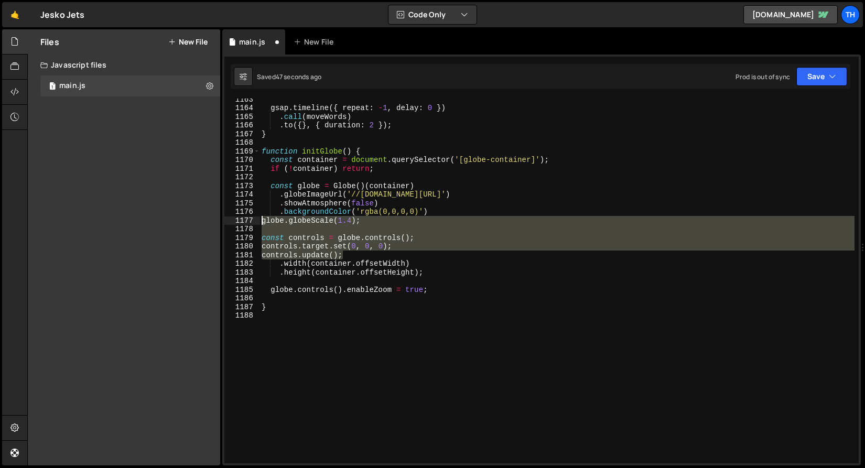
drag, startPoint x: 350, startPoint y: 255, endPoint x: 192, endPoint y: 221, distance: 162.0
click at [192, 221] on div "Files New File Javascript files 1 main.js 0 CSS files Copy share link Edit File…" at bounding box center [446, 247] width 838 height 437
type textarea "globe.globeScale(1.4);"
click at [335, 278] on div "gsap . timeline ({ repeat : - 1 , delay : 0 }) . call ( moveWords ) . to ({ } ,…" at bounding box center [557, 286] width 595 height 382
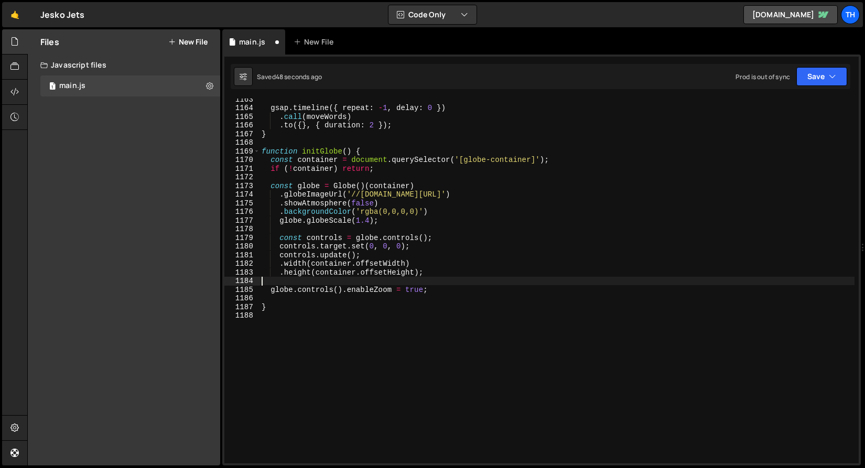
scroll to position [0, 0]
click at [319, 257] on div "gsap . timeline ({ repeat : - 1 , delay : 0 }) . call ( moveWords ) . to ({ } ,…" at bounding box center [557, 286] width 595 height 382
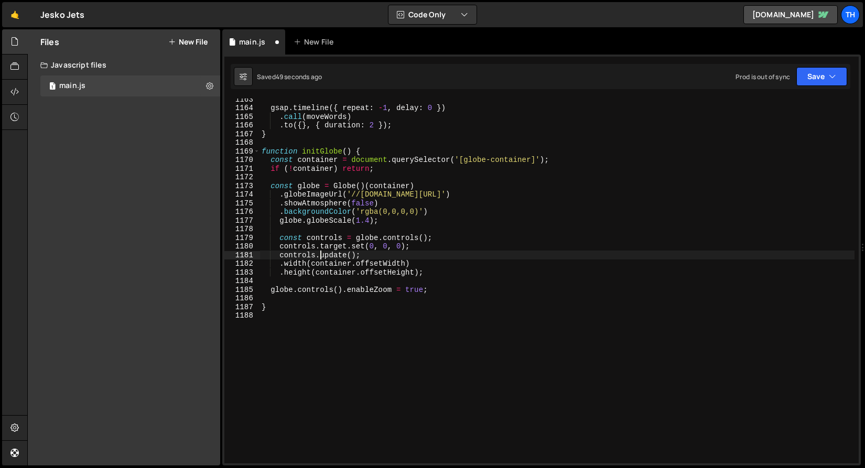
click at [319, 257] on div "gsap . timeline ({ repeat : - 1 , delay : 0 }) . call ( moveWords ) . to ({ } ,…" at bounding box center [557, 286] width 595 height 382
click at [367, 261] on div "gsap . timeline ({ repeat : - 1 , delay : 0 }) . call ( moveWords ) . to ({ } ,…" at bounding box center [557, 286] width 595 height 382
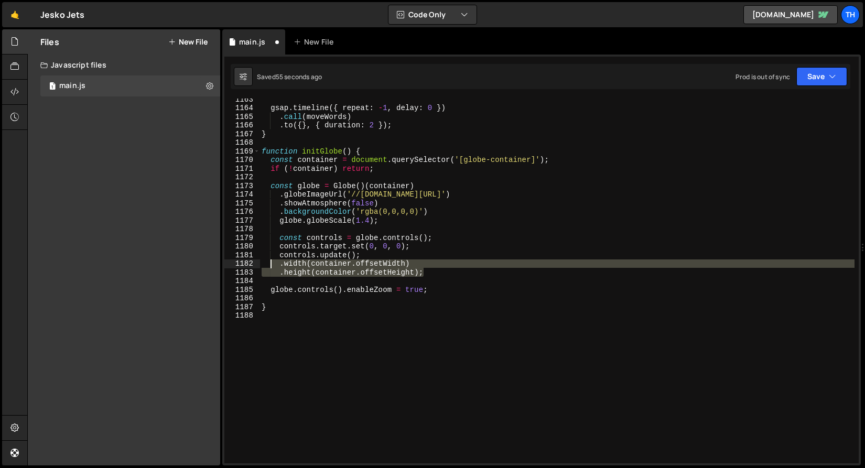
drag, startPoint x: 431, startPoint y: 272, endPoint x: 251, endPoint y: 261, distance: 179.7
click at [251, 261] on div ".width(container.[PERSON_NAME]) 1163 1164 1165 1166 1167 1168 1169 1170 1171 11…" at bounding box center [541, 281] width 635 height 365
type textarea ".width(container.offsetWidth) .height(container.offsetHeight);"
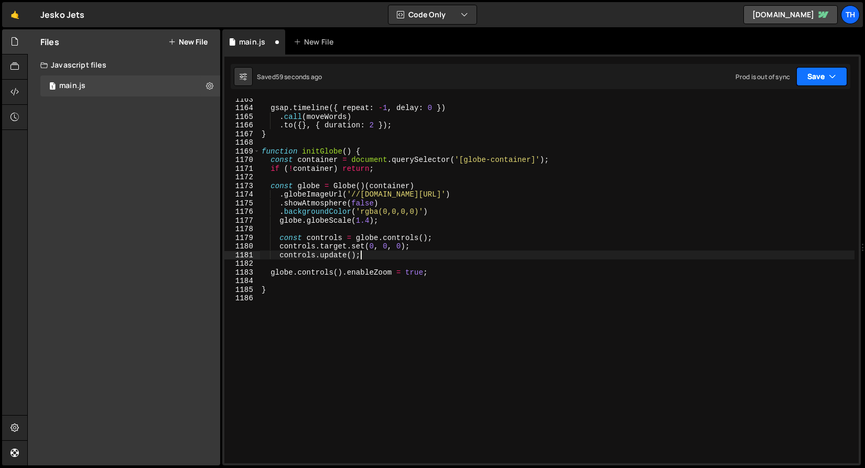
click at [835, 68] on button "Save" at bounding box center [822, 76] width 51 height 19
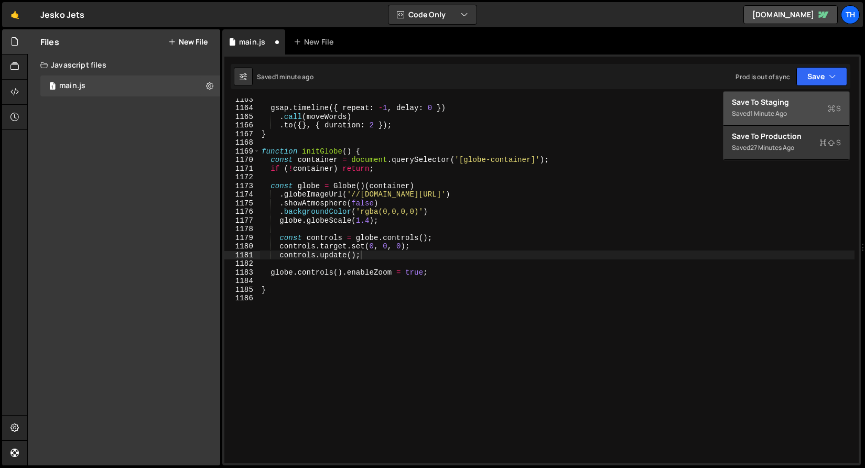
click at [787, 101] on div "Save to Staging S" at bounding box center [786, 102] width 109 height 10
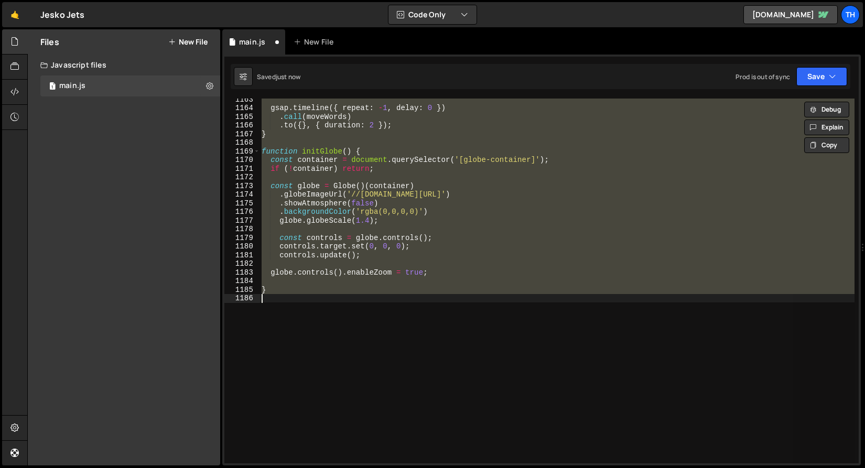
click at [335, 235] on div "gsap . timeline ({ repeat : - 1 , delay : 0 }) . call ( moveWords ) . to ({ } ,…" at bounding box center [557, 281] width 595 height 365
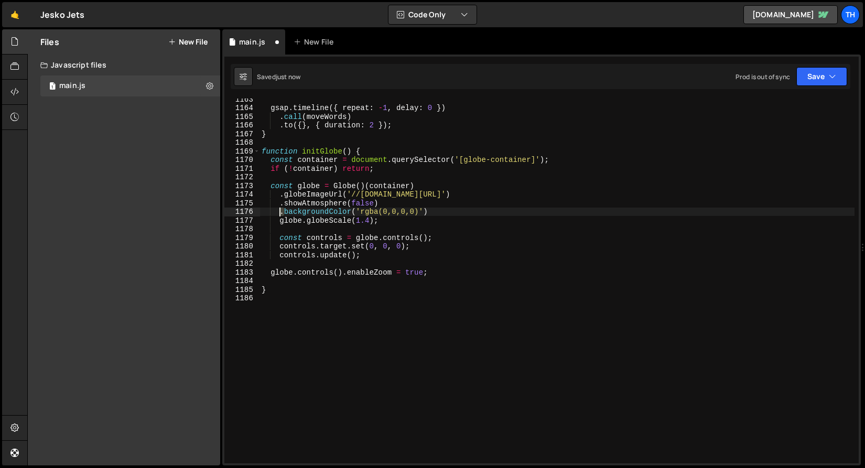
click at [281, 215] on div "gsap . timeline ({ repeat : - 1 , delay : 0 }) . call ( moveWords ) . to ({ } ,…" at bounding box center [557, 286] width 595 height 382
click at [276, 206] on div "gsap . timeline ({ repeat : - 1 , delay : 0 }) . call ( moveWords ) . to ({ } ,…" at bounding box center [557, 286] width 595 height 382
click at [278, 219] on div "gsap . timeline ({ repeat : - 1 , delay : 0 }) . call ( moveWords ) . to ({ } ,…" at bounding box center [557, 286] width 595 height 382
paste textarea "."
click at [800, 74] on button "Save" at bounding box center [822, 76] width 51 height 19
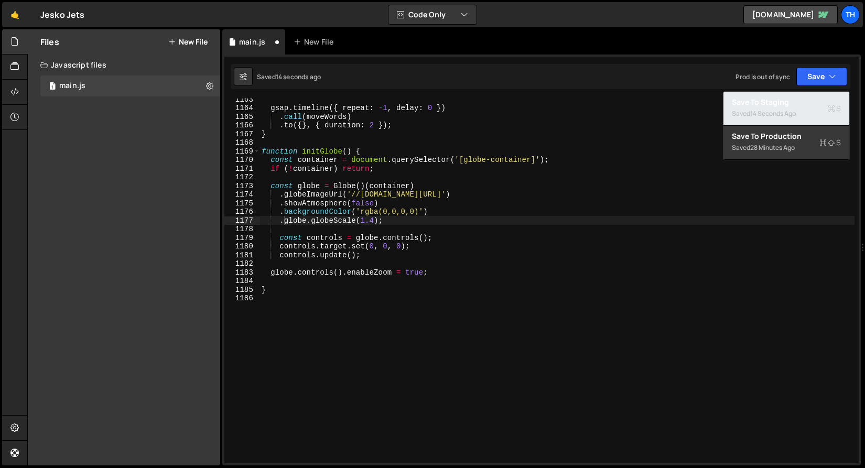
click at [786, 110] on div "14 seconds ago" at bounding box center [774, 113] width 46 height 9
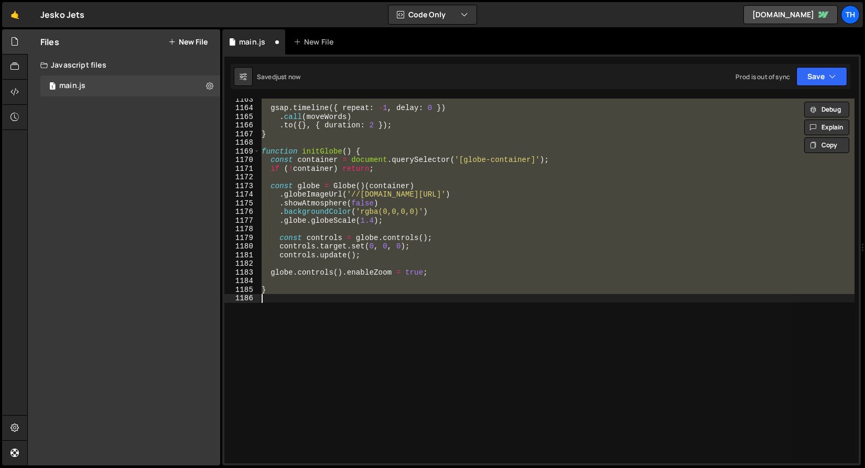
click at [274, 290] on div "gsap . timeline ({ repeat : - 1 , delay : 0 }) . call ( moveWords ) . to ({ } ,…" at bounding box center [557, 281] width 595 height 365
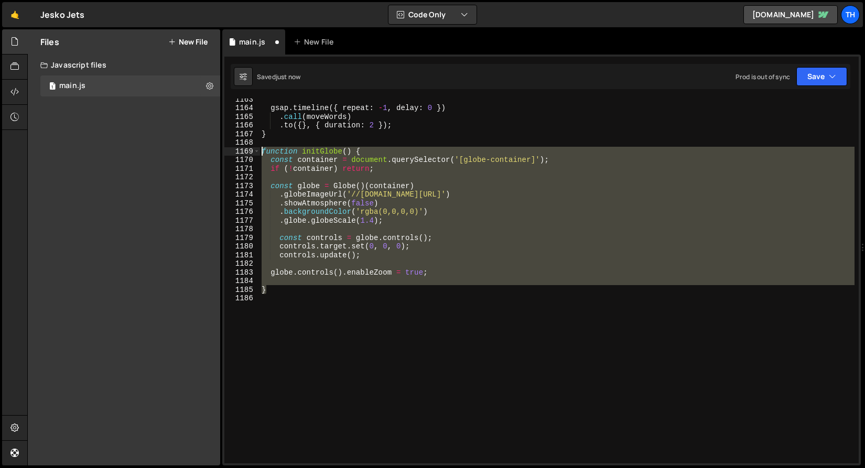
drag, startPoint x: 286, startPoint y: 290, endPoint x: 217, endPoint y: 150, distance: 156.2
click at [217, 150] on div "Files New File Javascript files 1 main.js 0 CSS files Copy share link Edit File…" at bounding box center [446, 247] width 838 height 437
paste textarea "}"
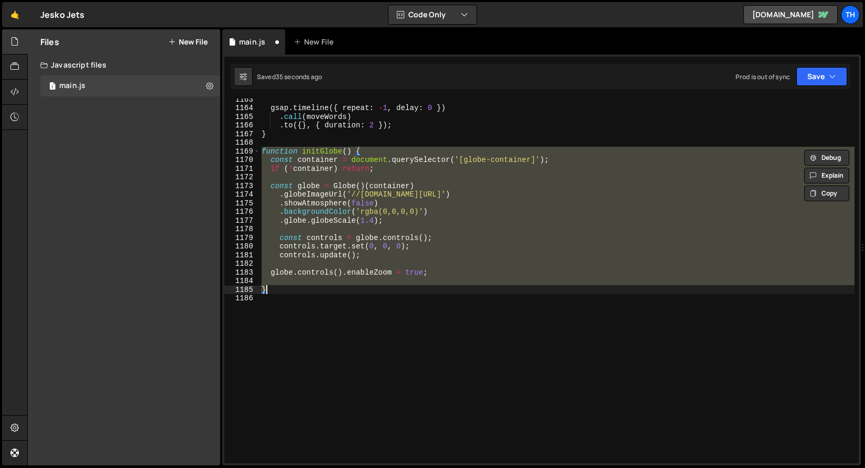
type textarea "controls.enableZoom = true; }"
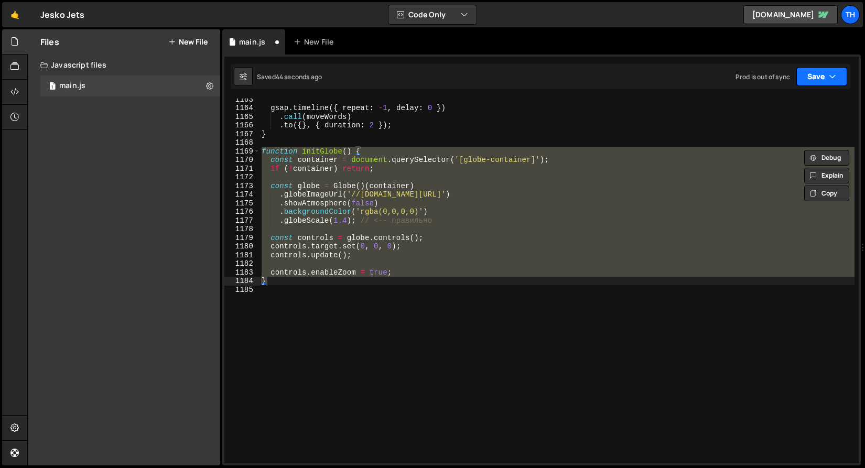
click at [837, 82] on button "Save" at bounding box center [822, 76] width 51 height 19
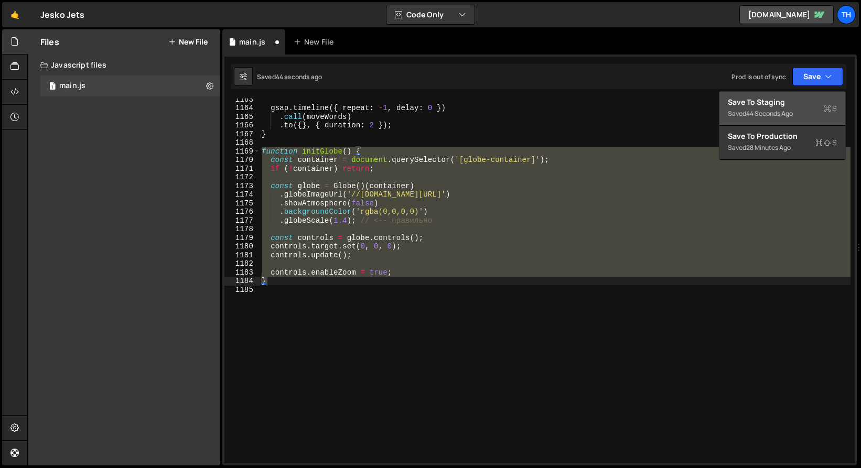
click at [813, 105] on div "Save to Staging S" at bounding box center [782, 102] width 109 height 10
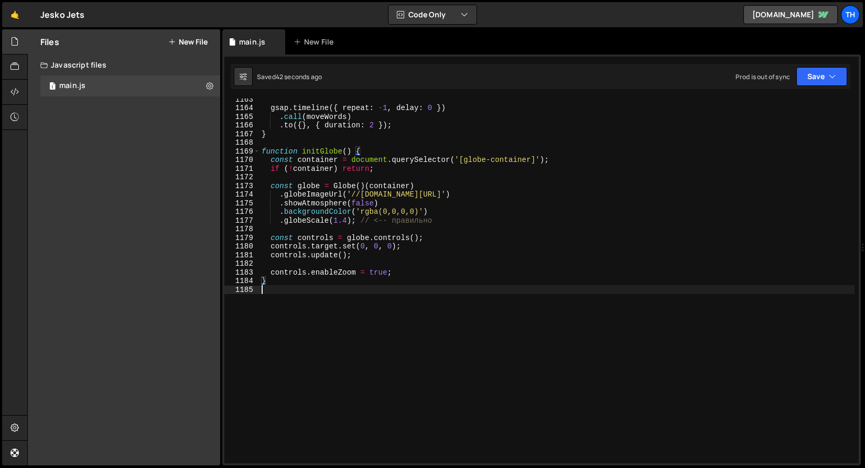
click at [430, 318] on div "gsap . timeline ({ repeat : - 1 , delay : 0 }) . call ( moveWords ) . to ({ } ,…" at bounding box center [557, 286] width 595 height 382
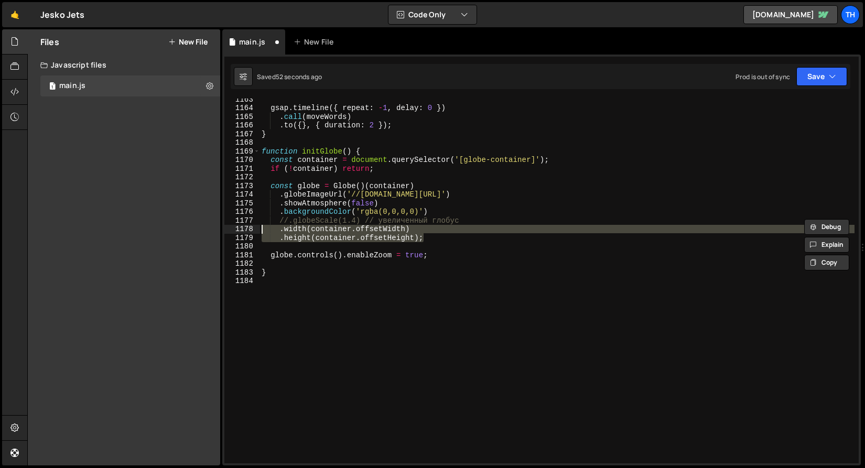
drag, startPoint x: 460, startPoint y: 239, endPoint x: 176, endPoint y: 233, distance: 284.3
click at [176, 233] on div "Files New File Javascript files 1 main.js 0 CSS files Copy share link Edit File…" at bounding box center [446, 247] width 838 height 437
type textarea ".width(container.offsetWidth) .height(container.offsetHeight);"
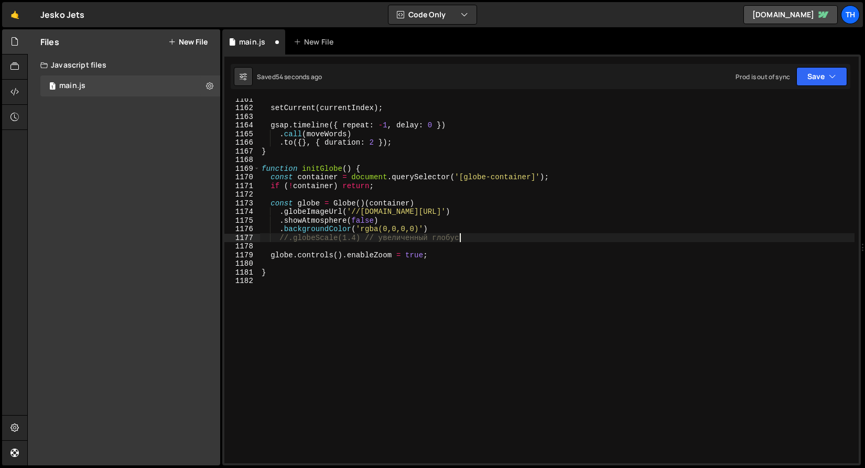
scroll to position [10050, 0]
click at [826, 61] on div "//.globeScale(1.4) // увеличенный глобус 1161 1162 1163 1164 1165 1166 1167 116…" at bounding box center [541, 260] width 639 height 411
click at [825, 83] on button "Save" at bounding box center [822, 76] width 51 height 19
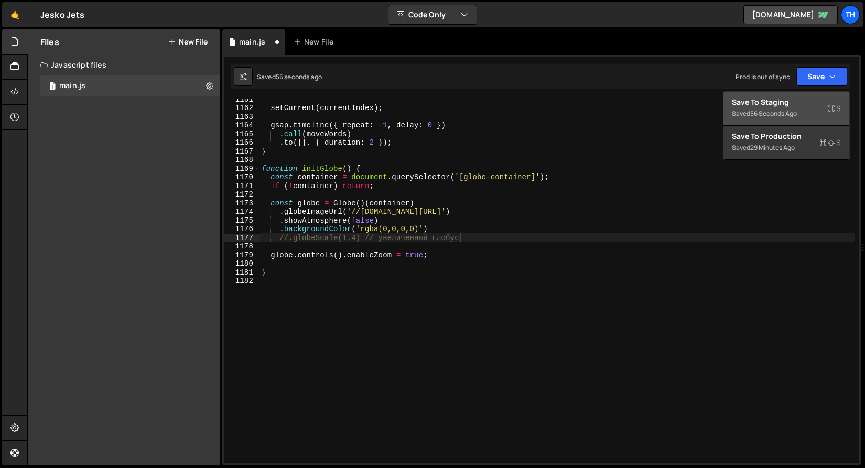
click at [798, 97] on div "Save to Staging S" at bounding box center [786, 102] width 109 height 10
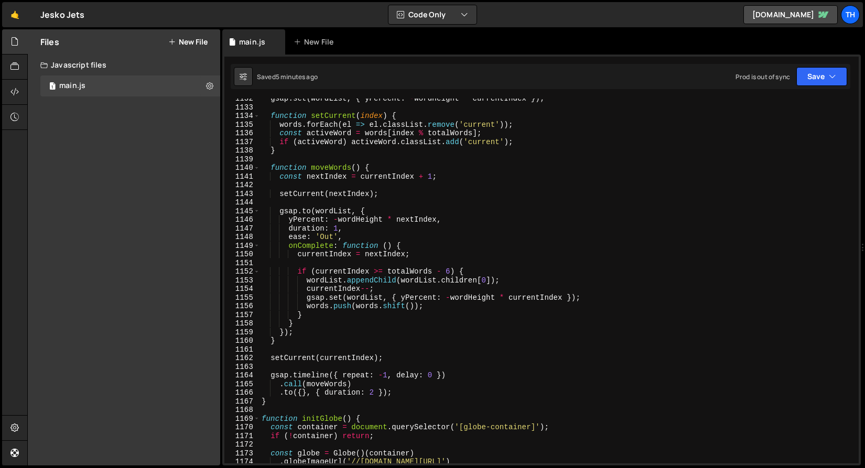
scroll to position [9902, 0]
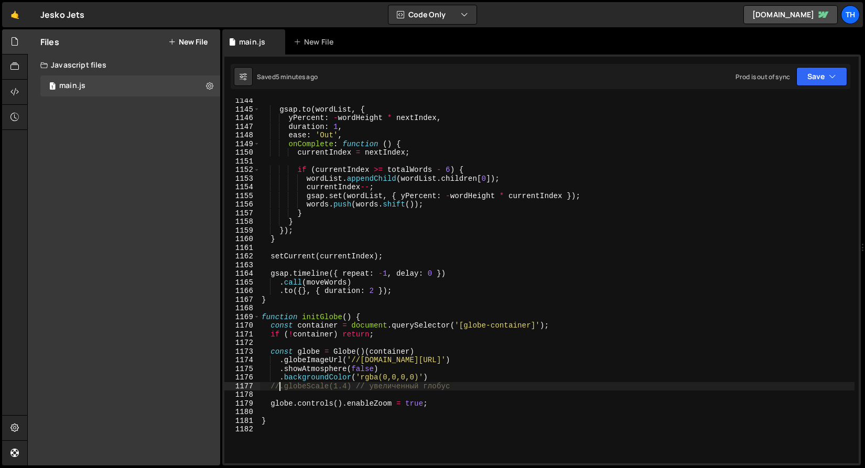
click at [279, 384] on div "gsap . to ( wordList , { yPercent : - wordHeight * nextIndex , duration : 1 , e…" at bounding box center [557, 288] width 595 height 382
click at [809, 75] on button "Save" at bounding box center [822, 76] width 51 height 19
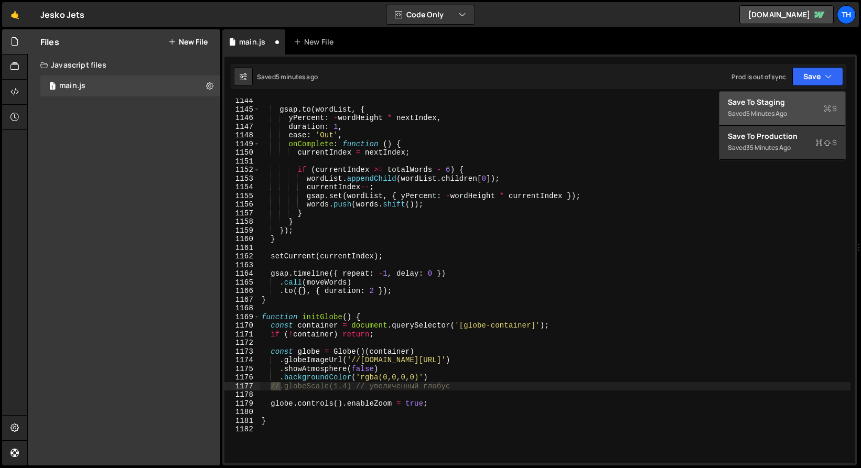
click at [726, 103] on button "Save to Staging S Saved 5 minutes ago" at bounding box center [783, 109] width 126 height 34
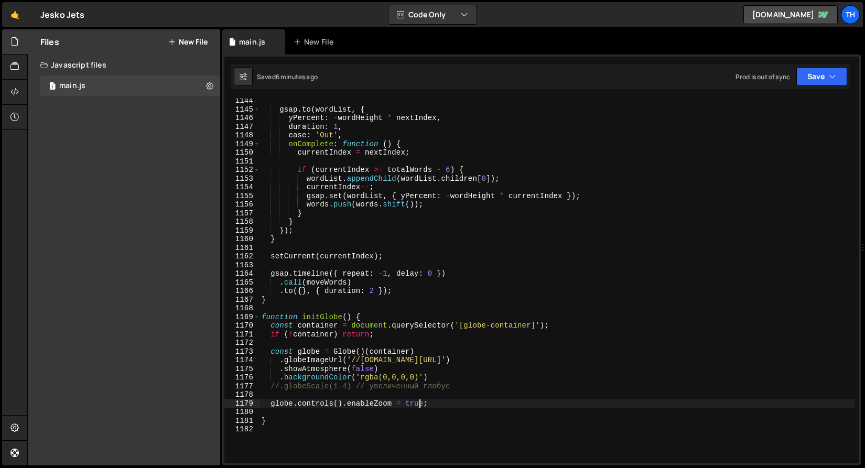
click at [420, 402] on div "gsap . to ( wordList , { yPercent : - wordHeight * nextIndex , duration : 1 , e…" at bounding box center [557, 288] width 595 height 382
click at [839, 82] on button "Save" at bounding box center [822, 76] width 51 height 19
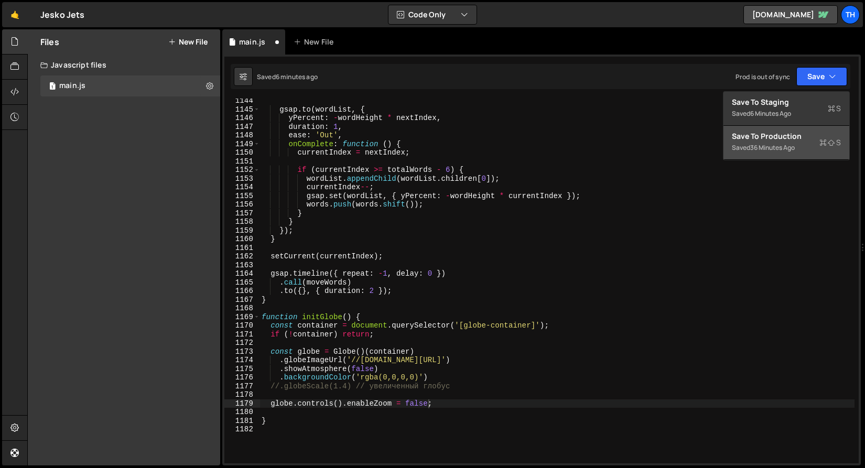
click at [817, 135] on div "Save to Production S" at bounding box center [786, 136] width 109 height 10
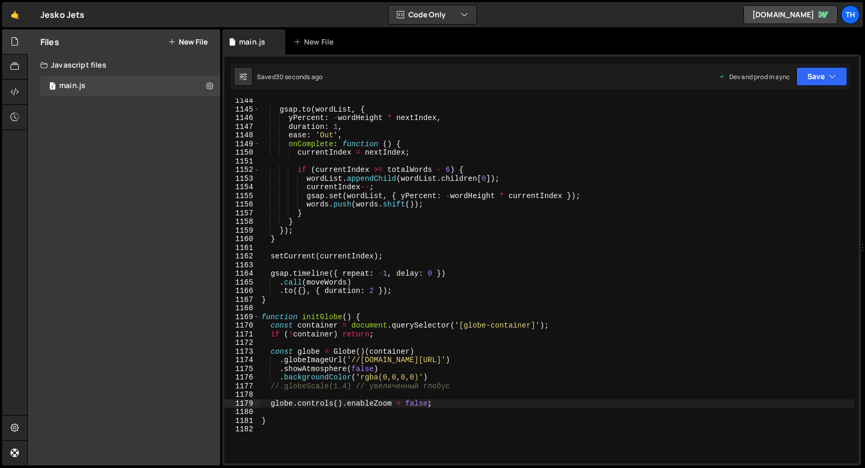
click at [332, 386] on div "gsap . to ( wordList , { yPercent : - wordHeight * nextIndex , duration : 1 , e…" at bounding box center [557, 288] width 595 height 382
click at [277, 383] on div "gsap . to ( wordList , { yPercent : - wordHeight * nextIndex , duration : 1 , e…" at bounding box center [557, 288] width 595 height 382
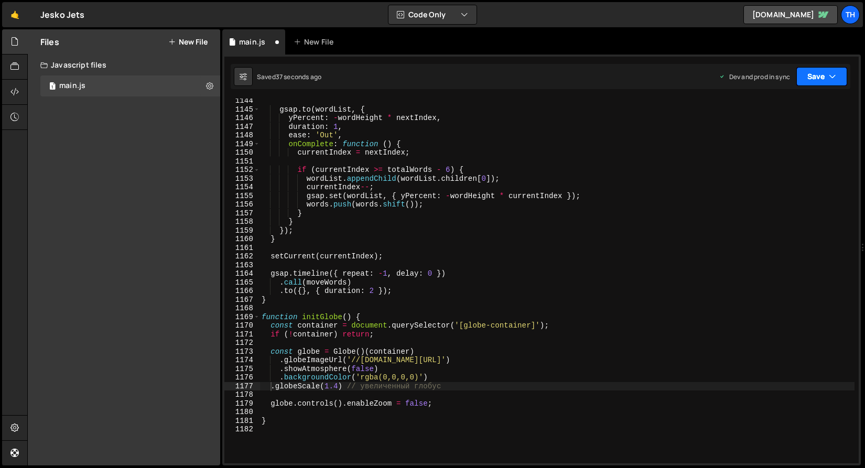
click at [823, 69] on button "Save" at bounding box center [822, 76] width 51 height 19
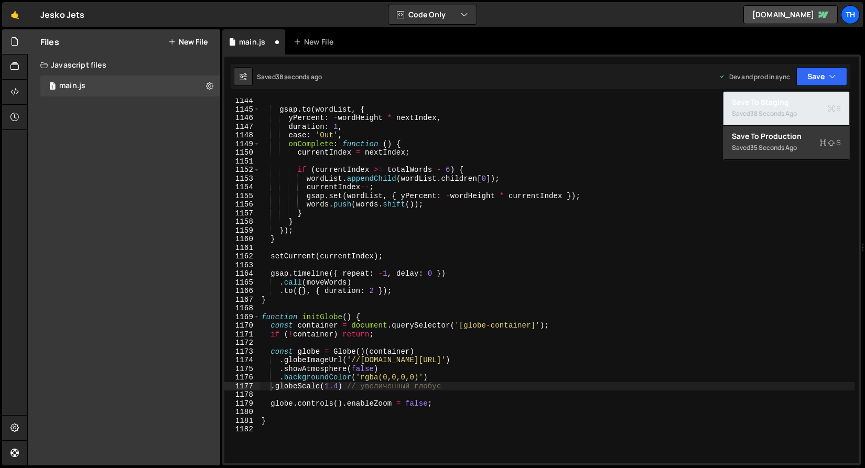
click at [802, 115] on div "Saved 38 seconds ago" at bounding box center [786, 114] width 109 height 13
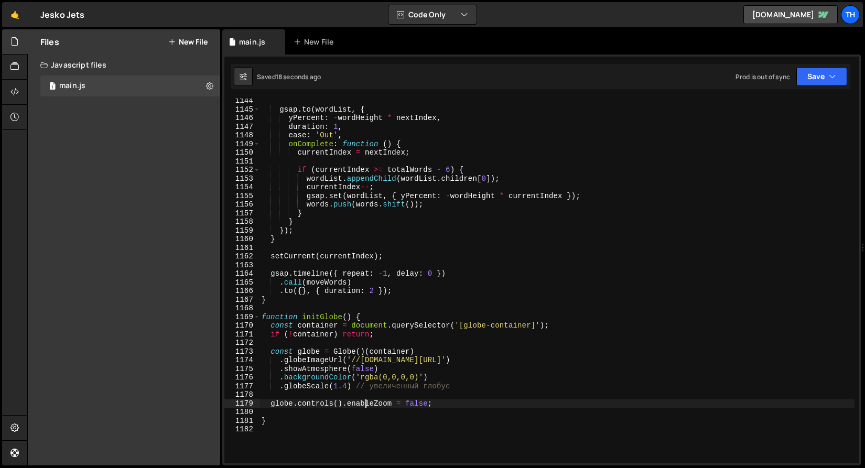
click at [364, 401] on div "gsap . to ( wordList , { yPercent : - wordHeight * nextIndex , duration : 1 , e…" at bounding box center [557, 288] width 595 height 382
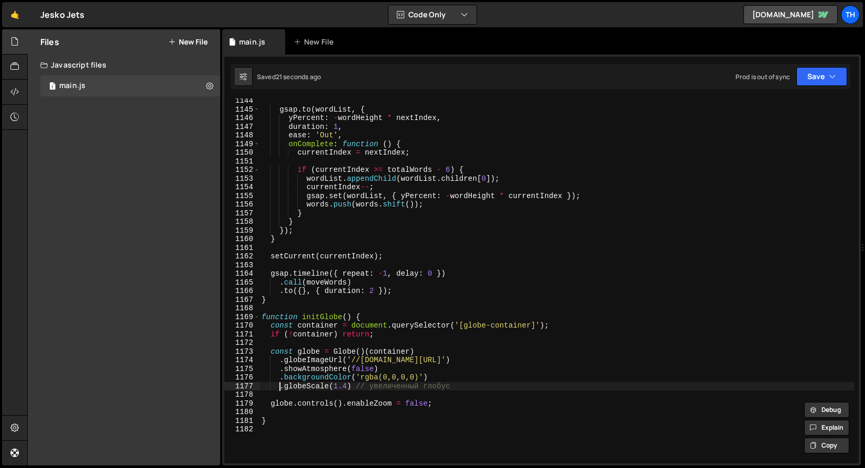
click at [280, 383] on div "gsap . to ( wordList , { yPercent : - wordHeight * nextIndex , duration : 1 , e…" at bounding box center [557, 288] width 595 height 382
click at [824, 86] on div "Saved 24 seconds ago Prod is out of sync Upgrade to Edit Save Save to Staging S…" at bounding box center [541, 76] width 620 height 25
click at [824, 72] on button "Save" at bounding box center [822, 76] width 51 height 19
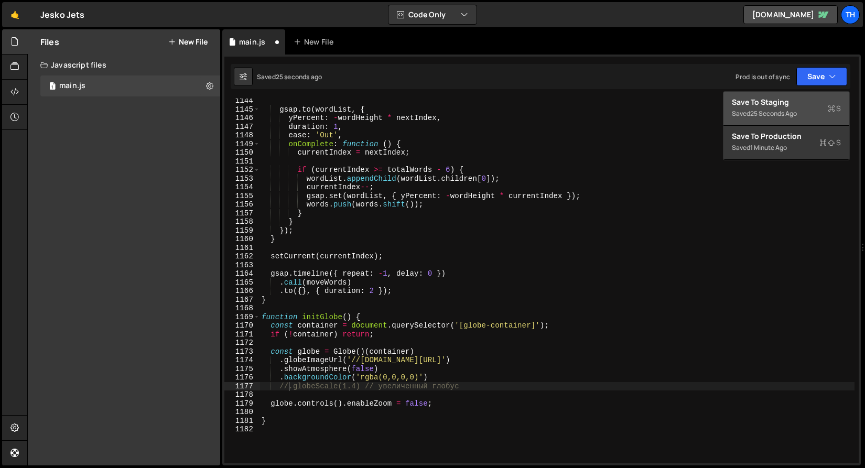
click at [811, 95] on button "Save to Staging S Saved 25 seconds ago" at bounding box center [787, 109] width 126 height 34
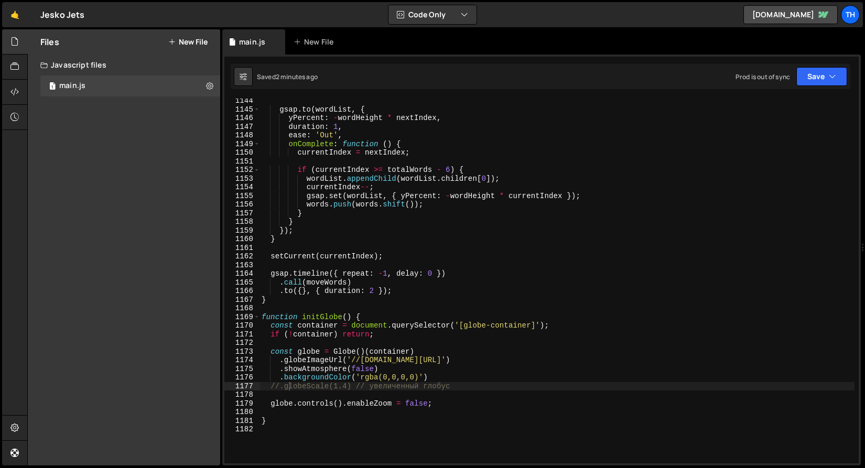
click at [374, 360] on div "gsap . to ( wordList , { yPercent : - wordHeight * nextIndex , duration : 1 , e…" at bounding box center [557, 288] width 595 height 382
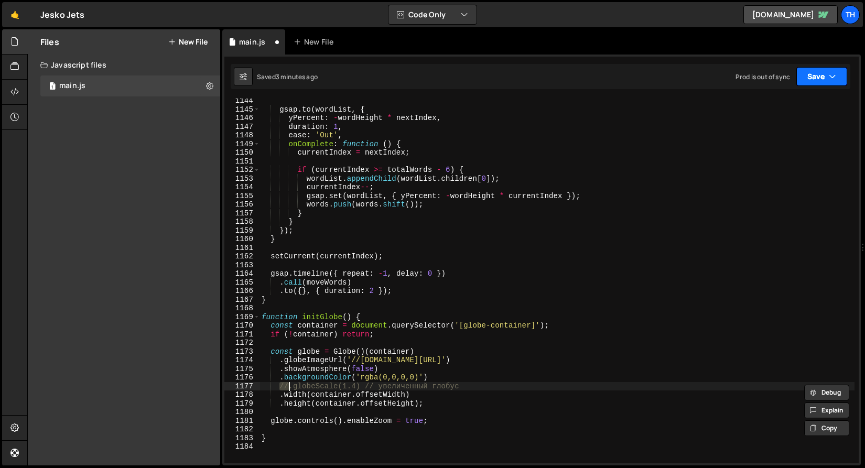
click at [809, 72] on button "Save" at bounding box center [822, 76] width 51 height 19
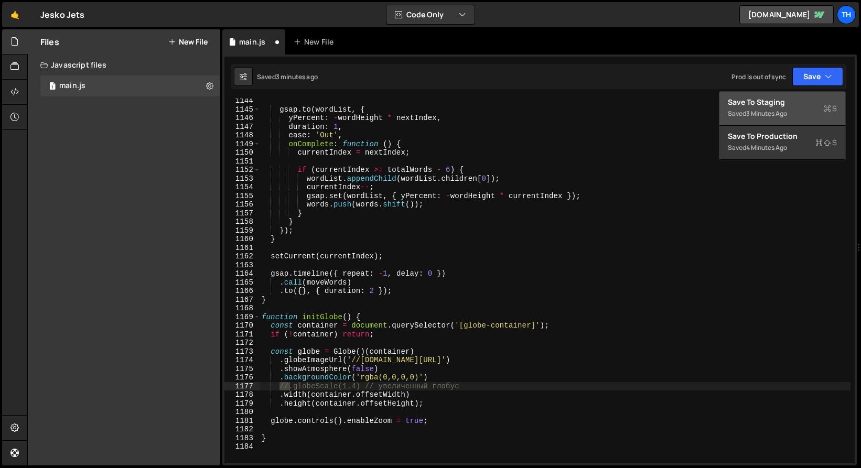
click at [791, 104] on div "Save to Staging S" at bounding box center [782, 102] width 109 height 10
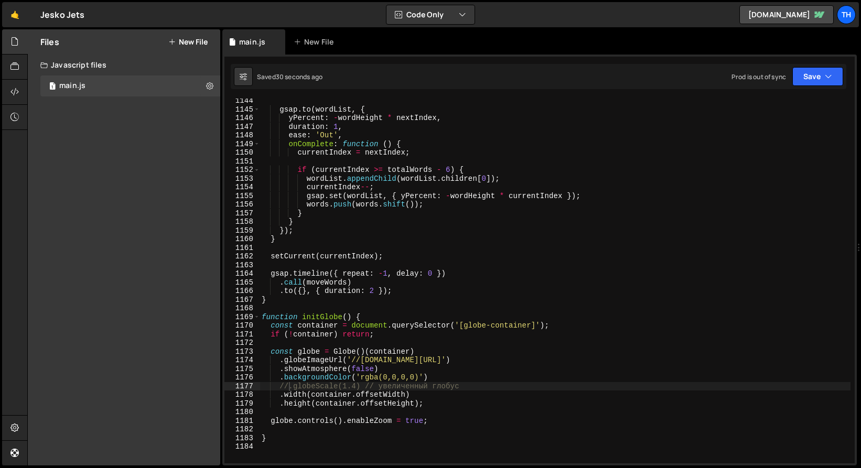
click at [413, 422] on div "gsap . to ( wordList , { yPercent : - wordHeight * nextIndex , duration : 1 , e…" at bounding box center [557, 288] width 595 height 382
click at [414, 422] on div "gsap . to ( wordList , { yPercent : - wordHeight * nextIndex , duration : 1 , e…" at bounding box center [557, 288] width 595 height 382
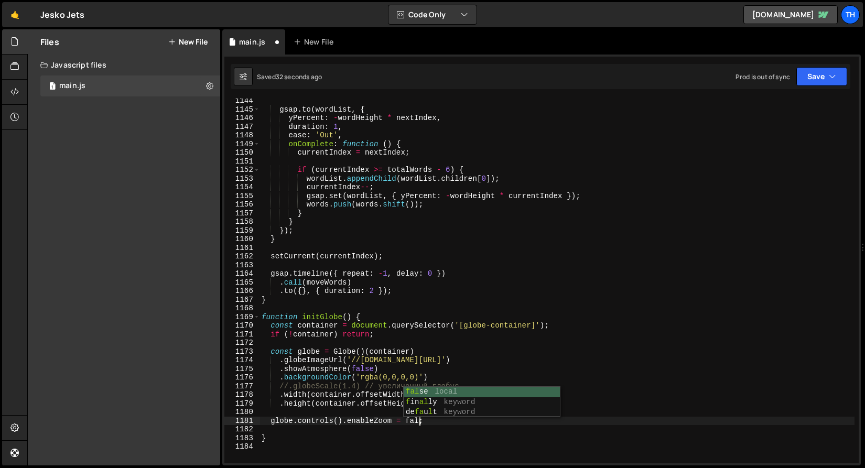
scroll to position [0, 11]
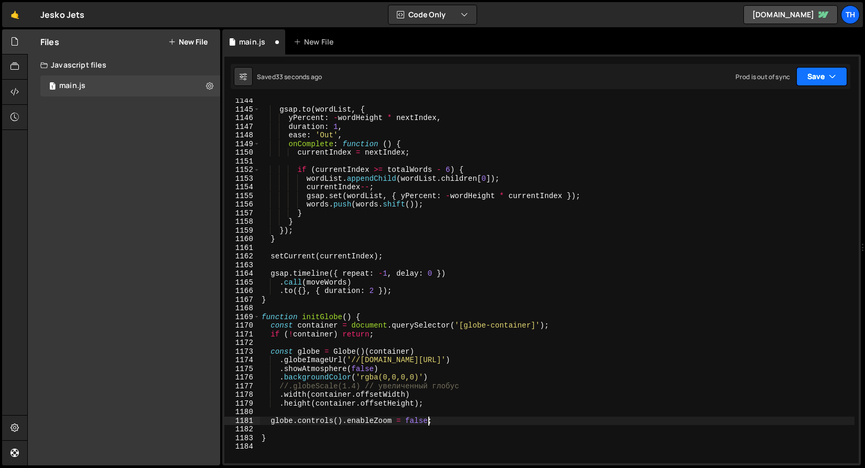
type textarea "globe.controls().enableZoom = false;"
click at [822, 67] on button "Save" at bounding box center [822, 76] width 51 height 19
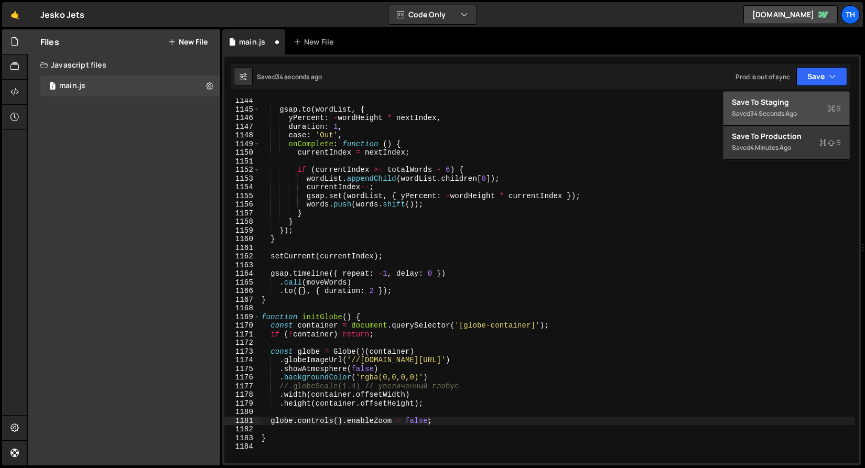
click at [783, 109] on div "Saved 34 seconds ago" at bounding box center [786, 114] width 109 height 13
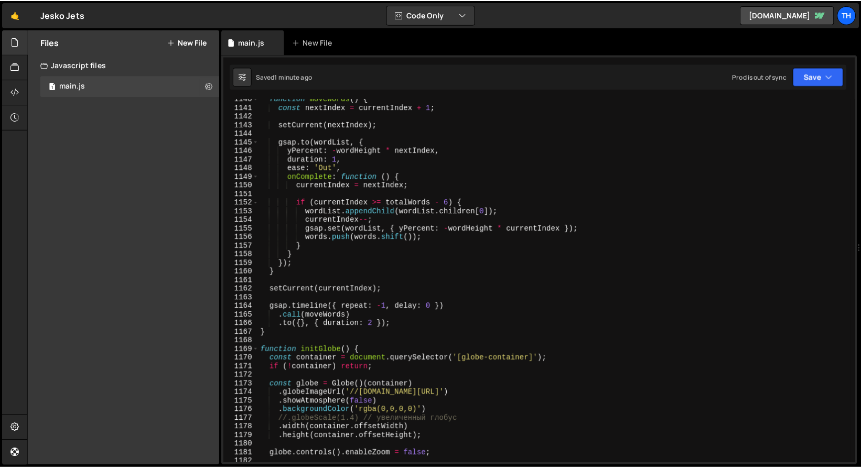
scroll to position [10057, 0]
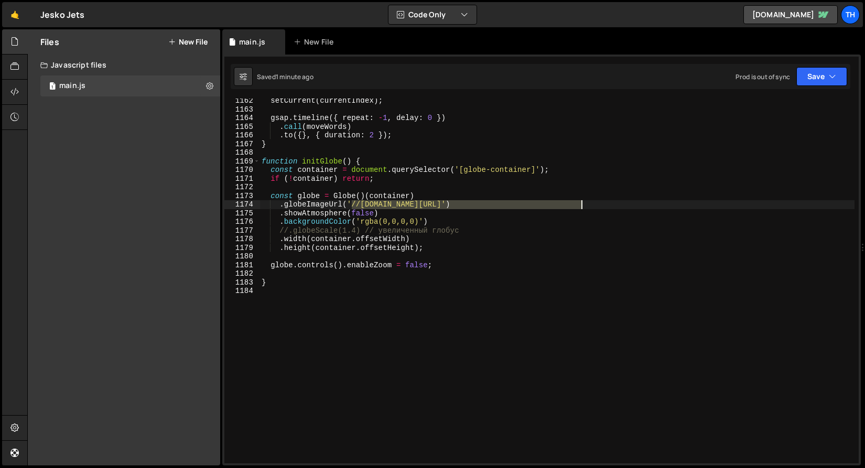
drag, startPoint x: 352, startPoint y: 202, endPoint x: 581, endPoint y: 205, distance: 228.7
click at [581, 205] on div "setCurrent ( currentIndex ) ; gsap . timeline ({ repeat : - 1 , delay : 0 }) . …" at bounding box center [557, 288] width 595 height 382
paste textarea "https://cdn.prod.website-files.com/68b57ef5ef86011d9b251e8e/68b9ee82030c6958fd9…"
click at [830, 73] on icon "button" at bounding box center [832, 76] width 7 height 10
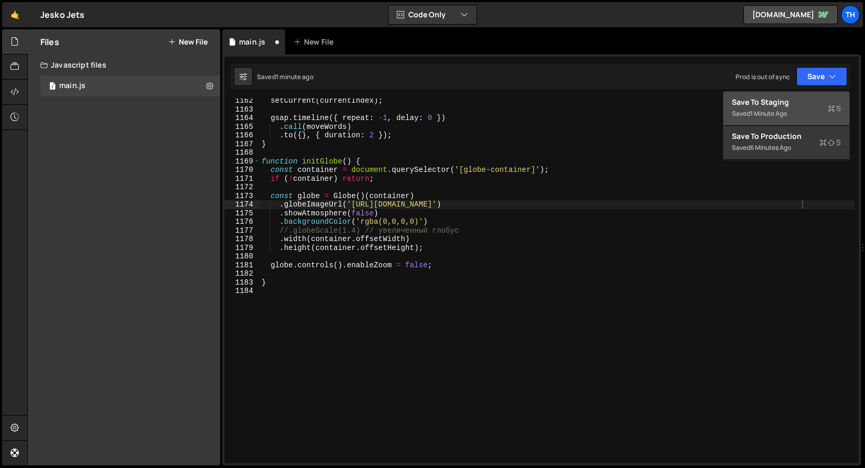
click at [807, 101] on div "Save to Staging S" at bounding box center [786, 102] width 109 height 10
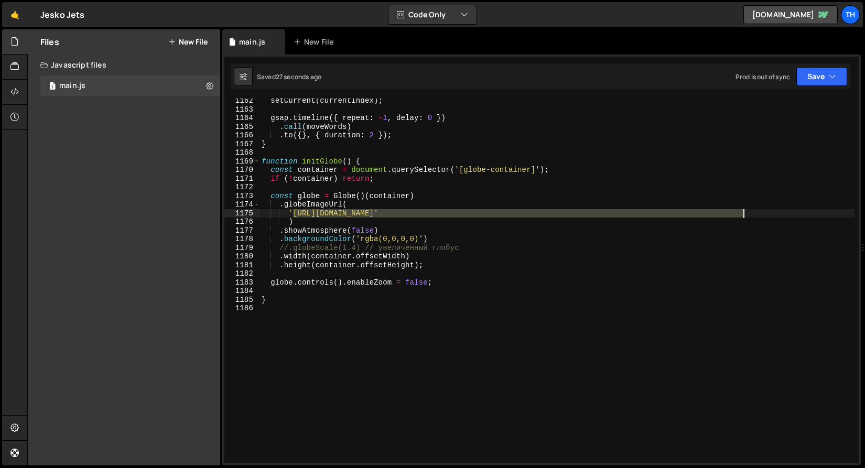
drag, startPoint x: 294, startPoint y: 214, endPoint x: 743, endPoint y: 213, distance: 448.4
click at [743, 213] on div "setCurrent ( currentIndex ) ; gsap . timeline ({ repeat : - 1 , delay : 0 }) . …" at bounding box center [557, 288] width 595 height 382
paste textarea "5eb9ee319bca39caeb6c7_img_about-1.webp"
click at [806, 83] on button "Save" at bounding box center [822, 76] width 51 height 19
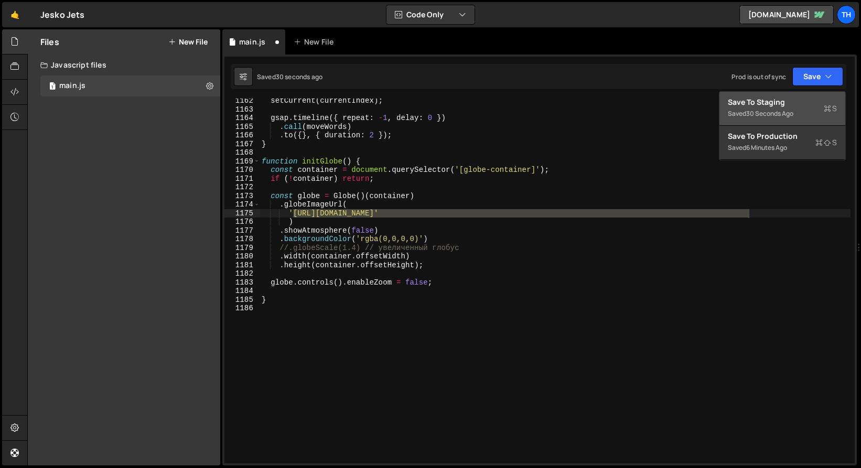
click at [799, 97] on button "Save to Staging S Saved 30 seconds ago" at bounding box center [783, 109] width 126 height 34
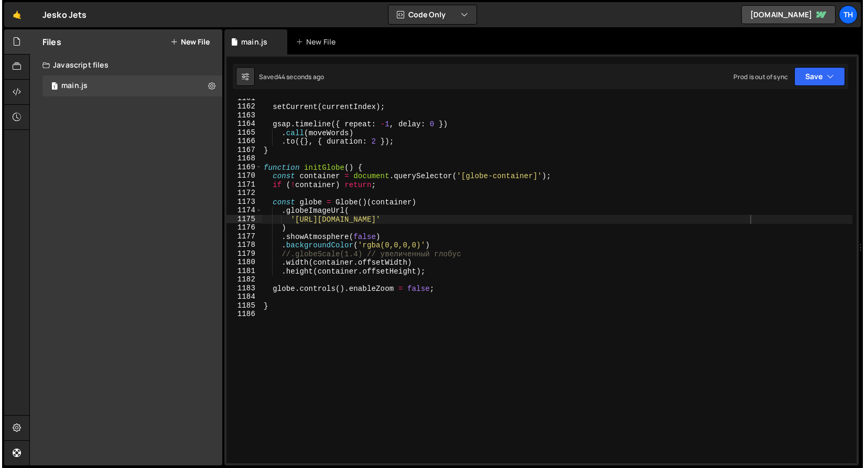
scroll to position [10049, 0]
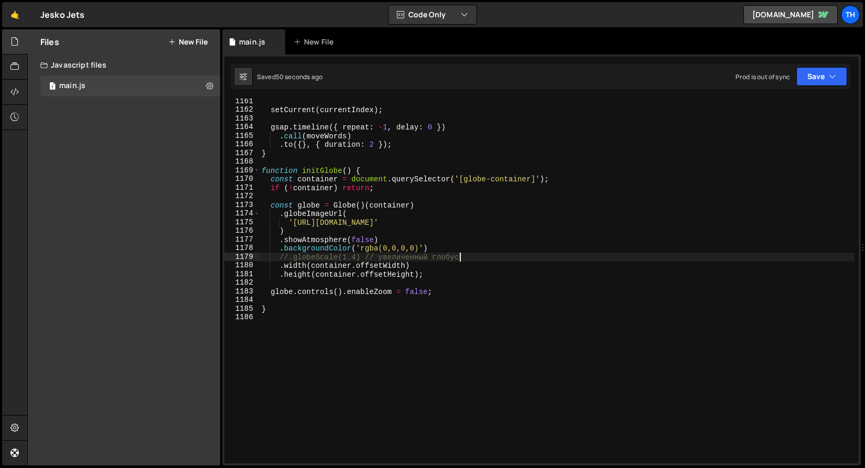
click at [461, 258] on div "setCurrent ( currentIndex ) ; gsap . timeline ({ repeat : - 1 , delay : 0 }) . …" at bounding box center [557, 288] width 595 height 382
click at [287, 256] on div "setCurrent ( currentIndex ) ; gsap . timeline ({ repeat : - 1 , delay : 0 }) . …" at bounding box center [557, 288] width 595 height 382
type textarea ".globeScale(1.4) // увеличенный глобус"
click at [804, 80] on button "Save" at bounding box center [822, 76] width 51 height 19
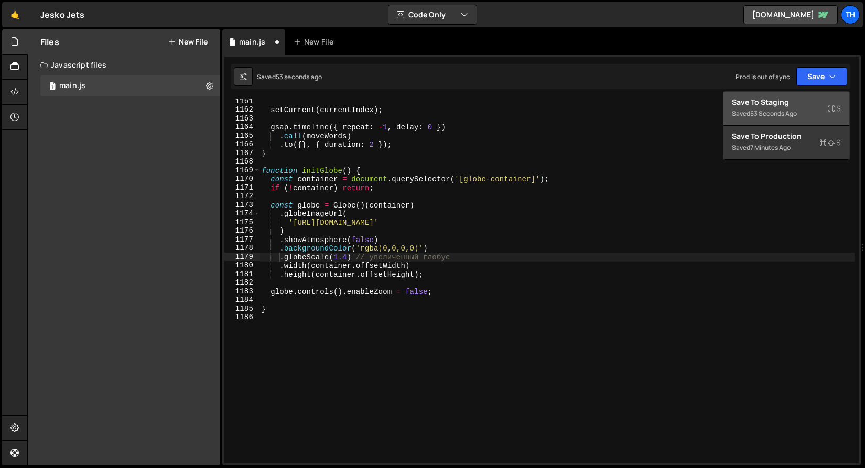
click at [780, 113] on div "53 seconds ago" at bounding box center [774, 113] width 47 height 9
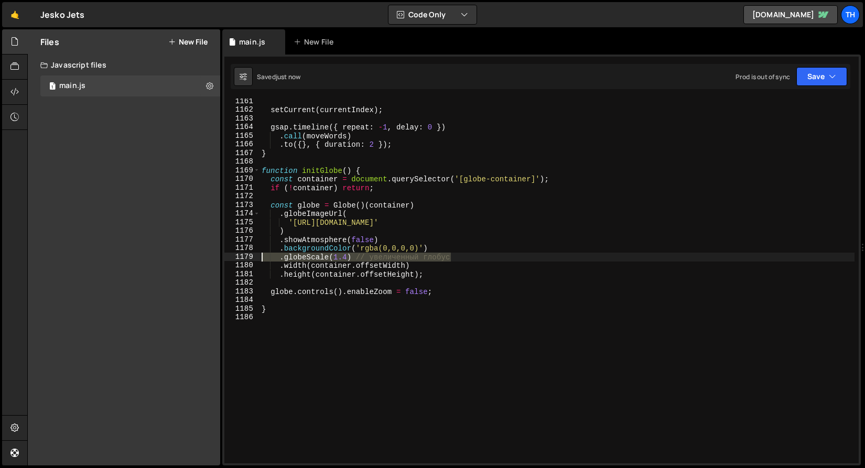
drag, startPoint x: 463, startPoint y: 260, endPoint x: 243, endPoint y: 256, distance: 219.8
click at [243, 256] on div ".globeScale(1.4) // увеличенный глобус 1161 1162 1163 1164 1165 1166 1167 1168 …" at bounding box center [541, 281] width 635 height 365
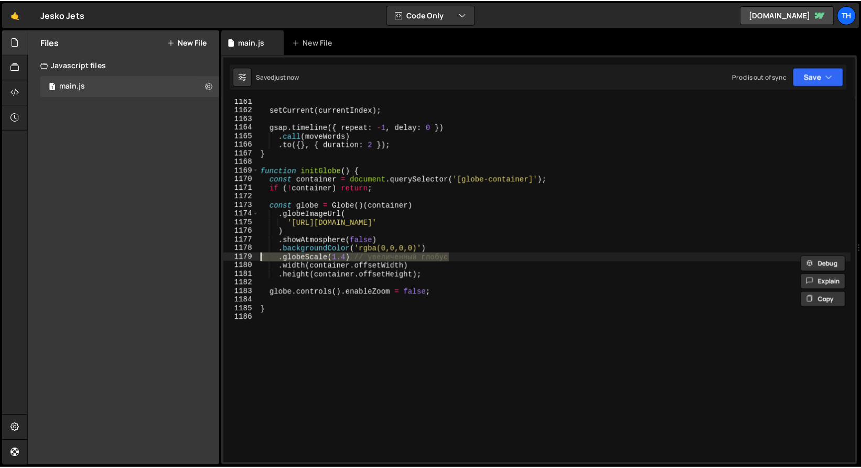
scroll to position [0, 0]
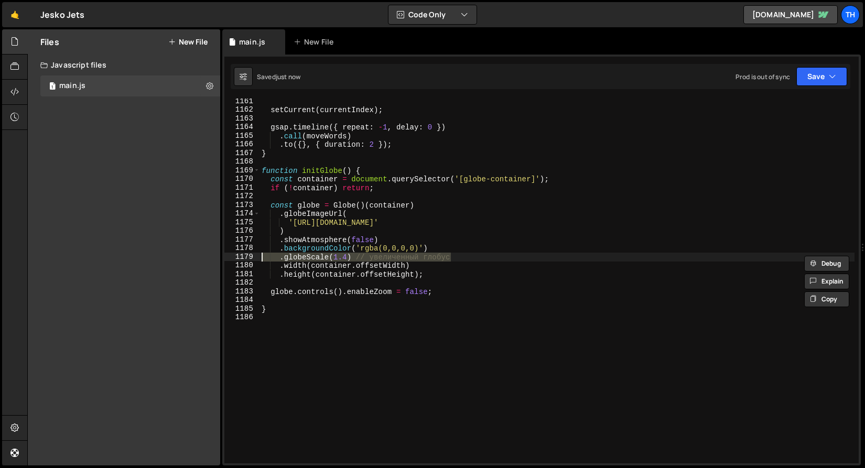
type textarea ".backgroundColor('rgba(0,0,0,0)')"
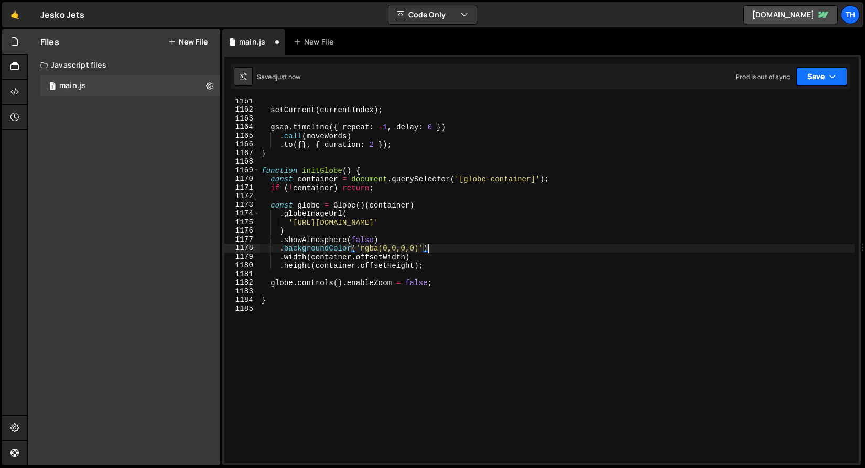
click at [831, 79] on icon "button" at bounding box center [832, 76] width 7 height 10
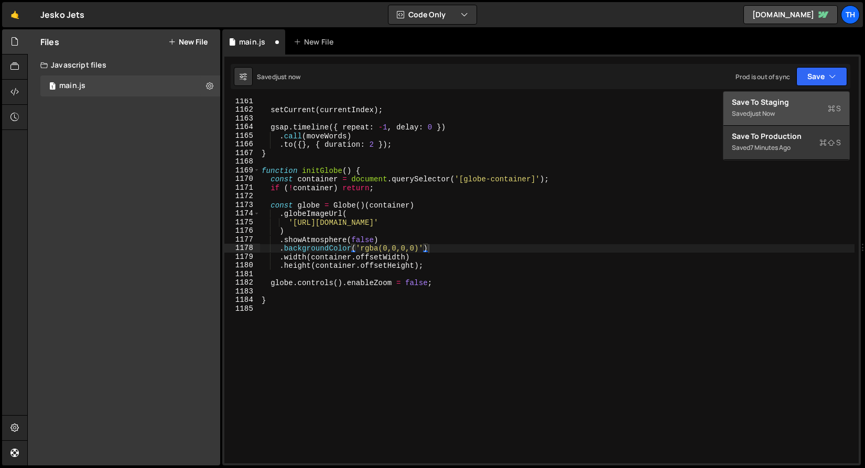
click at [807, 104] on div "Save to Staging S" at bounding box center [786, 102] width 109 height 10
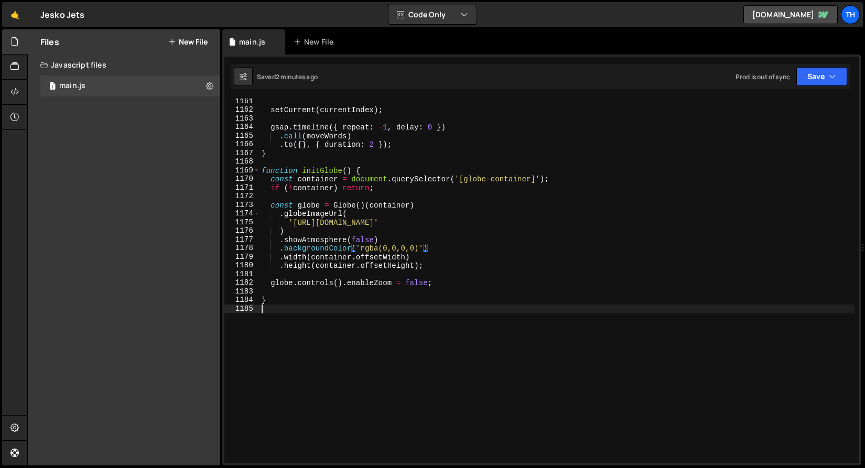
click at [323, 340] on div "setCurrent ( currentIndex ) ; gsap . timeline ({ repeat : - 1 , delay : 0 }) . …" at bounding box center [557, 288] width 595 height 382
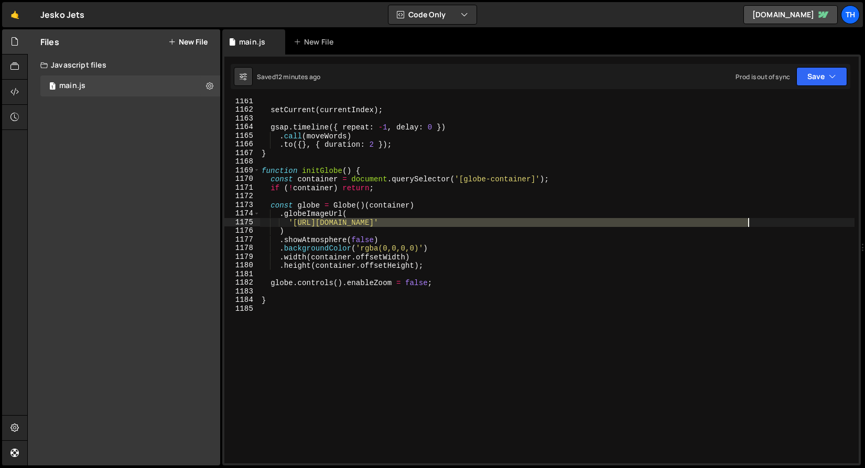
drag, startPoint x: 296, startPoint y: 222, endPoint x: 747, endPoint y: 220, distance: 451.6
click at [747, 220] on div "setCurrent ( currentIndex ) ; gsap . timeline ({ repeat : - 1 , delay : 0 }) . …" at bounding box center [557, 288] width 595 height 382
paste textarea "https://cdn.prod.website-files.com/68b57ef5ef86011d9b251e8e/68ba0382a28da03b246…"
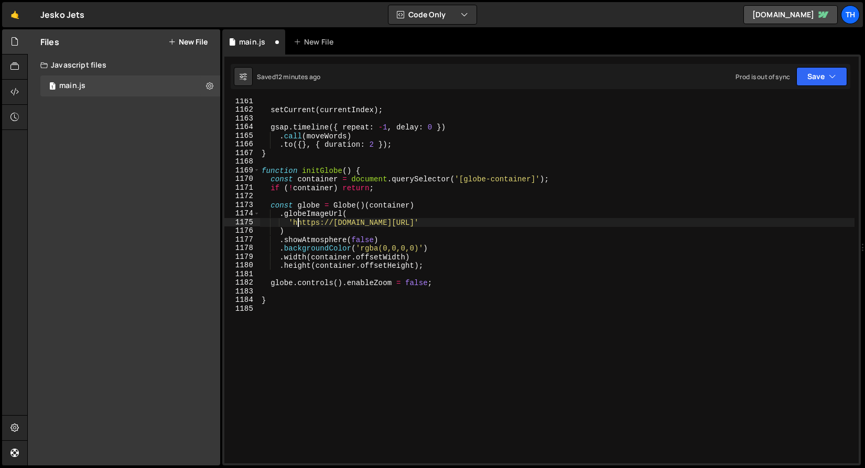
click at [298, 220] on div "setCurrent ( currentIndex ) ; gsap . timeline ({ repeat : - 1 , delay : 0 }) . …" at bounding box center [557, 288] width 595 height 382
click at [837, 79] on button "Save" at bounding box center [822, 76] width 51 height 19
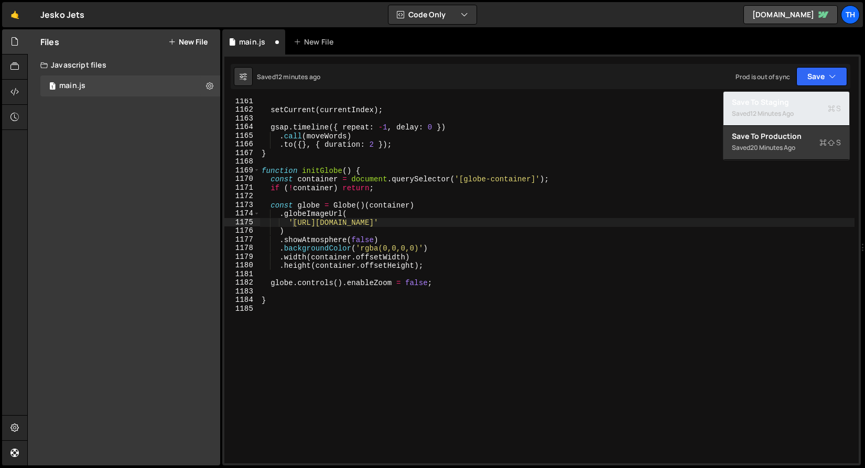
click at [809, 109] on div "Saved 12 minutes ago" at bounding box center [786, 114] width 109 height 13
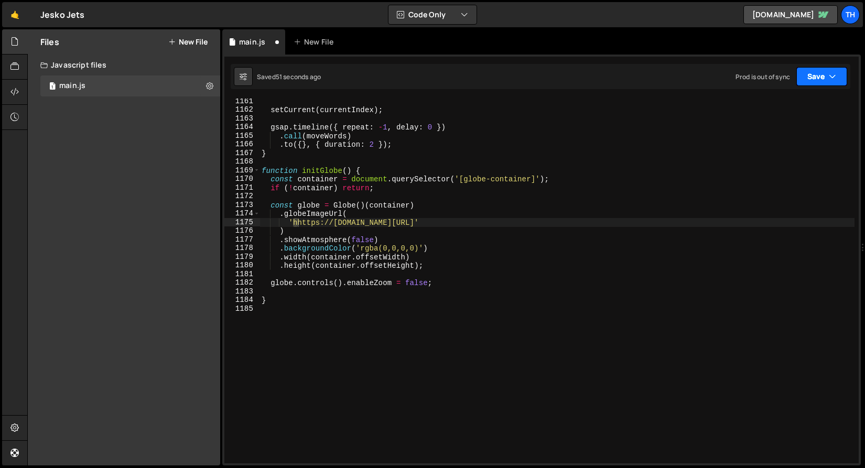
click at [814, 79] on button "Save" at bounding box center [822, 76] width 51 height 19
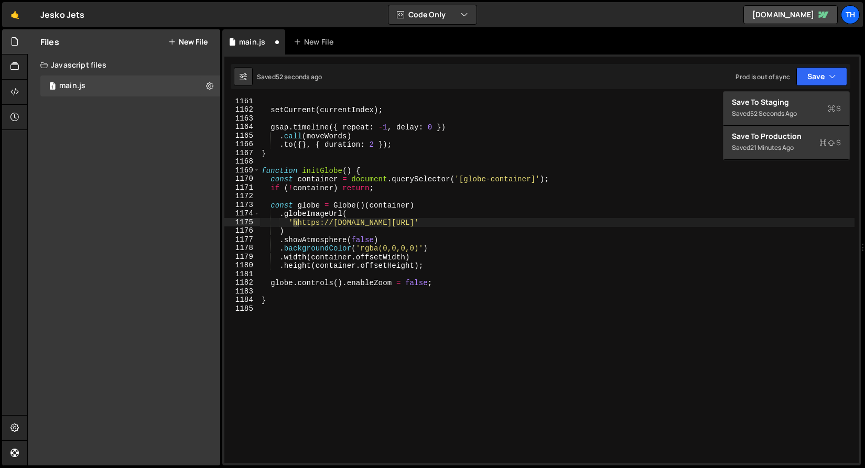
click at [654, 135] on div "setCurrent ( currentIndex ) ; gsap . timeline ({ repeat : - 1 , delay : 0 }) . …" at bounding box center [557, 288] width 595 height 382
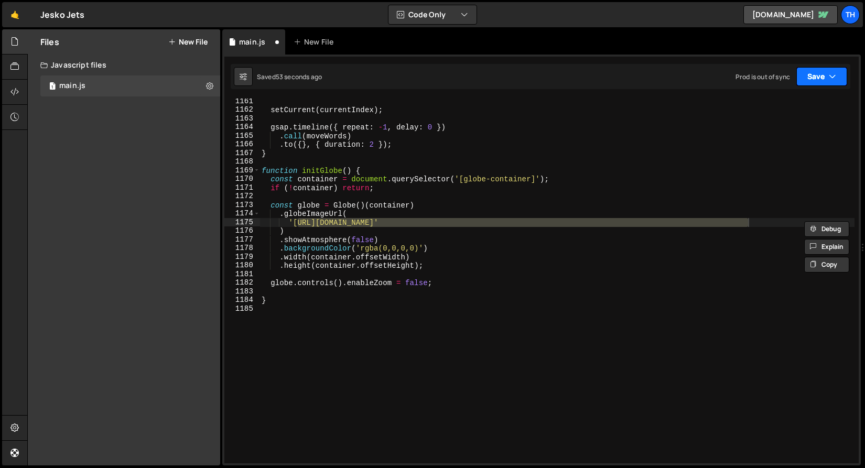
click at [798, 78] on button "Save" at bounding box center [822, 76] width 51 height 19
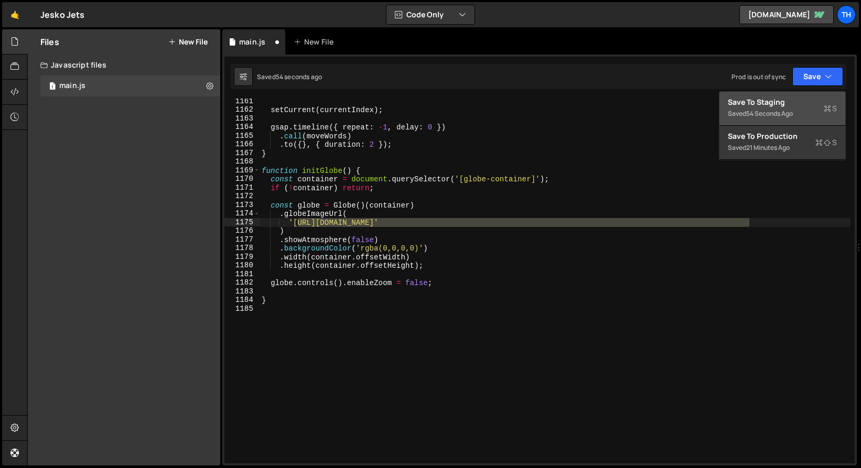
click at [785, 95] on button "Save to Staging S Saved 54 seconds ago" at bounding box center [783, 109] width 126 height 34
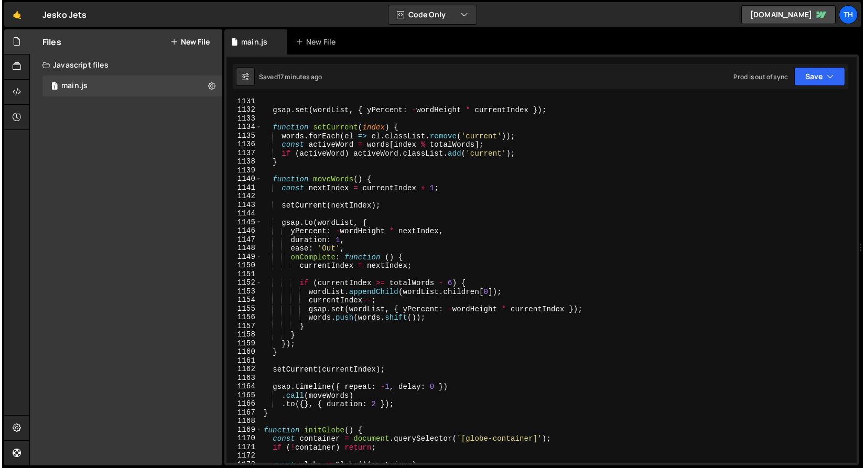
scroll to position [9789, 0]
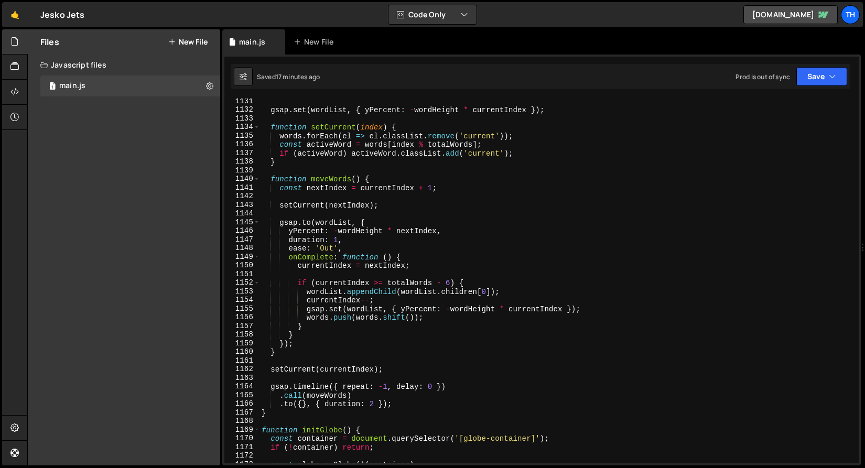
click at [433, 389] on div "gsap . set ( wordList , { yPercent : - wordHeight * currentIndex }) ; function …" at bounding box center [557, 288] width 595 height 382
click at [375, 405] on div "gsap . set ( wordList , { yPercent : - wordHeight * currentIndex }) ; function …" at bounding box center [557, 288] width 595 height 382
click at [817, 84] on button "Save" at bounding box center [822, 76] width 51 height 19
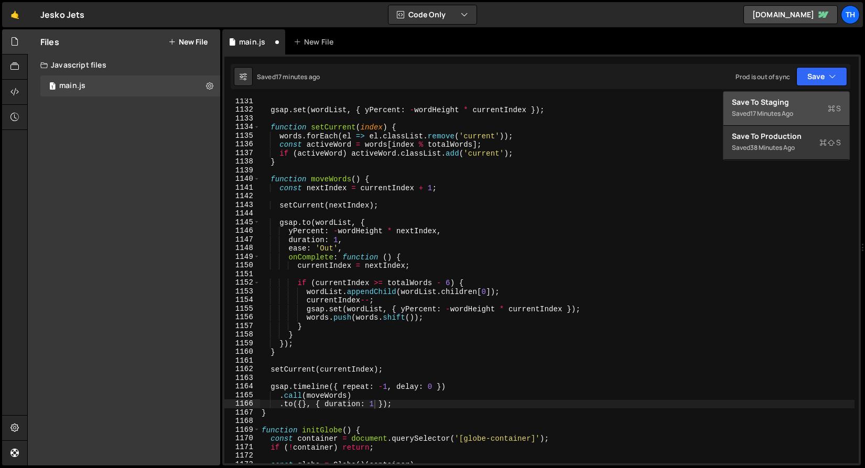
click at [807, 102] on div "Save to Staging S" at bounding box center [786, 102] width 109 height 10
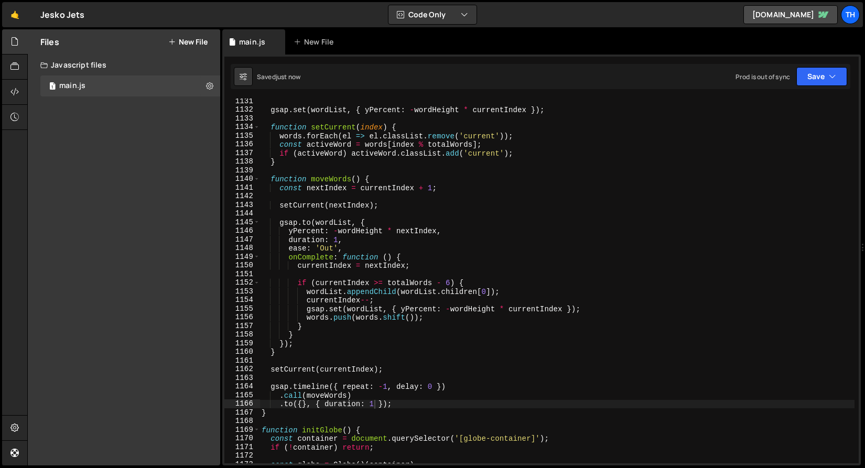
click at [378, 403] on div "gsap . set ( wordList , { yPercent : - wordHeight * currentIndex }) ; function …" at bounding box center [557, 288] width 595 height 382
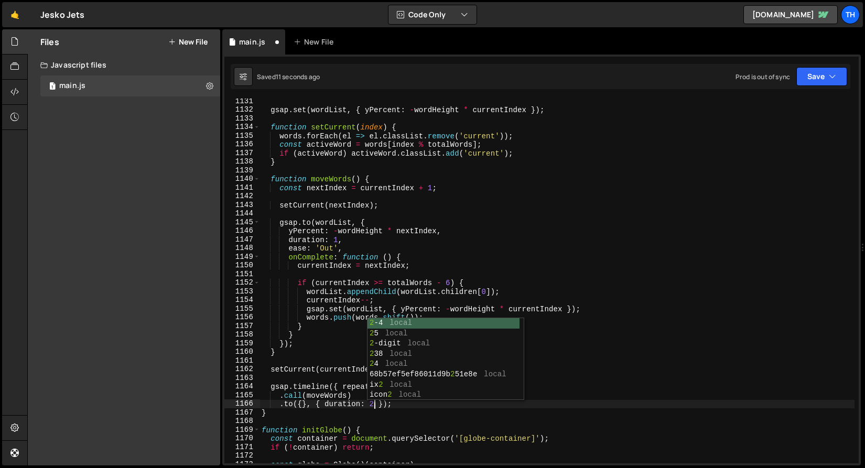
click at [584, 263] on div "gsap . set ( wordList , { yPercent : - wordHeight * currentIndex }) ; function …" at bounding box center [557, 288] width 595 height 382
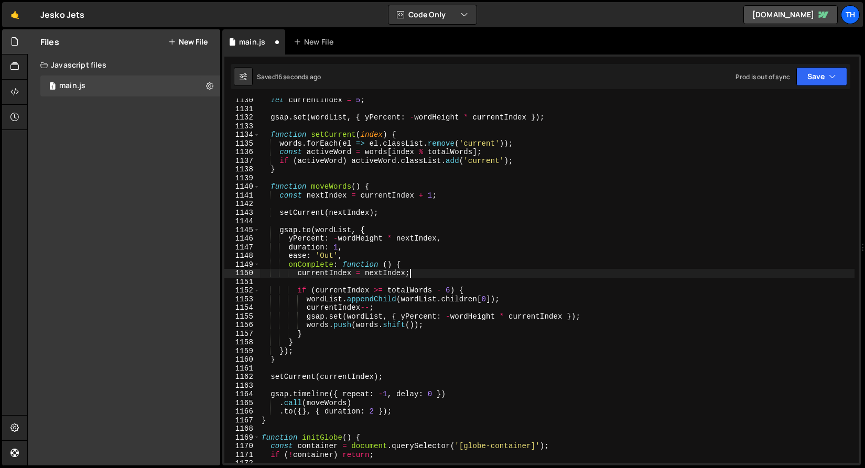
scroll to position [9781, 0]
click at [434, 393] on div "let currentIndex = 5 ; gsap . set ( wordList , { yPercent : - wordHeight * curr…" at bounding box center [557, 287] width 595 height 382
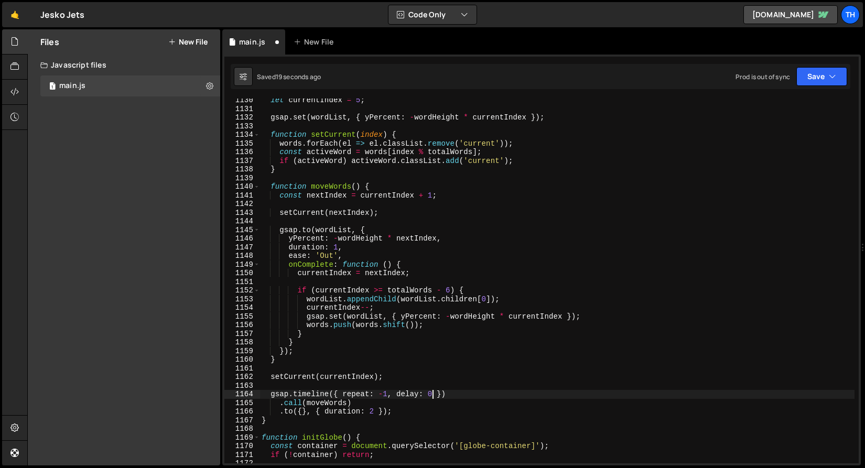
click at [338, 248] on div "let currentIndex = 5 ; gsap . set ( wordList , { yPercent : - wordHeight * curr…" at bounding box center [557, 287] width 595 height 382
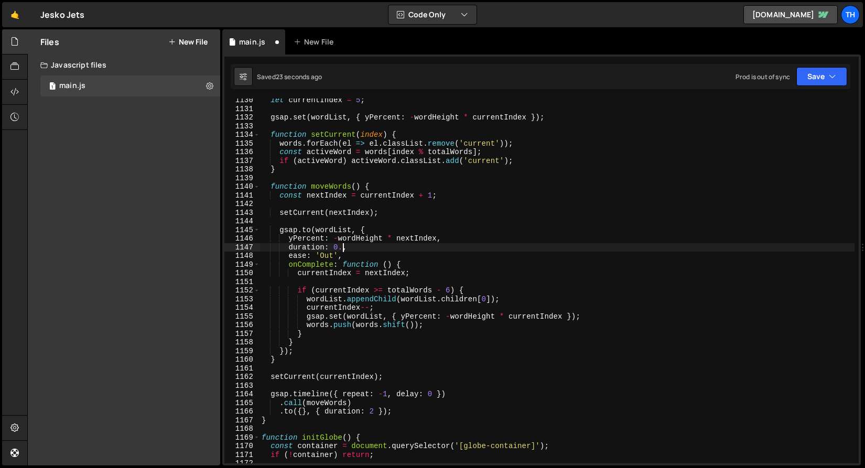
scroll to position [0, 6]
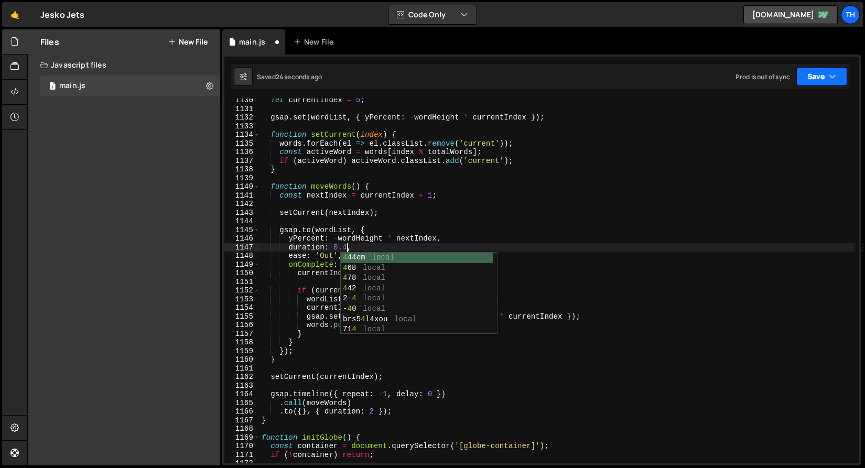
click at [837, 76] on button "Save" at bounding box center [822, 76] width 51 height 19
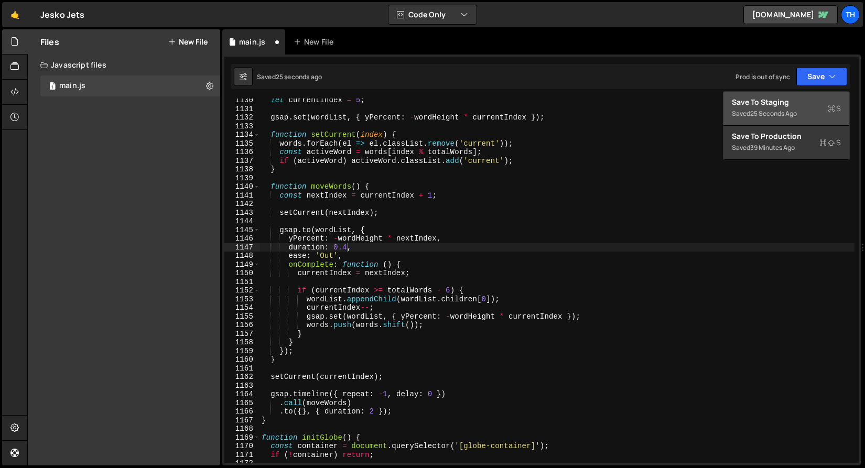
click at [812, 115] on div "Saved 25 seconds ago" at bounding box center [786, 114] width 109 height 13
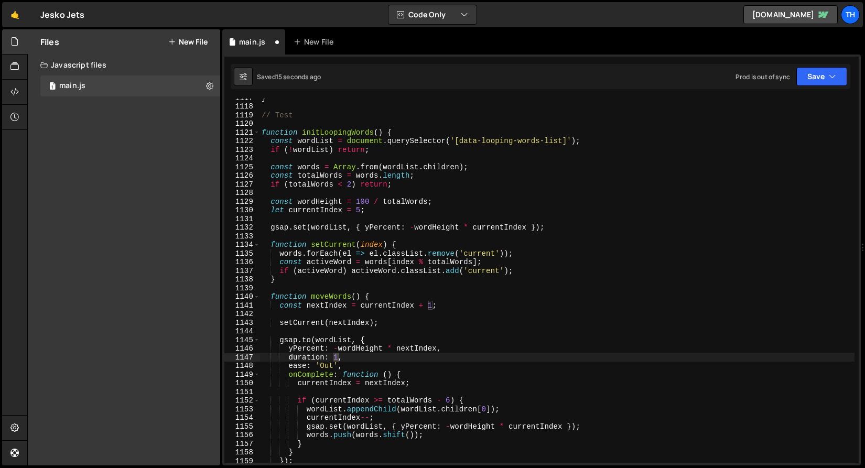
scroll to position [9671, 0]
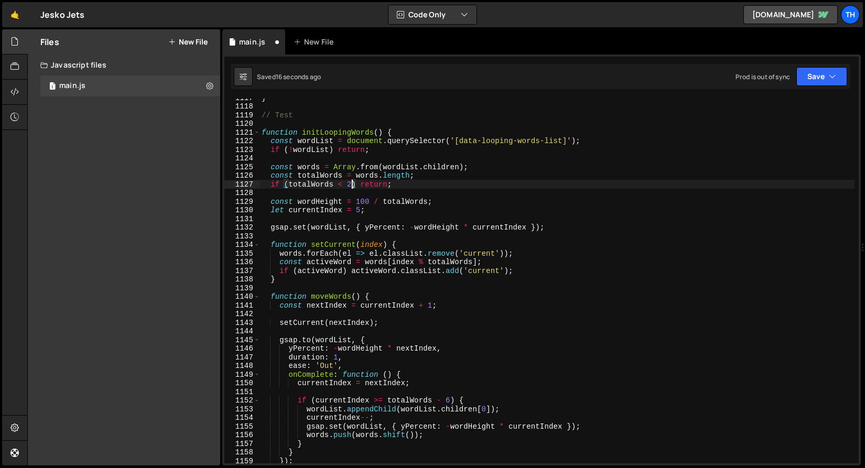
click at [352, 185] on div "} // Test function initLoopingWords ( ) { const wordList = document . querySele…" at bounding box center [557, 284] width 595 height 382
click at [821, 65] on div "Saved 19 seconds ago Prod is out of sync Upgrade to Edit Save Save to Staging S…" at bounding box center [541, 76] width 620 height 25
click at [821, 73] on button "Save" at bounding box center [822, 76] width 51 height 19
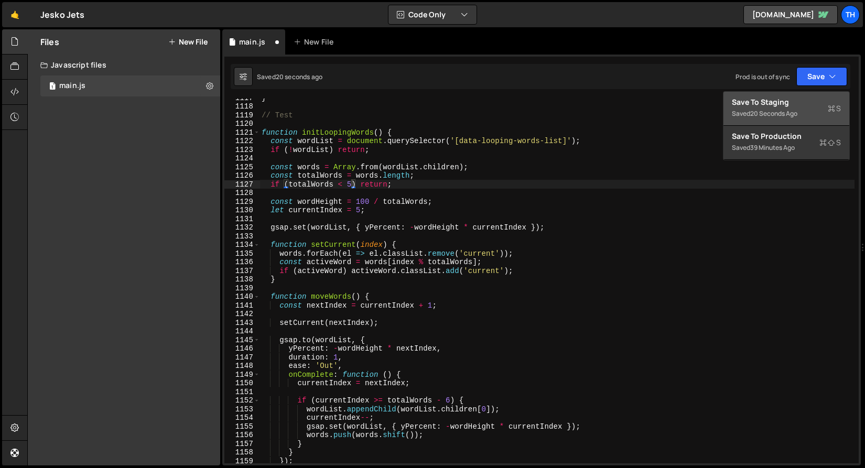
click at [801, 116] on div "Saved 20 seconds ago" at bounding box center [786, 114] width 109 height 13
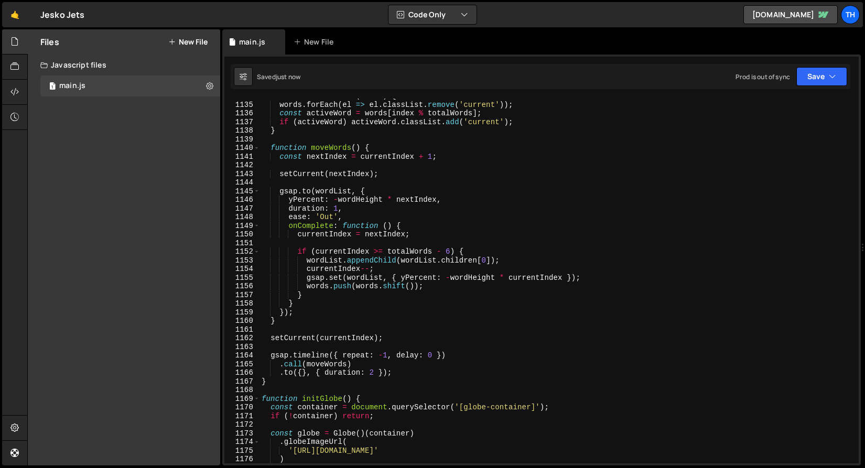
scroll to position [9822, 0]
click at [438, 351] on div "words . forEach ( el => el . classList . remove ( 'current' )) ; const activeWo…" at bounding box center [557, 289] width 595 height 382
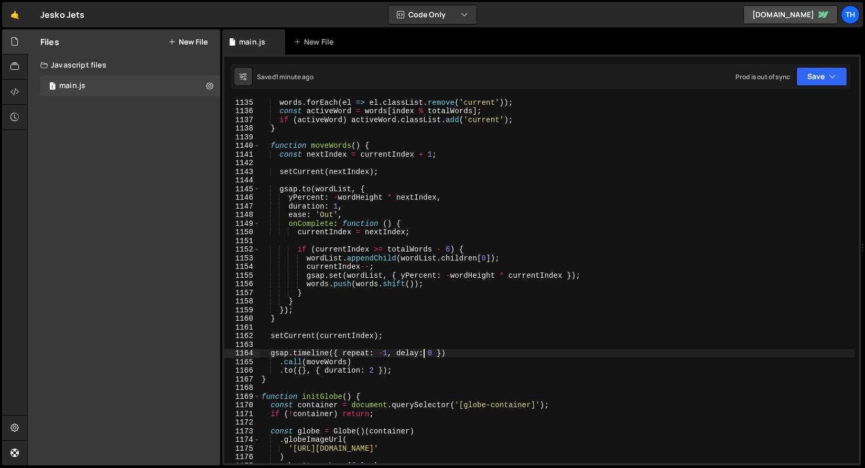
click at [424, 351] on div "words . forEach ( el => el . classList . remove ( 'current' )) ; const activeWo…" at bounding box center [557, 289] width 595 height 382
click at [433, 353] on div "words . forEach ( el => el . classList . remove ( 'current' )) ; const activeWo…" at bounding box center [557, 289] width 595 height 382
click at [807, 79] on button "Save" at bounding box center [822, 76] width 51 height 19
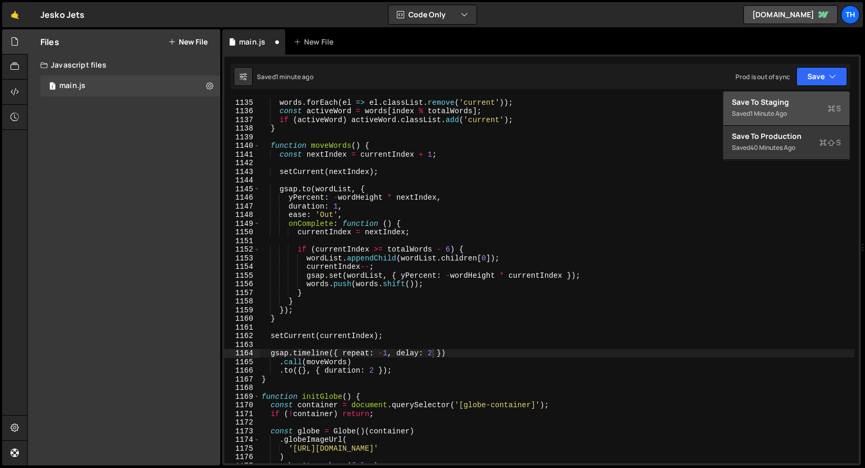
click at [797, 99] on div "Save to Staging S" at bounding box center [786, 102] width 109 height 10
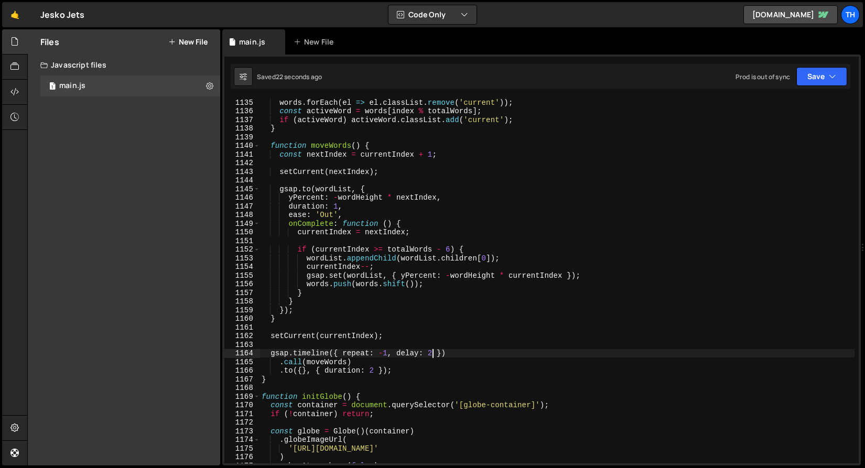
click at [433, 353] on div "words . forEach ( el => el . classList . remove ( 'current' )) ; const activeWo…" at bounding box center [557, 289] width 595 height 382
click at [427, 351] on div "words . forEach ( el => el . classList . remove ( 'current' )) ; const activeWo…" at bounding box center [557, 289] width 595 height 382
click at [431, 351] on div "words . forEach ( el => el . classList . remove ( 'current' )) ; const activeWo…" at bounding box center [557, 289] width 595 height 382
click at [416, 352] on div "words . forEach ( el => el . classList . remove ( 'current' )) ; const activeWo…" at bounding box center [557, 289] width 595 height 382
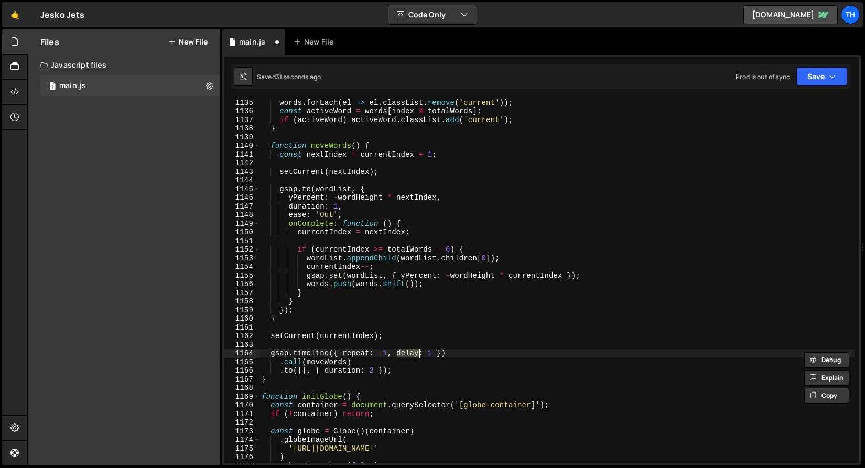
click at [419, 361] on div "words . forEach ( el => el . classList . remove ( 'current' )) ; const activeWo…" at bounding box center [557, 289] width 595 height 382
click at [433, 355] on div "words . forEach ( el => el . classList . remove ( 'current' )) ; const activeWo…" at bounding box center [557, 289] width 595 height 382
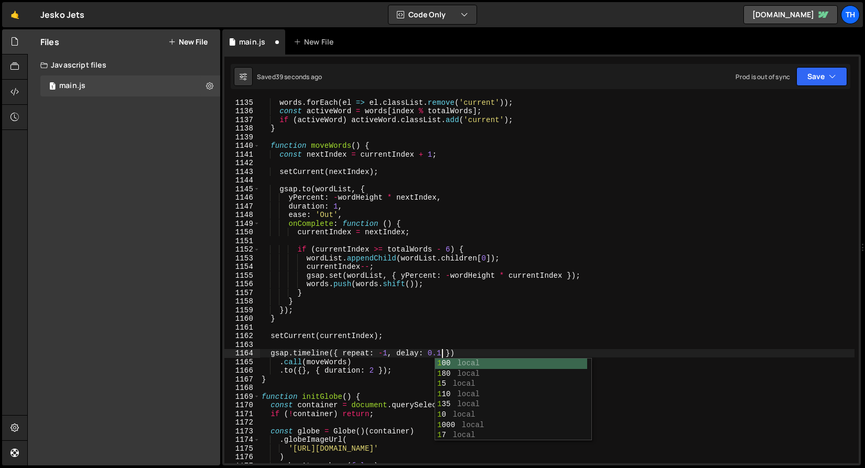
scroll to position [0, 12]
type textarea "gsap.timeline({ repeat: -1, delay: 0.1 })"
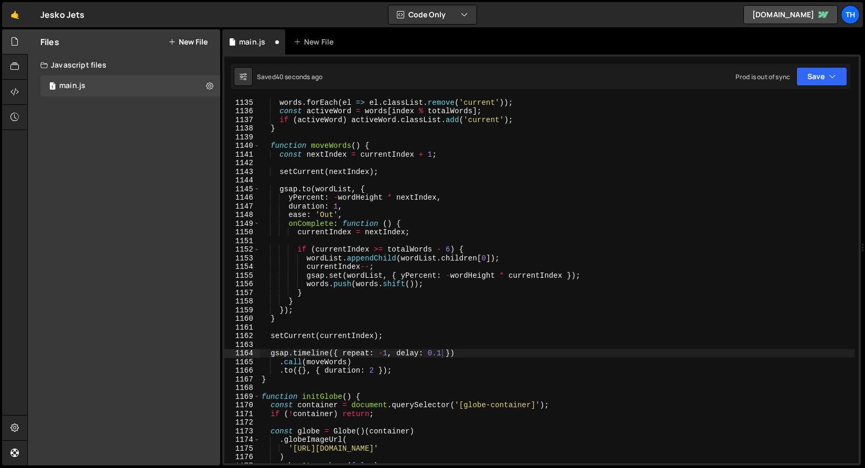
click at [813, 86] on div "Saved 40 seconds ago Prod is out of sync Upgrade to Edit Save Save to Staging S…" at bounding box center [541, 76] width 620 height 25
click at [813, 80] on button "Save" at bounding box center [822, 76] width 51 height 19
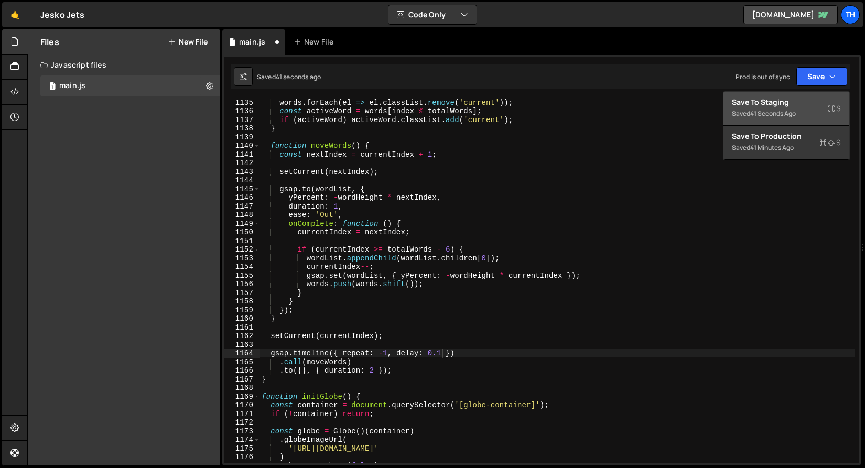
click at [809, 111] on div "Saved 41 seconds ago" at bounding box center [786, 114] width 109 height 13
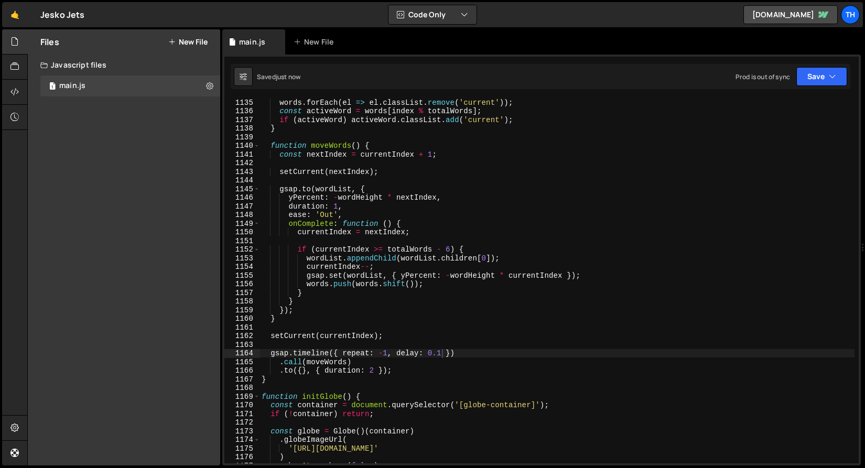
scroll to position [0, 0]
click at [440, 349] on div "words . forEach ( el => el . classList . remove ( 'current' )) ; const activeWo…" at bounding box center [557, 289] width 595 height 382
click at [441, 348] on div "words . forEach ( el => el . classList . remove ( 'current' )) ; const activeWo…" at bounding box center [557, 289] width 595 height 382
click at [441, 351] on div "words . forEach ( el => el . classList . remove ( 'current' )) ; const activeWo…" at bounding box center [557, 289] width 595 height 382
click at [807, 73] on button "Save" at bounding box center [822, 76] width 51 height 19
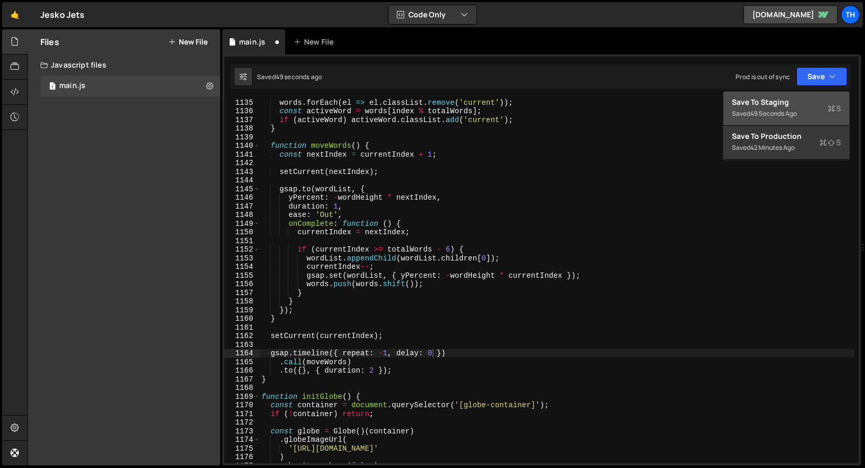
click at [792, 104] on div "Save to Staging S" at bounding box center [786, 102] width 109 height 10
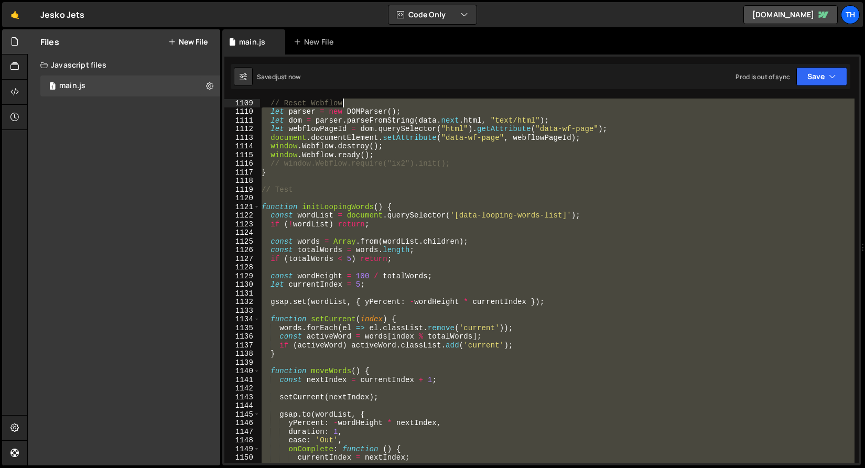
scroll to position [9484, 0]
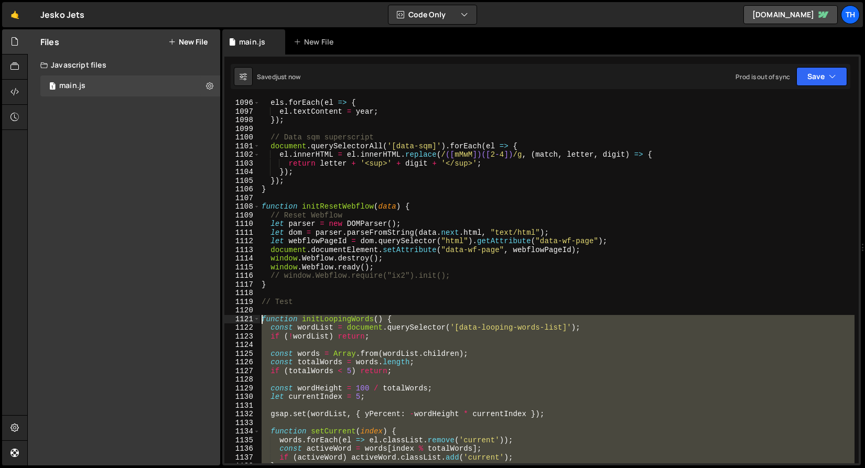
drag, startPoint x: 288, startPoint y: 383, endPoint x: 243, endPoint y: 319, distance: 78.6
click at [243, 319] on div "} 1096 1097 1098 1099 1100 1101 1102 1103 1104 1105 1106 1107 1108 1109 1110 11…" at bounding box center [541, 281] width 635 height 365
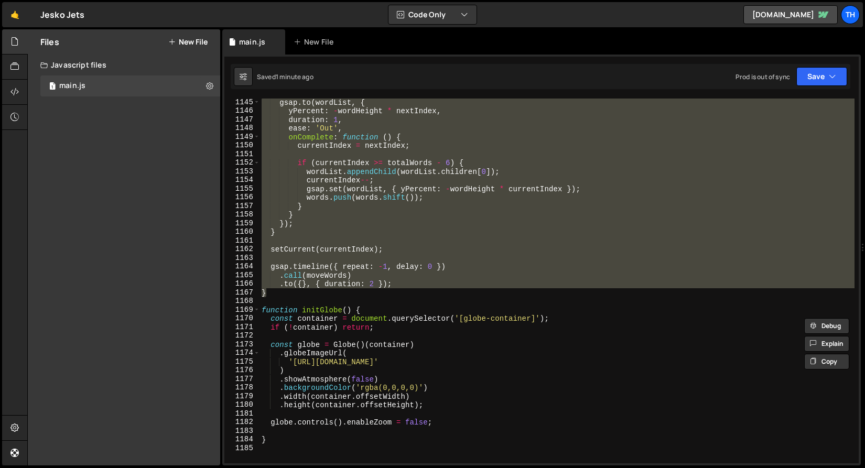
scroll to position [9909, 0]
click at [372, 284] on div "gsap . to ( wordList , { yPercent : - wordHeight * nextIndex , duration : 1 , e…" at bounding box center [557, 281] width 595 height 365
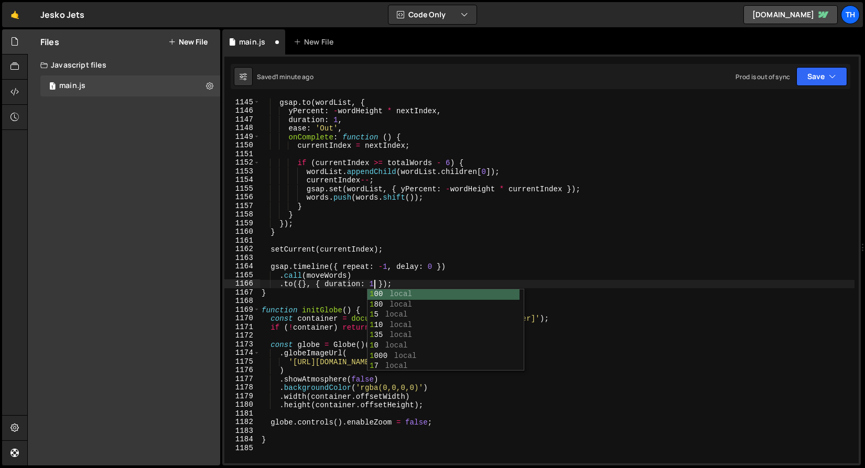
scroll to position [0, 7]
click at [837, 62] on div ".to({}, { duration: 1 }); 1145 1146 1147 1148 1149 1150 1151 1152 1153 1154 115…" at bounding box center [541, 260] width 639 height 411
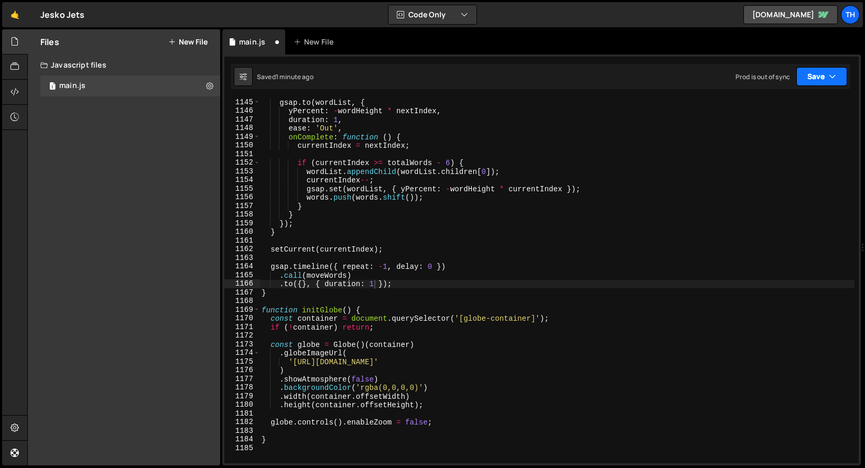
click at [831, 85] on button "Save" at bounding box center [822, 76] width 51 height 19
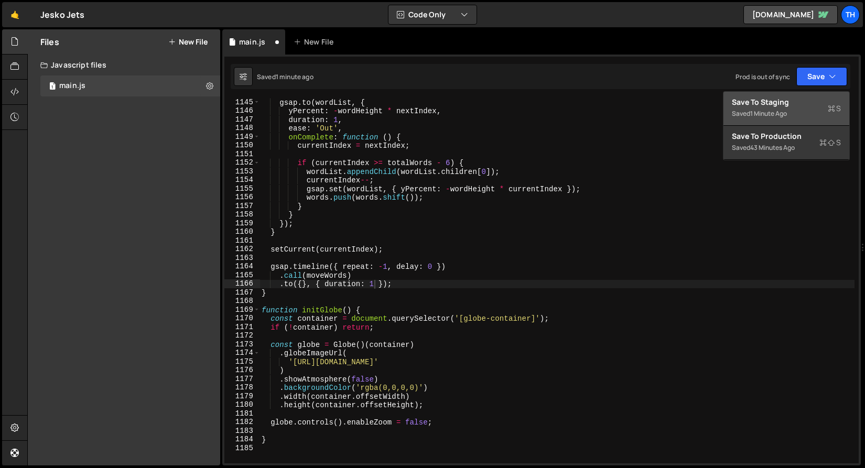
click at [818, 103] on div "Save to Staging S" at bounding box center [786, 102] width 109 height 10
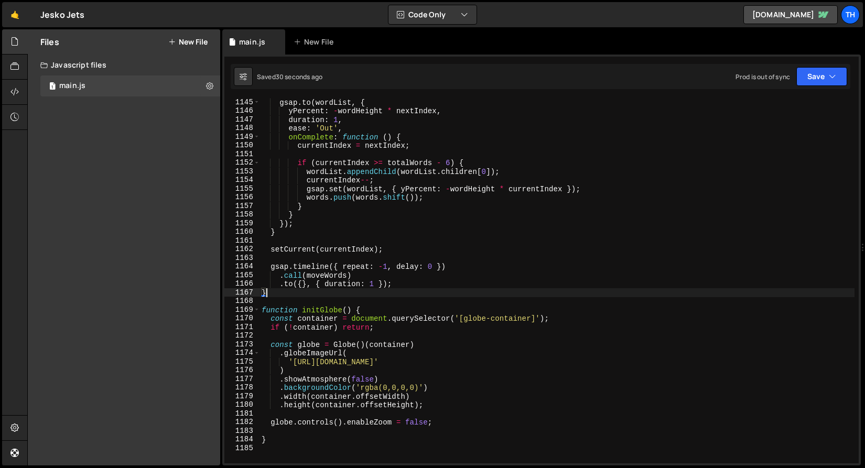
scroll to position [0, 0]
click at [374, 288] on div "gsap . to ( wordList , { yPercent : - wordHeight * nextIndex , duration : 1 , e…" at bounding box center [557, 289] width 595 height 382
click at [371, 283] on div "gsap . to ( wordList , { yPercent : - wordHeight * nextIndex , duration : 1 , e…" at bounding box center [557, 289] width 595 height 382
click at [815, 81] on button "Save" at bounding box center [822, 76] width 51 height 19
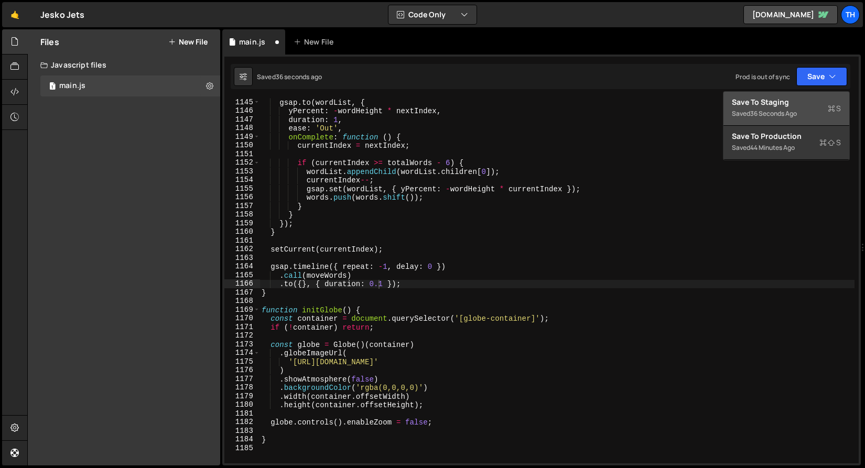
click at [809, 111] on div "Saved 36 seconds ago" at bounding box center [786, 114] width 109 height 13
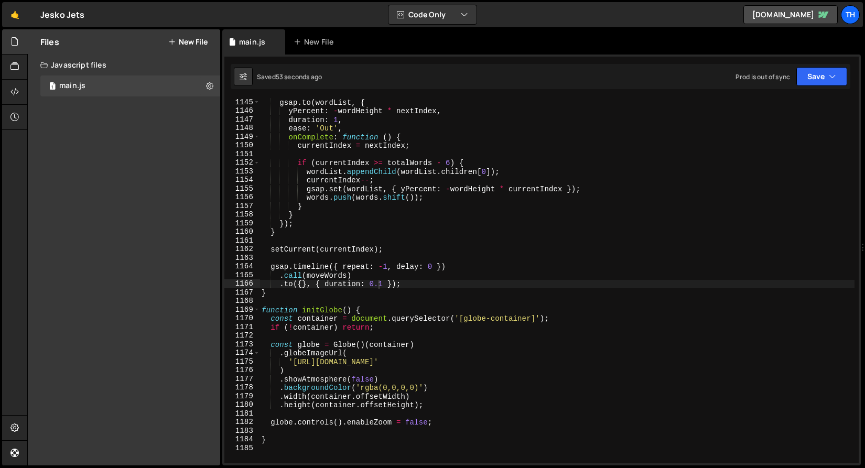
scroll to position [0, 6]
click at [382, 279] on div "gsap . to ( wordList , { yPercent : - wordHeight * nextIndex , duration : 1 , e…" at bounding box center [557, 289] width 595 height 382
click at [382, 280] on div "gsap . to ( wordList , { yPercent : - wordHeight * nextIndex , duration : 1 , e…" at bounding box center [557, 289] width 595 height 382
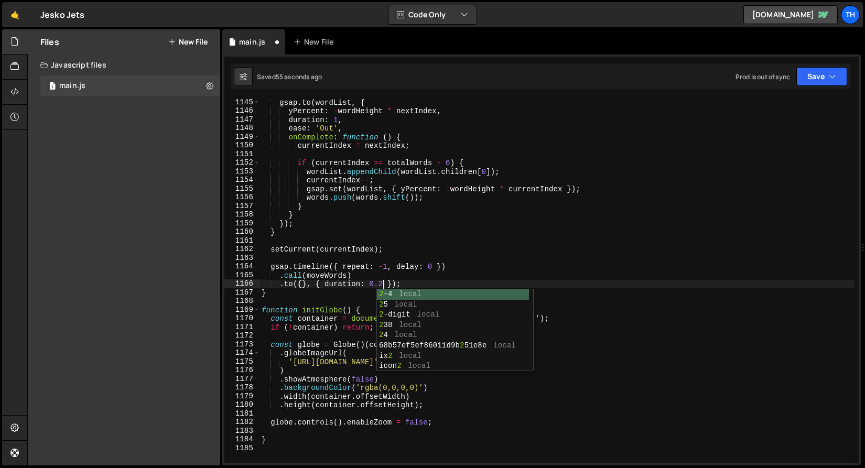
scroll to position [0, 8]
click at [832, 81] on icon "button" at bounding box center [832, 76] width 7 height 10
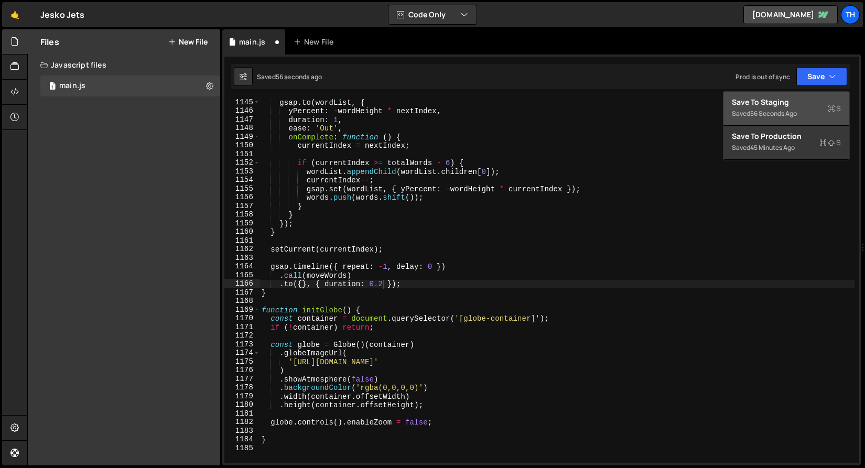
click at [813, 102] on div "Save to Staging S" at bounding box center [786, 102] width 109 height 10
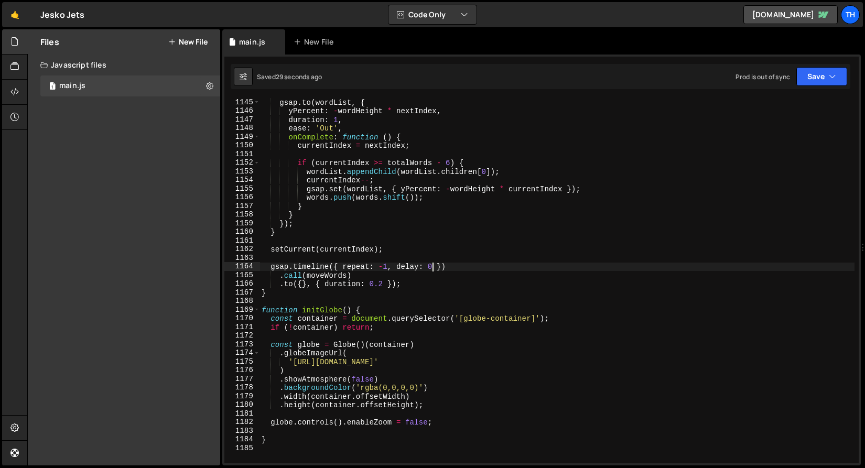
click at [434, 269] on div "gsap . to ( wordList , { yPercent : - wordHeight * nextIndex , duration : 1 , e…" at bounding box center [557, 289] width 595 height 382
click at [828, 72] on button "Save" at bounding box center [822, 76] width 51 height 19
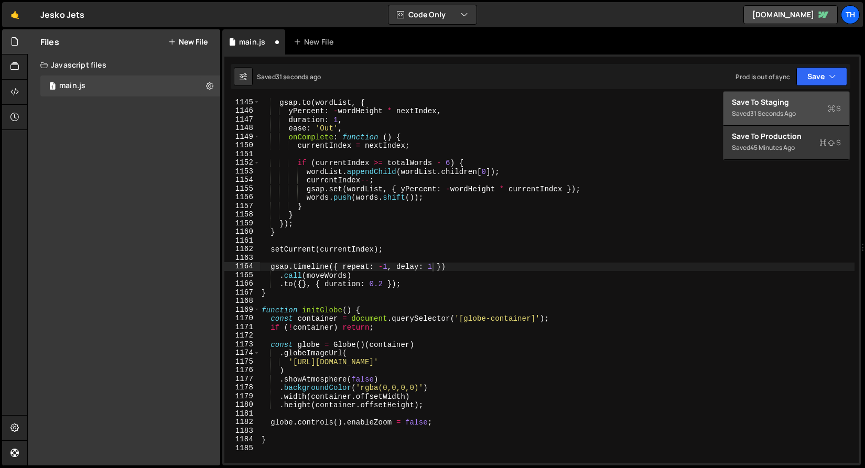
click at [809, 102] on div "Save to Staging S" at bounding box center [786, 102] width 109 height 10
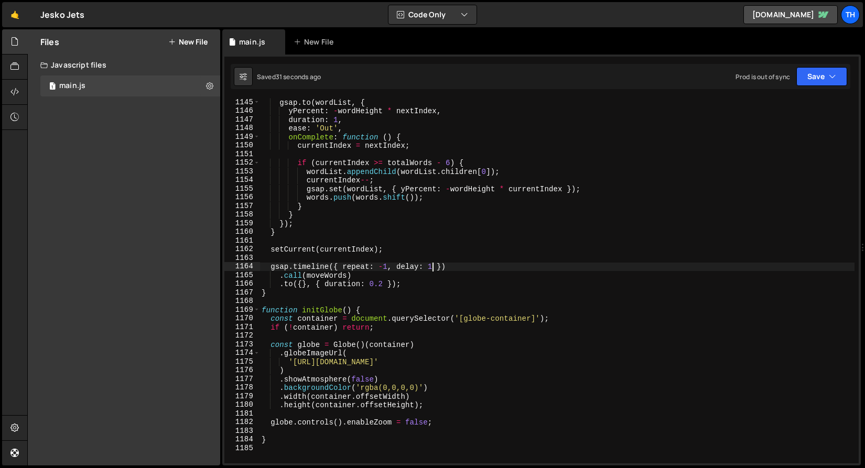
click at [435, 267] on div "gsap . to ( wordList , { yPercent : - wordHeight * nextIndex , duration : 1 , e…" at bounding box center [557, 289] width 595 height 382
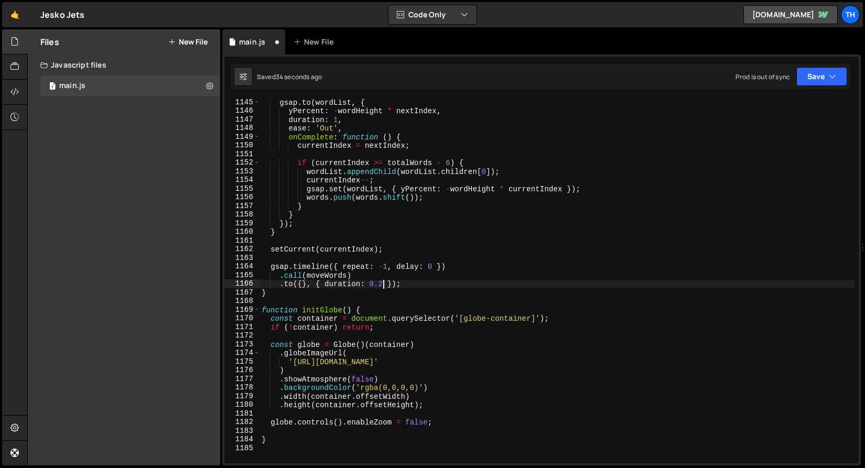
click at [383, 285] on div "gsap . to ( wordList , { yPercent : - wordHeight * nextIndex , duration : 1 , e…" at bounding box center [557, 289] width 595 height 382
click at [821, 87] on div "Saved 36 seconds ago Prod is out of sync Upgrade to Edit Save Save to Staging S…" at bounding box center [541, 76] width 620 height 25
click at [822, 77] on button "Save" at bounding box center [822, 76] width 51 height 19
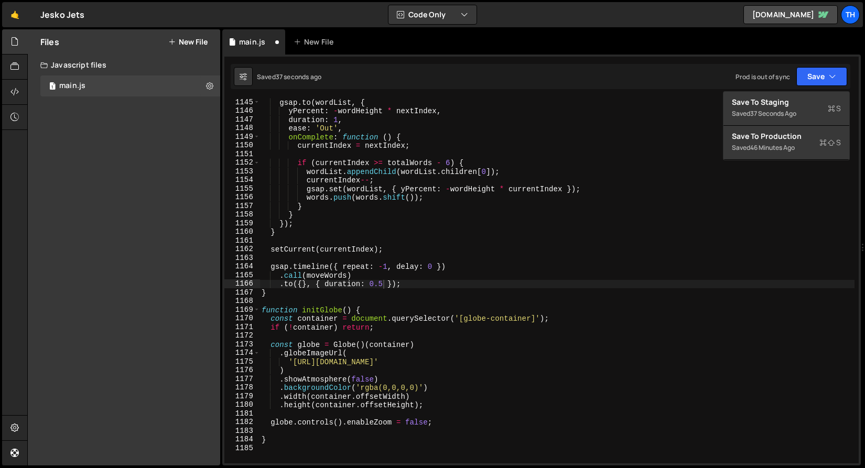
click at [810, 91] on div ".to({}, { duration: 0.5 }); 1145 1146 1147 1148 1149 1150 1151 1152 1153 1154 1…" at bounding box center [541, 260] width 639 height 411
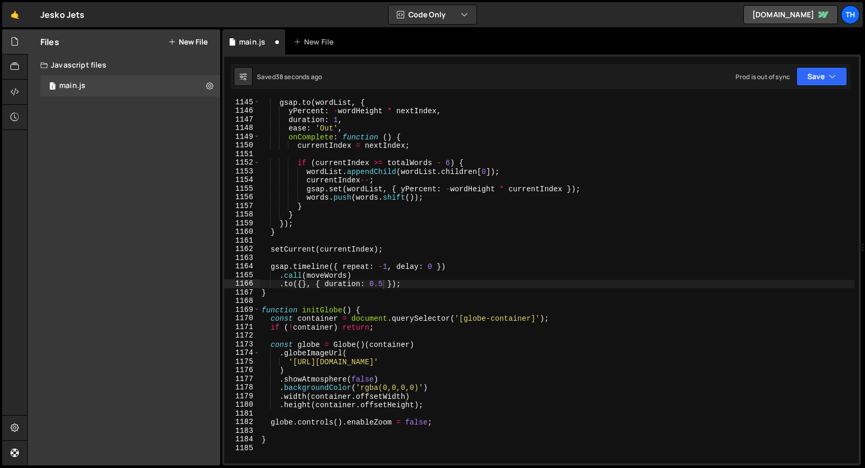
click at [811, 88] on div "Saved 38 seconds ago Prod is out of sync Upgrade to Edit Save Save to Staging S…" at bounding box center [541, 76] width 620 height 25
click at [811, 85] on button "Save" at bounding box center [822, 76] width 51 height 19
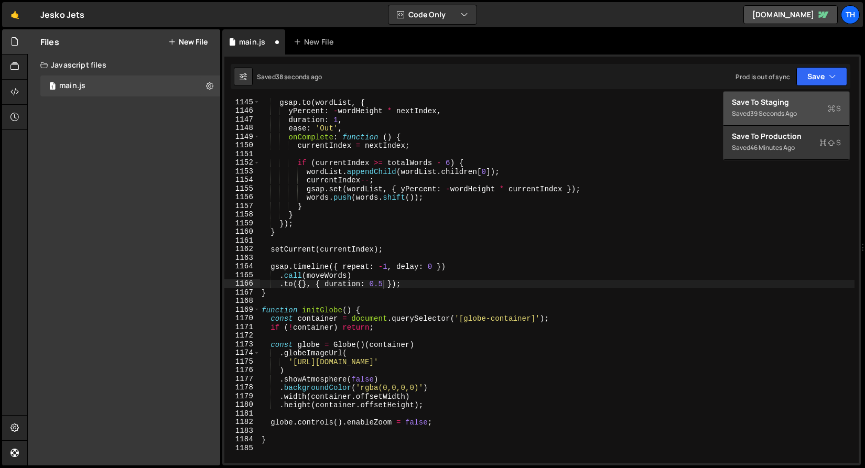
click at [797, 114] on div "39 seconds ago" at bounding box center [774, 113] width 47 height 9
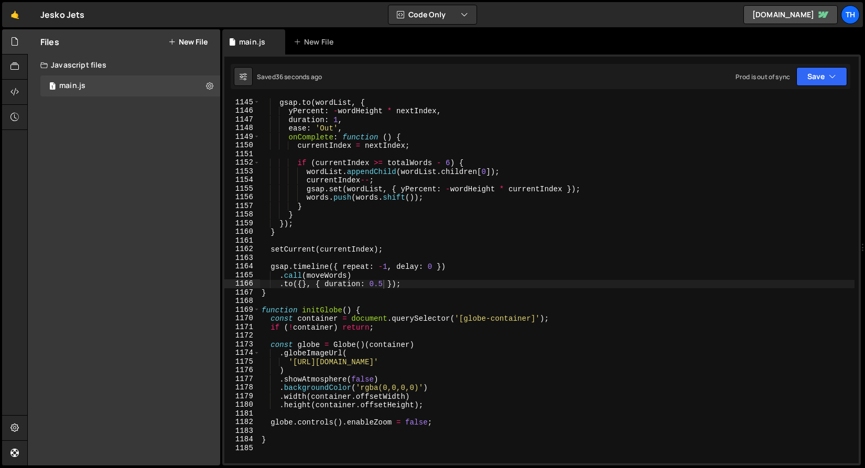
scroll to position [0, 6]
click at [383, 278] on div "gsap . to ( wordList , { yPercent : - wordHeight * nextIndex , duration : 1 , e…" at bounding box center [557, 289] width 595 height 382
click at [382, 287] on div "gsap . to ( wordList , { yPercent : - wordHeight * nextIndex , duration : 1 , e…" at bounding box center [557, 289] width 595 height 382
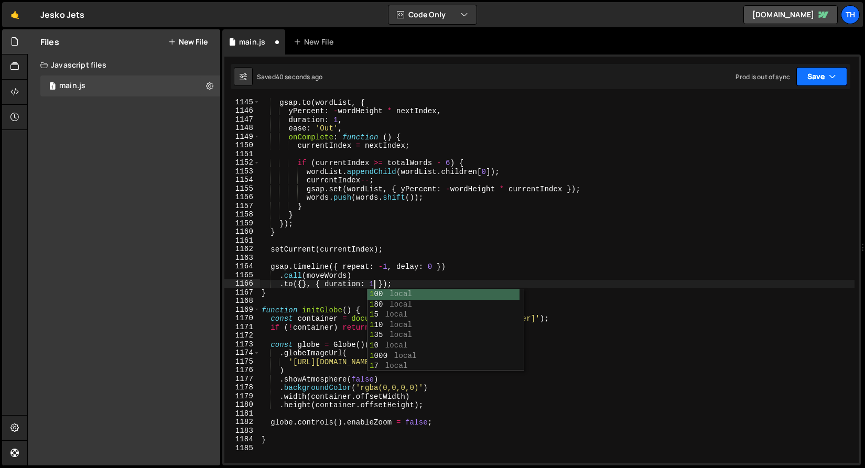
click at [810, 83] on button "Save" at bounding box center [822, 76] width 51 height 19
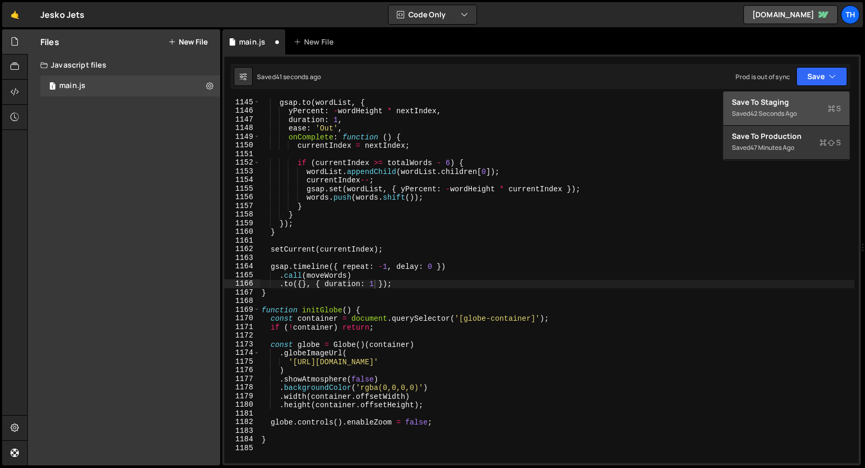
click at [750, 114] on div "Saved 42 seconds ago" at bounding box center [786, 114] width 109 height 13
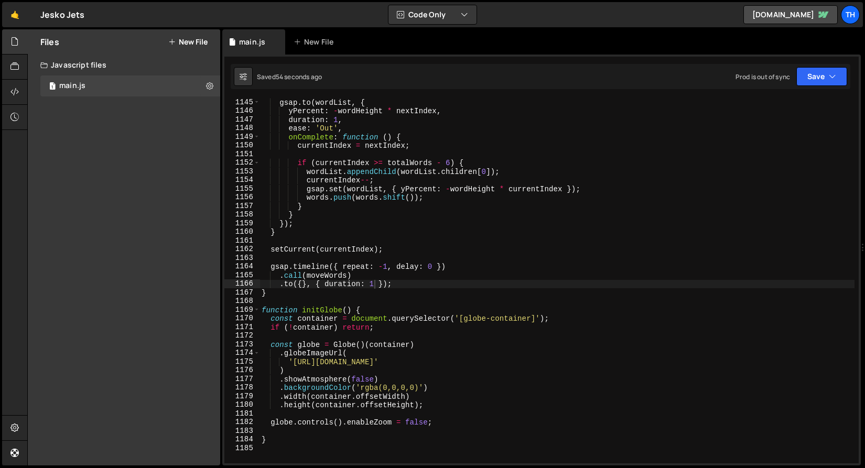
click at [374, 280] on div "gsap . to ( wordList , { yPercent : - wordHeight * nextIndex , duration : 1 , e…" at bounding box center [557, 289] width 595 height 382
click at [374, 283] on div "gsap . to ( wordList , { yPercent : - wordHeight * nextIndex , duration : 1 , e…" at bounding box center [557, 289] width 595 height 382
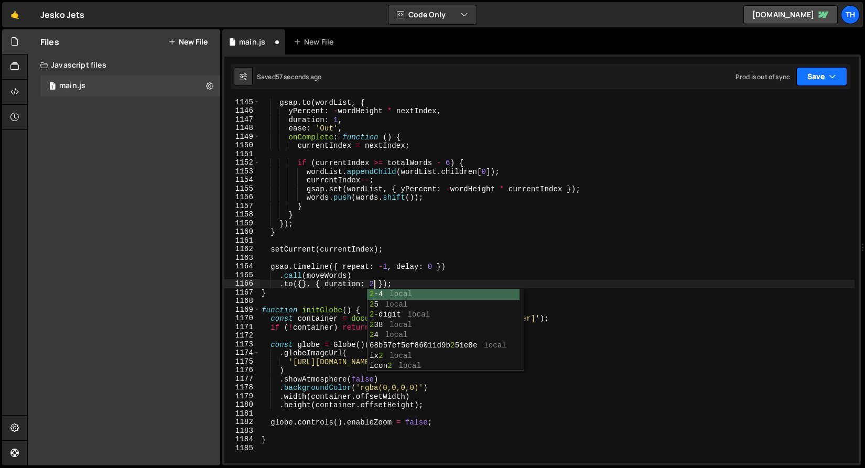
click at [829, 79] on icon "button" at bounding box center [832, 76] width 7 height 10
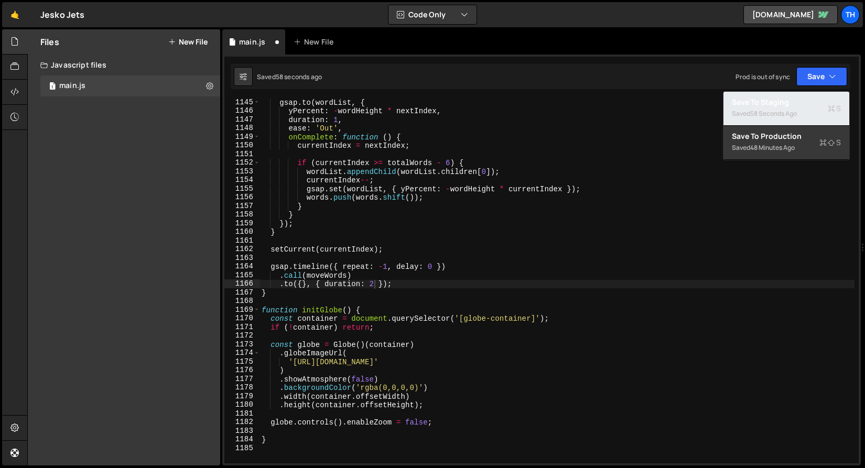
drag, startPoint x: 820, startPoint y: 106, endPoint x: 800, endPoint y: 107, distance: 19.9
click at [820, 107] on div "Save to Staging S" at bounding box center [786, 102] width 109 height 10
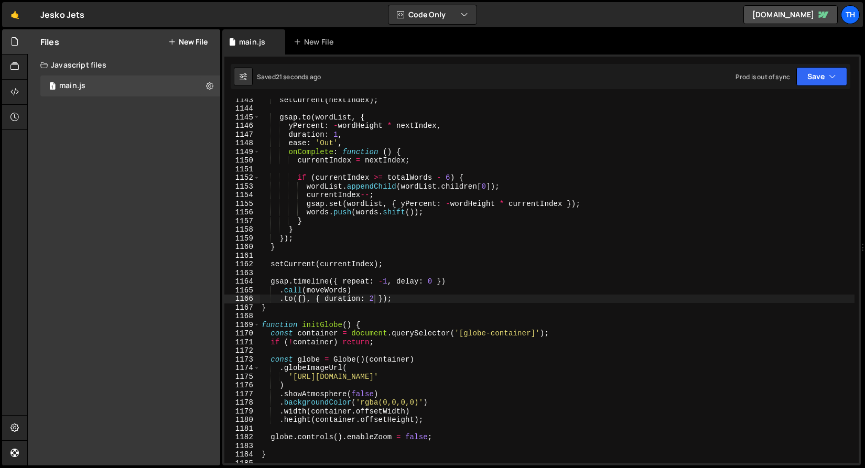
scroll to position [0, 5]
click at [338, 134] on div "setCurrent ( nextIndex ) ; gsap . to ( wordList , { yPercent : - wordHeight * n…" at bounding box center [557, 286] width 595 height 382
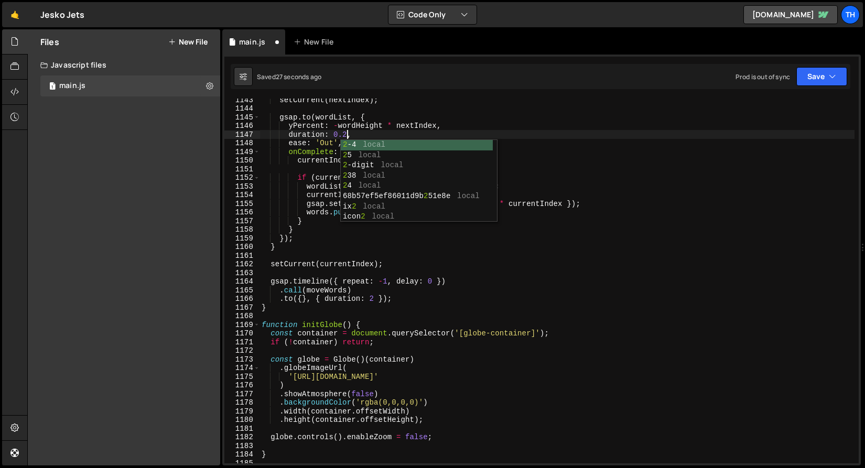
click at [381, 297] on div "setCurrent ( nextIndex ) ; gsap . to ( wordList , { yPercent : - wordHeight * n…" at bounding box center [557, 286] width 595 height 382
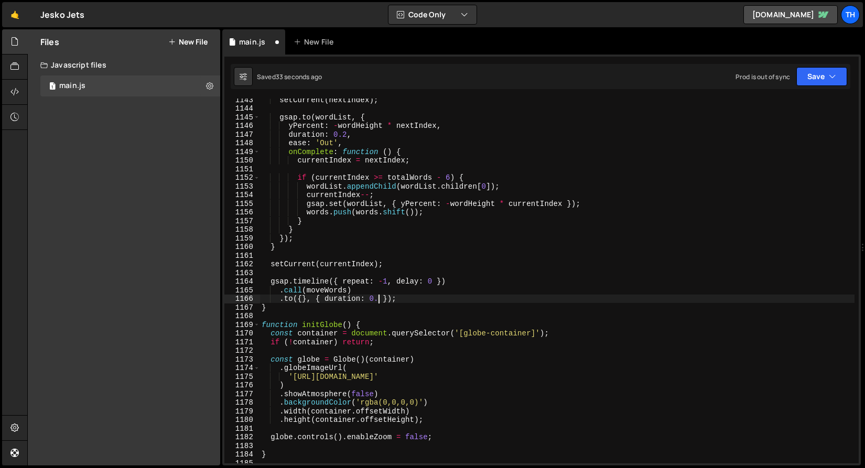
scroll to position [0, 8]
click at [830, 89] on div "Saved 37 seconds ago Prod is out of sync Upgrade to Edit Save Save to Staging S…" at bounding box center [541, 76] width 620 height 25
click at [830, 82] on button "Save" at bounding box center [822, 76] width 51 height 19
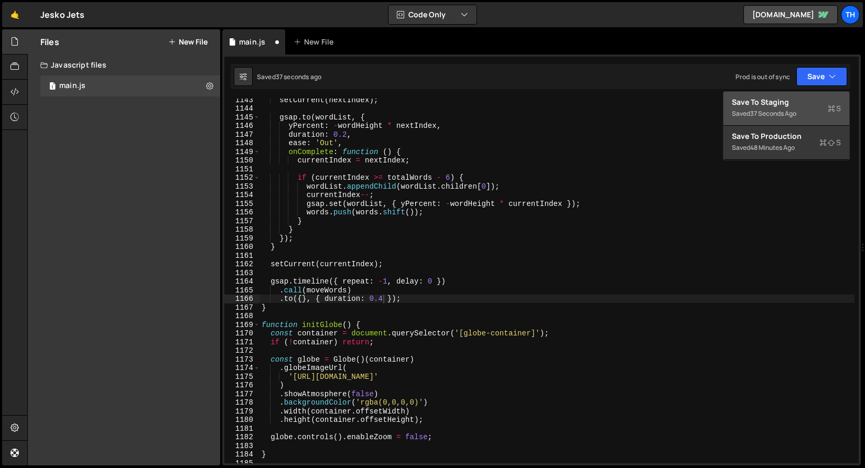
click at [797, 106] on div "Save to Staging S" at bounding box center [786, 102] width 109 height 10
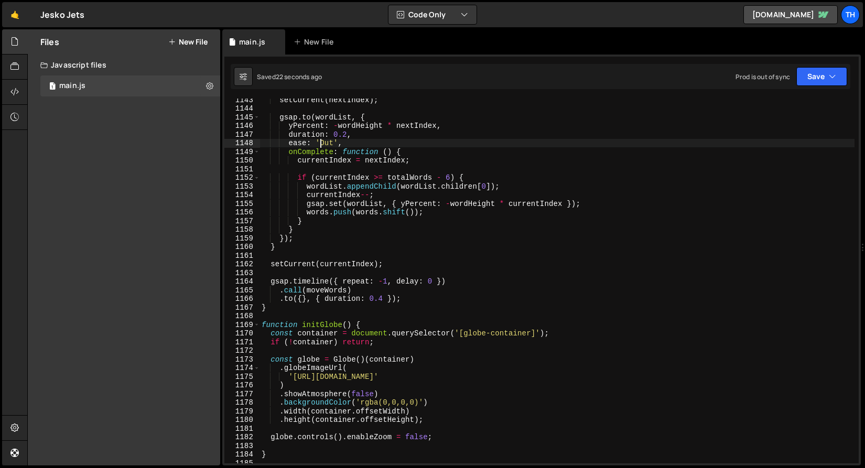
click at [321, 141] on div "setCurrent ( nextIndex ) ; gsap . to ( wordList , { yPercent : - wordHeight * n…" at bounding box center [557, 286] width 595 height 382
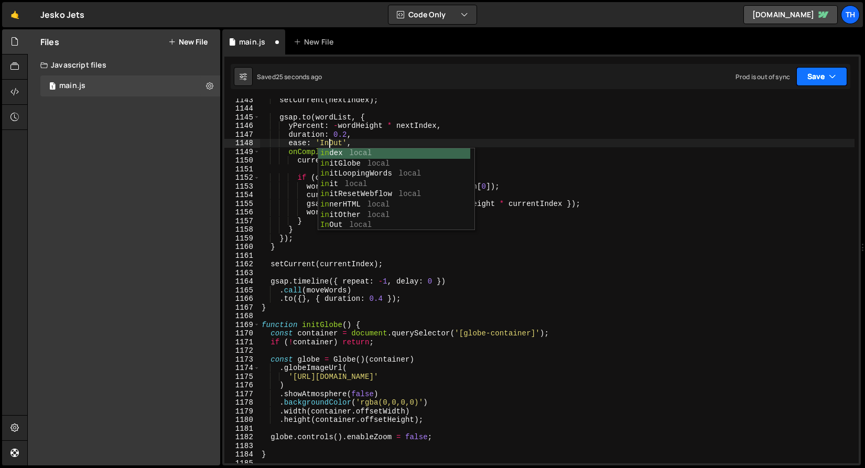
click at [844, 83] on button "Save" at bounding box center [822, 76] width 51 height 19
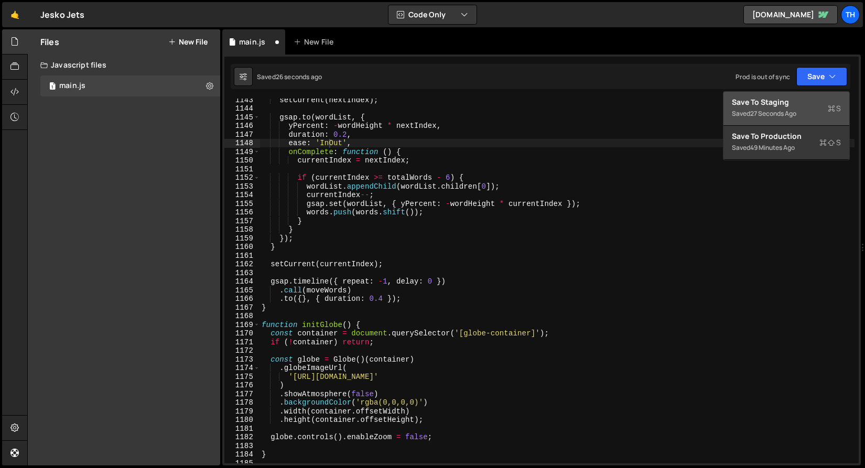
click at [828, 97] on button "Save to Staging S Saved 27 seconds ago" at bounding box center [787, 109] width 126 height 34
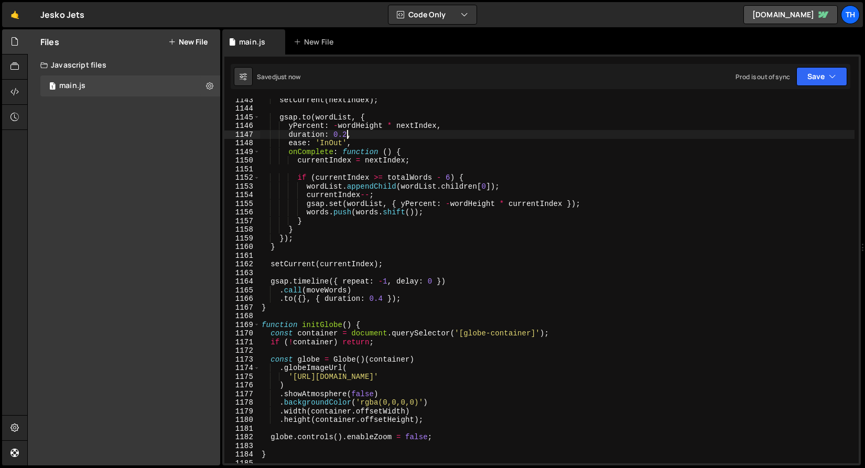
click at [346, 133] on div "setCurrent ( nextIndex ) ; gsap . to ( wordList , { yPercent : - wordHeight * n…" at bounding box center [557, 286] width 595 height 382
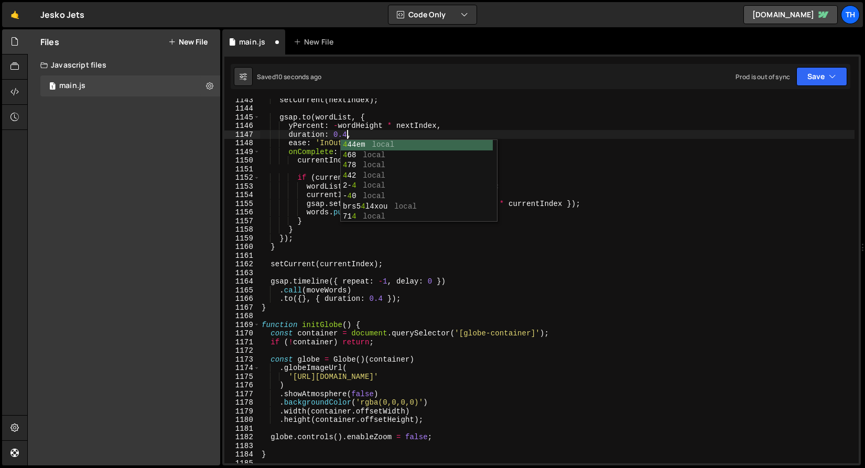
scroll to position [0, 6]
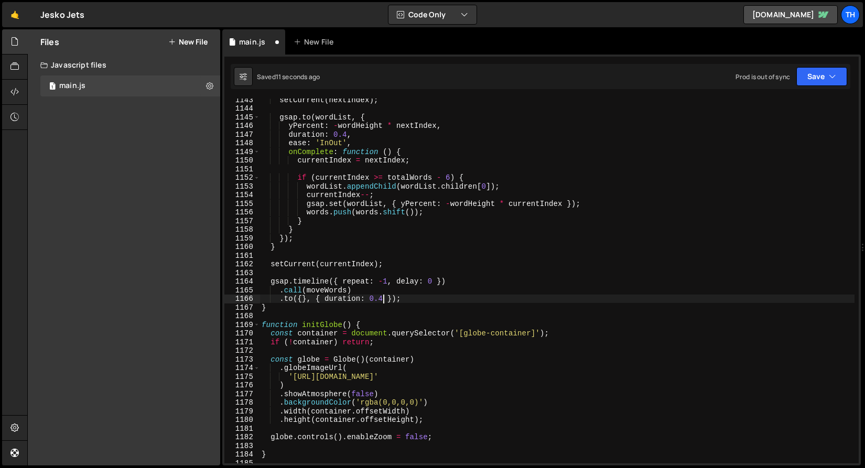
click at [384, 299] on div "setCurrent ( nextIndex ) ; gsap . to ( wordList , { yPercent : - wordHeight * n…" at bounding box center [557, 286] width 595 height 382
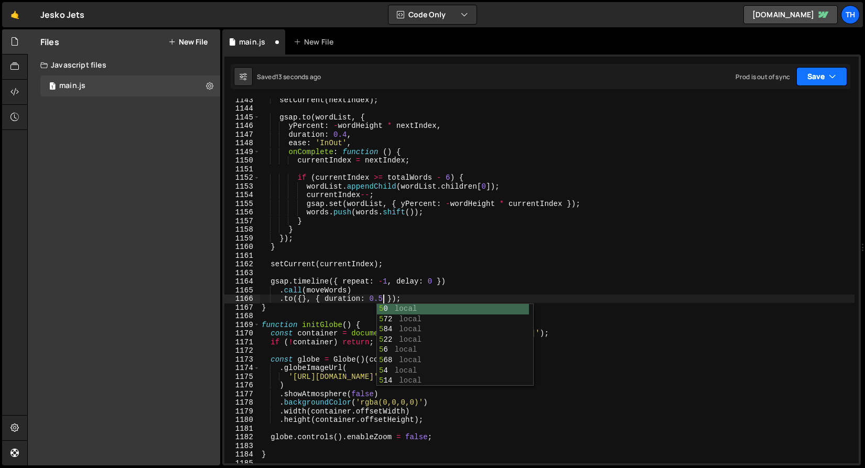
click at [817, 82] on button "Save" at bounding box center [822, 76] width 51 height 19
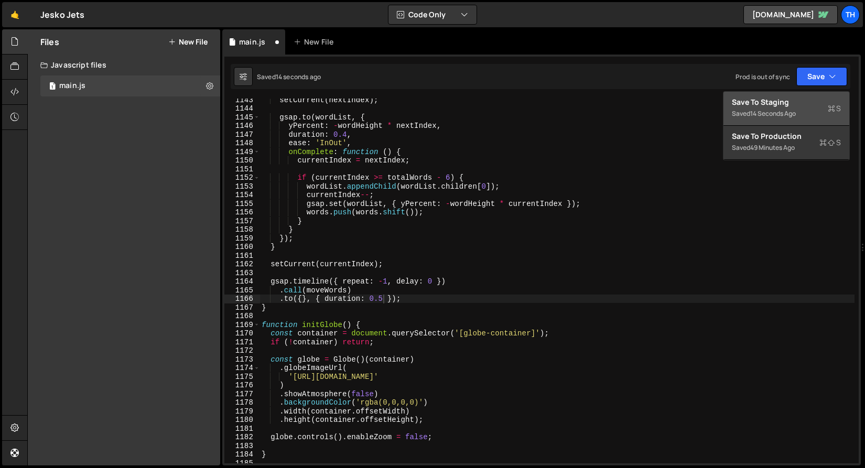
click at [805, 97] on button "Save to Staging S Saved 14 seconds ago" at bounding box center [787, 109] width 126 height 34
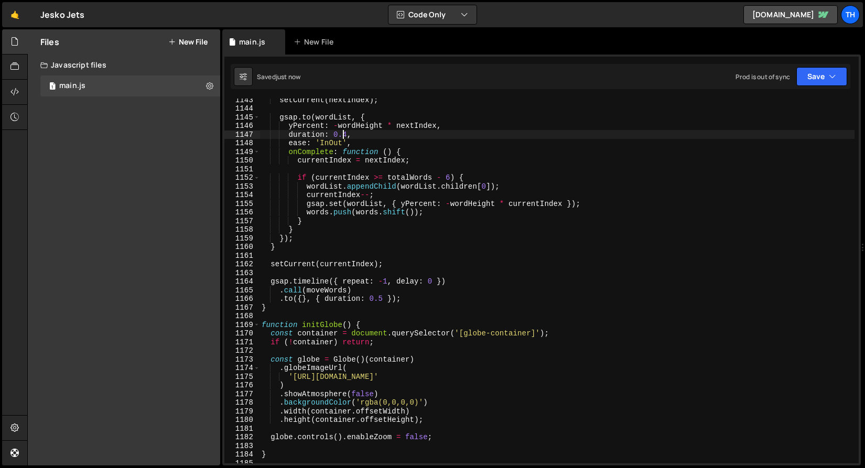
click at [345, 133] on div "setCurrent ( nextIndex ) ; gsap . to ( wordList , { yPercent : - wordHeight * n…" at bounding box center [557, 286] width 595 height 382
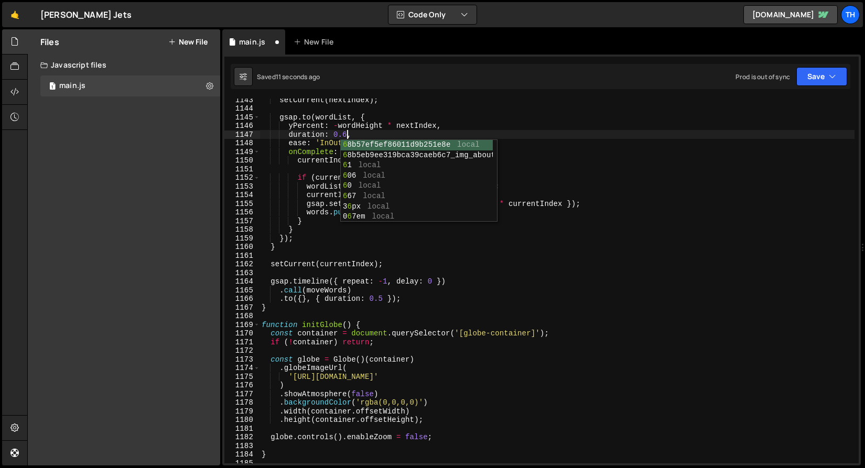
click at [383, 299] on div "setCurrent ( nextIndex ) ; gsap . to ( wordList , { yPercent : - wordHeight * n…" at bounding box center [557, 286] width 595 height 382
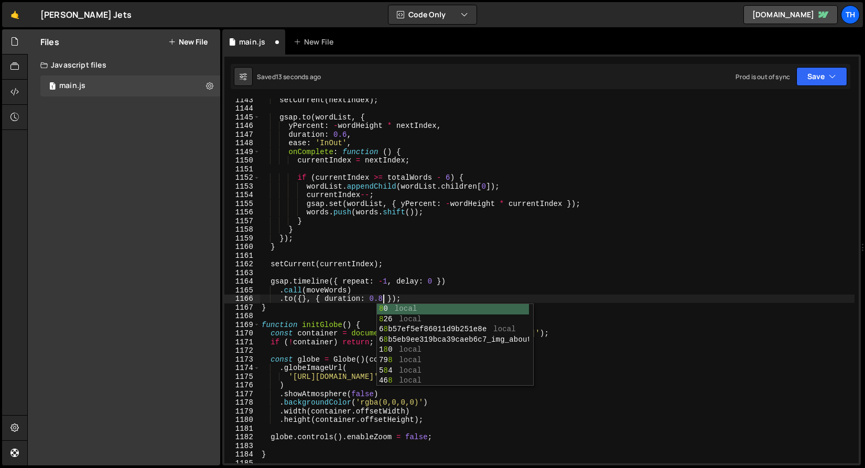
scroll to position [0, 8]
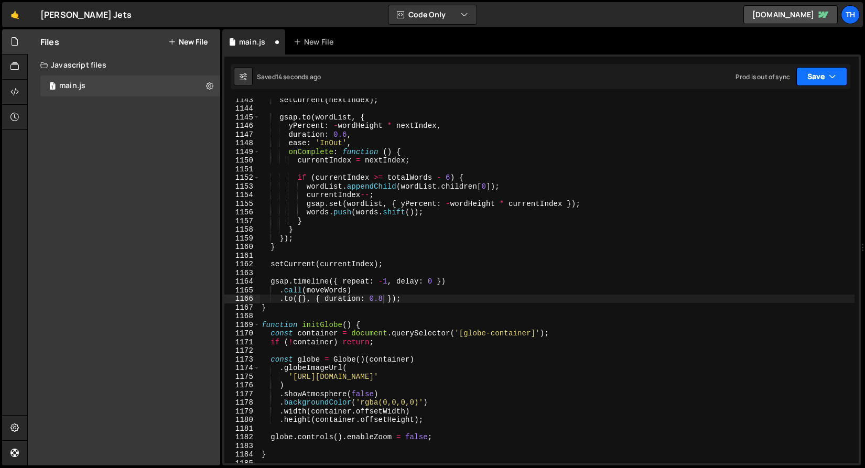
click at [831, 69] on button "Save" at bounding box center [822, 76] width 51 height 19
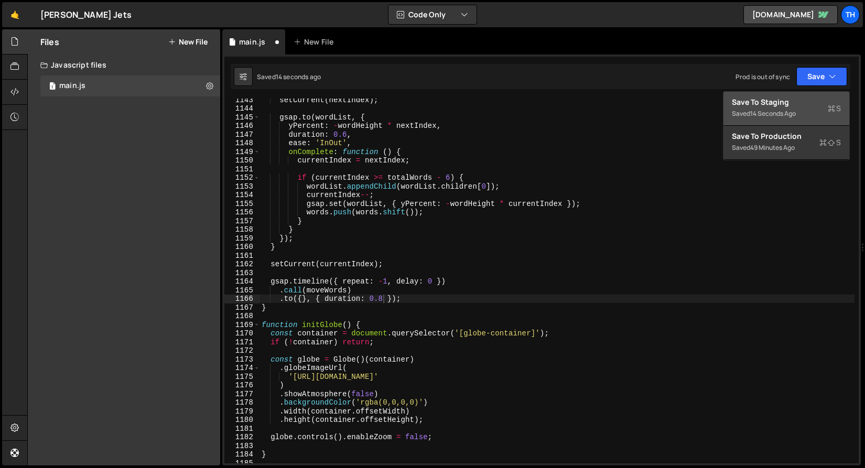
click at [801, 95] on button "Save to Staging S Saved 14 seconds ago" at bounding box center [787, 109] width 126 height 34
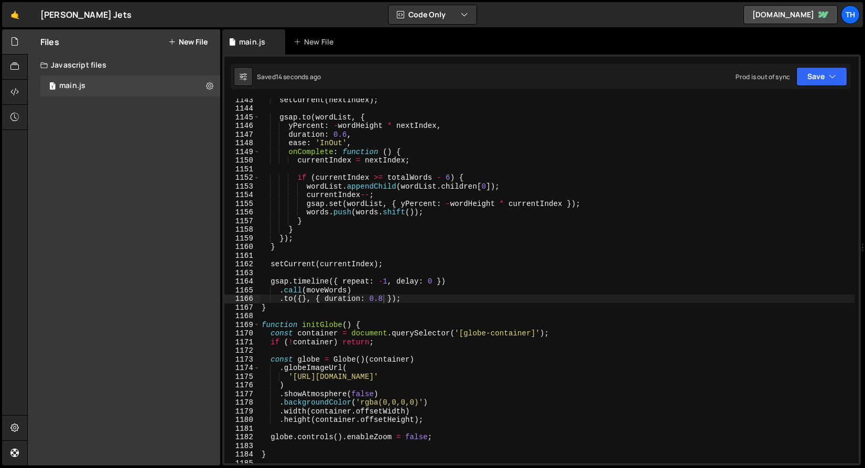
click at [347, 135] on div "setCurrent ( nextIndex ) ; gsap . to ( wordList , { yPercent : - wordHeight * n…" at bounding box center [557, 286] width 595 height 382
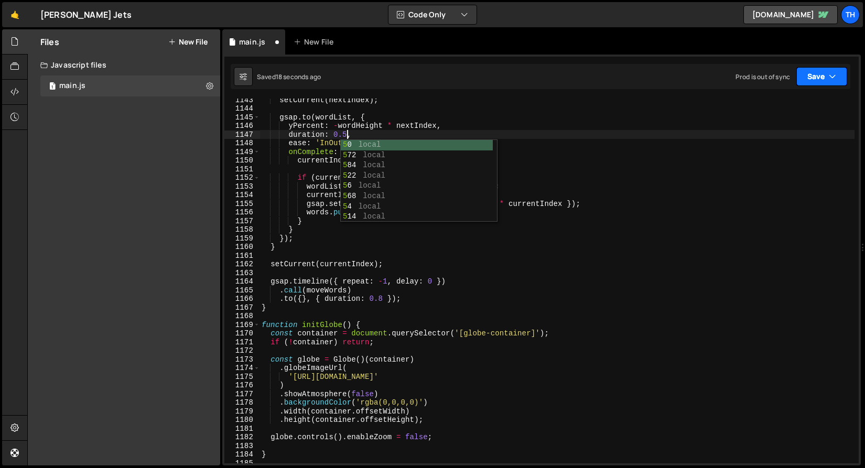
click at [816, 77] on button "Save" at bounding box center [822, 76] width 51 height 19
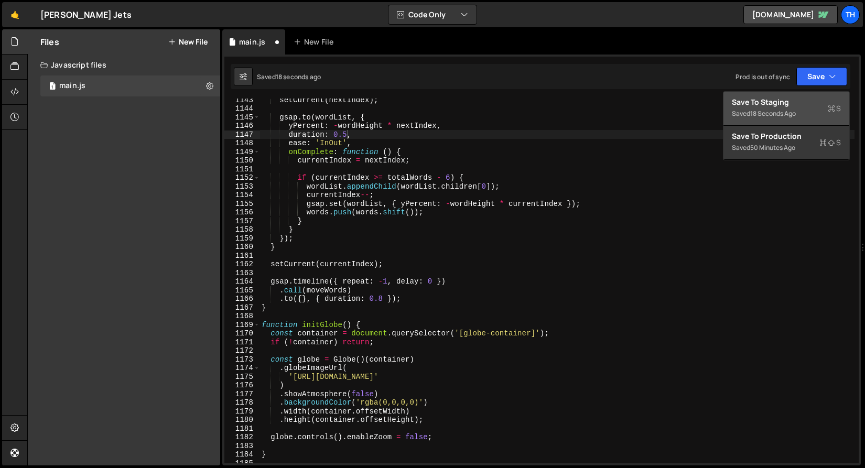
click at [791, 106] on div "Save to Staging S" at bounding box center [786, 102] width 109 height 10
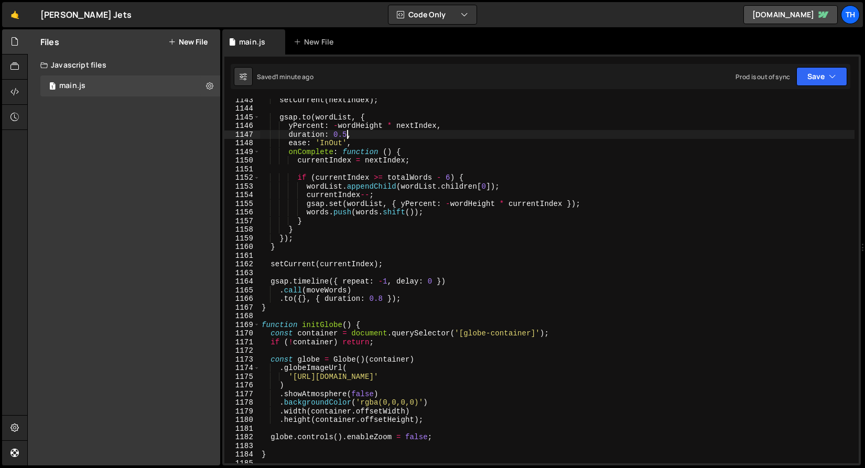
click at [347, 136] on div "setCurrent ( nextIndex ) ; gsap . to ( wordList , { yPercent : - wordHeight * n…" at bounding box center [557, 286] width 595 height 382
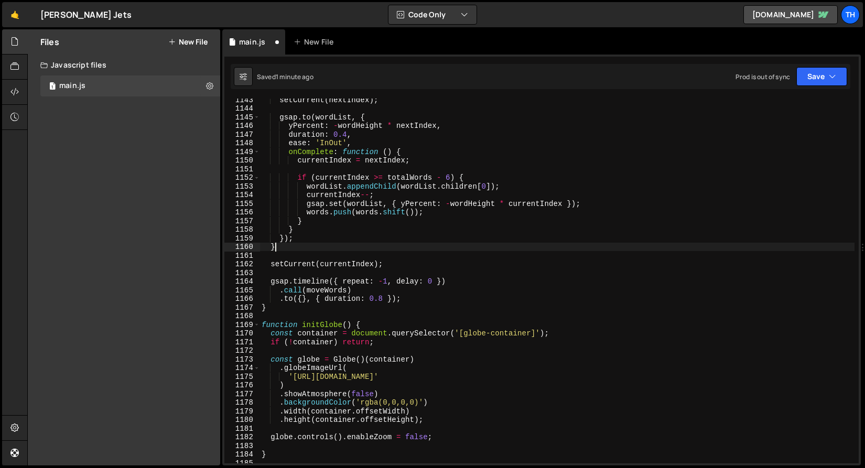
click at [519, 244] on div "setCurrent ( nextIndex ) ; gsap . to ( wordList , { yPercent : - wordHeight * n…" at bounding box center [557, 286] width 595 height 382
click at [384, 302] on div "setCurrent ( nextIndex ) ; gsap . to ( wordList , { yPercent : - wordHeight * n…" at bounding box center [557, 286] width 595 height 382
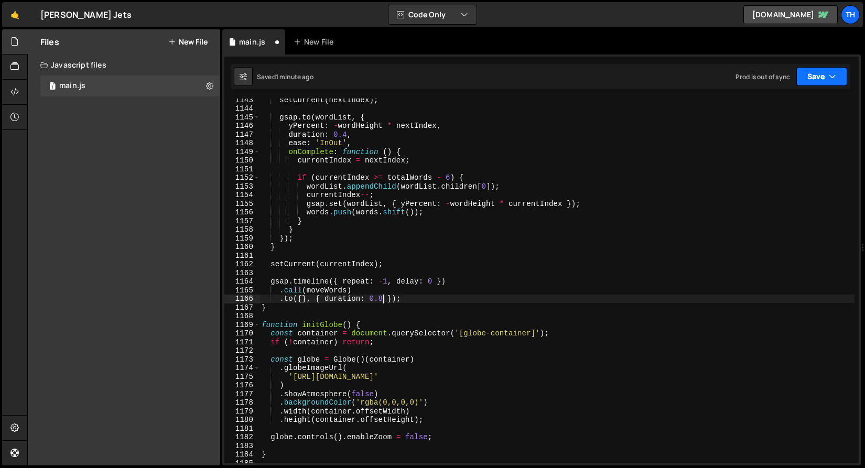
click at [839, 79] on button "Save" at bounding box center [822, 76] width 51 height 19
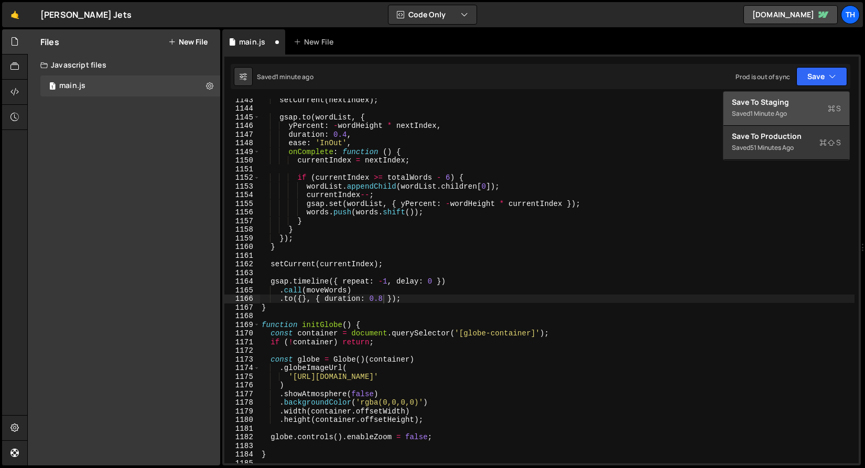
click at [823, 112] on div "Saved 1 minute ago" at bounding box center [786, 114] width 109 height 13
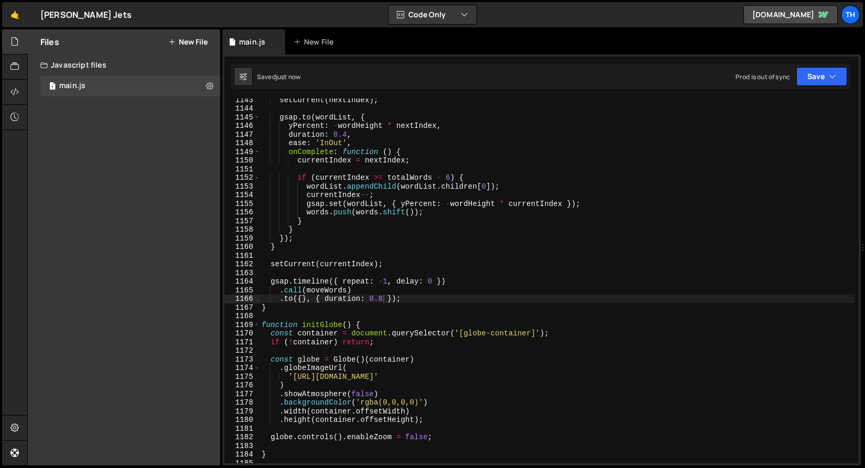
scroll to position [9898, 0]
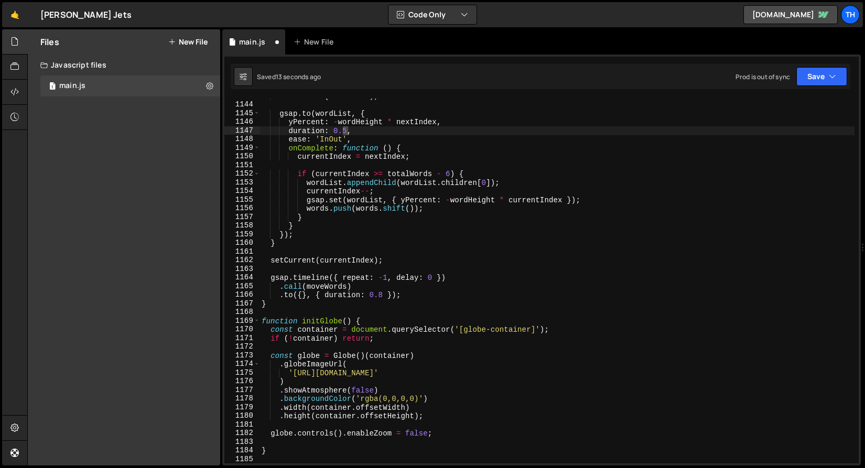
click at [345, 133] on div "setCurrent ( nextIndex ) ; gsap . to ( wordList , { yPercent : - wordHeight * n…" at bounding box center [557, 281] width 595 height 365
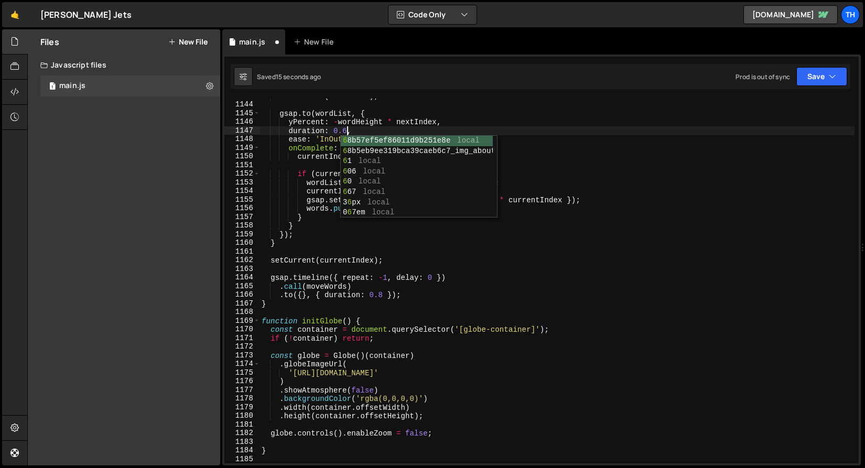
click at [327, 139] on div "setCurrent ( nextIndex ) ; gsap . to ( wordList , { yPercent : - wordHeight * n…" at bounding box center [557, 283] width 595 height 382
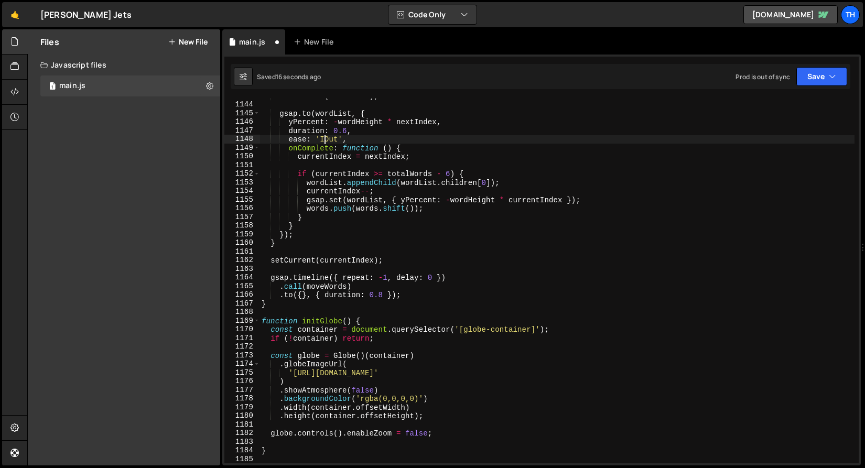
scroll to position [0, 5]
click at [829, 84] on button "Save" at bounding box center [822, 76] width 51 height 19
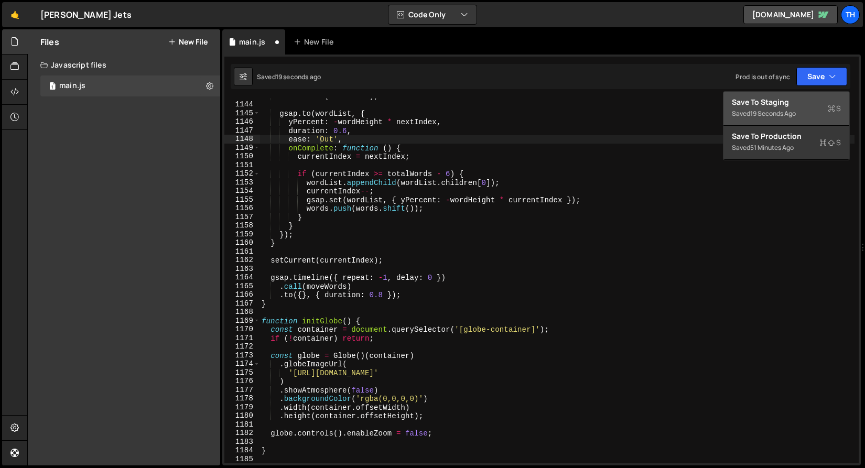
click at [777, 117] on div "19 seconds ago" at bounding box center [774, 113] width 46 height 9
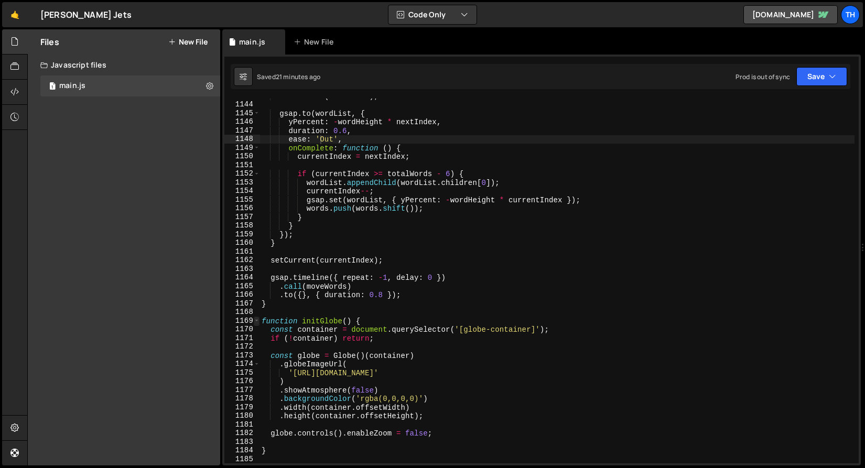
click at [258, 321] on span at bounding box center [257, 321] width 6 height 9
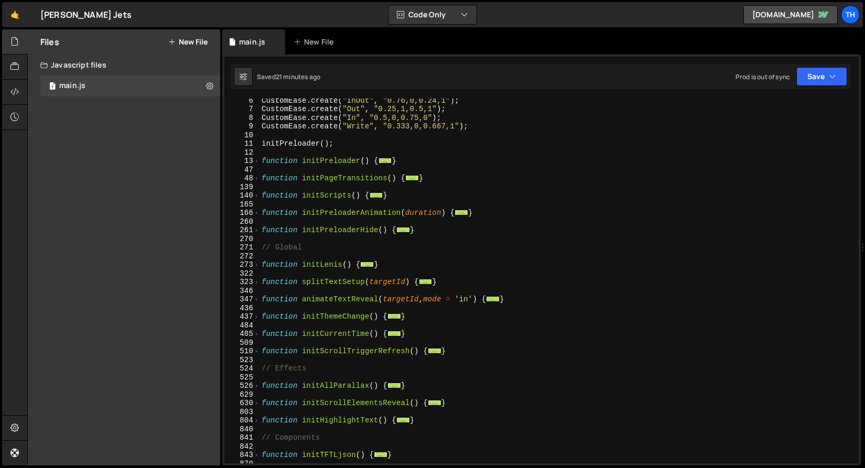
scroll to position [45, 0]
click at [255, 387] on span at bounding box center [257, 387] width 6 height 9
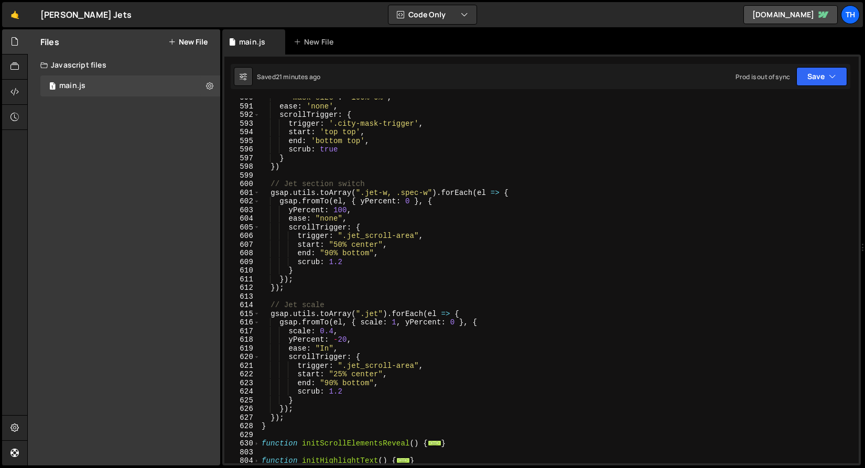
scroll to position [888, 0]
click at [340, 246] on div "'--mask-size' : '100% 0%' , ease : 'none' , scrollTrigger : { trigger : '.city-…" at bounding box center [557, 283] width 595 height 382
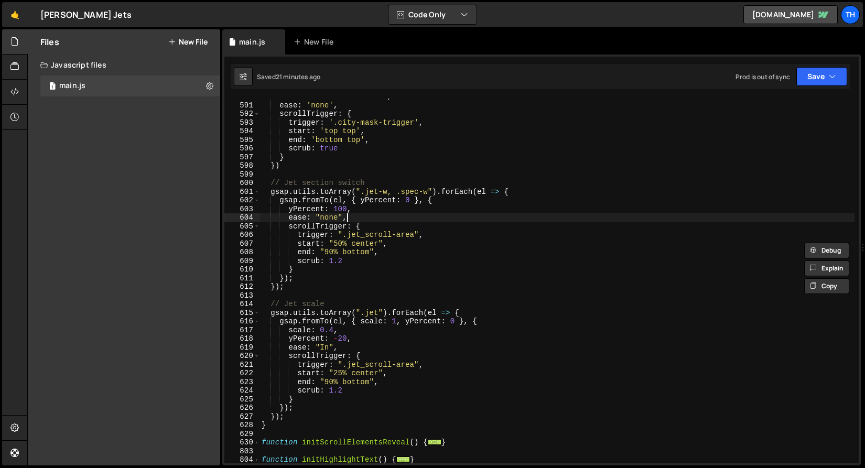
click at [377, 219] on div "'--mask-size' : '100% 0%' , ease : 'none' , scrollTrigger : { trigger : '.city-…" at bounding box center [557, 283] width 595 height 382
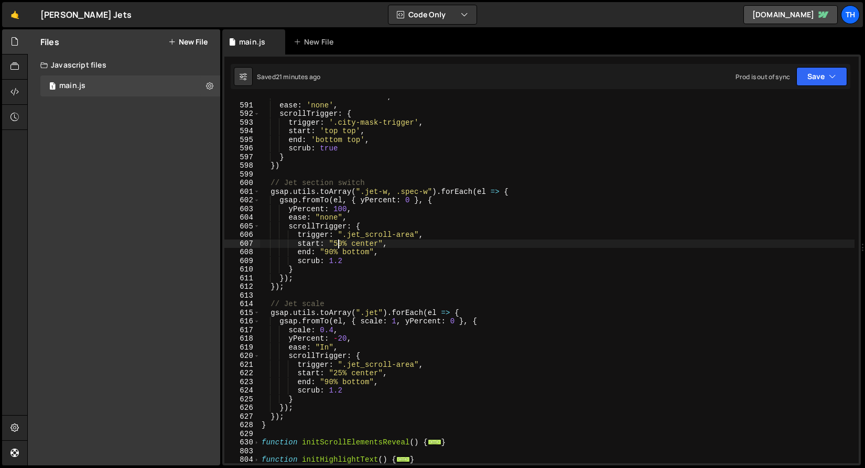
click at [339, 243] on div "'--mask-size' : '100% 0%' , ease : 'none' , scrollTrigger : { trigger : '.city-…" at bounding box center [557, 283] width 595 height 382
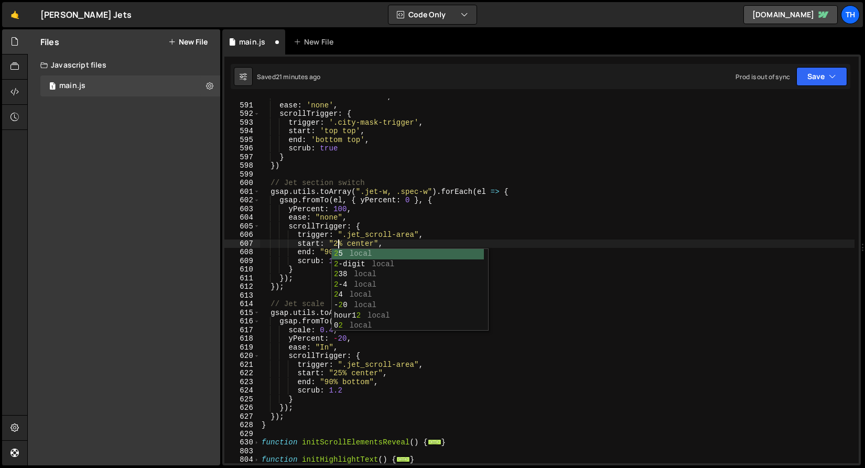
scroll to position [0, 5]
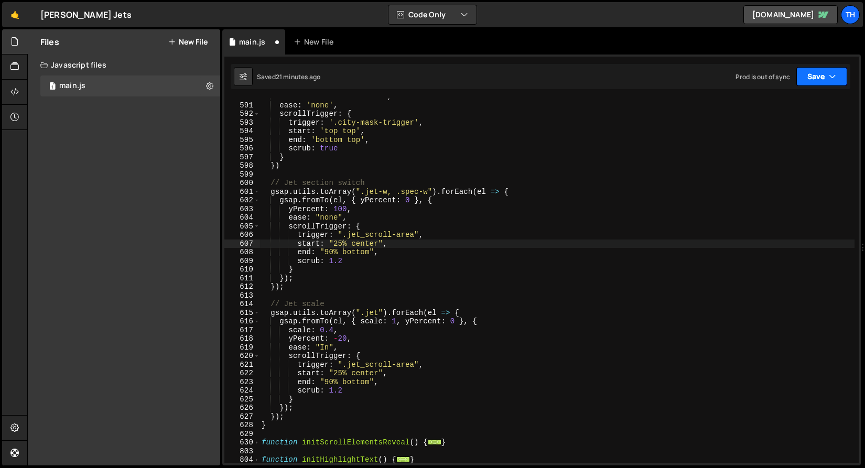
click at [815, 80] on button "Save" at bounding box center [822, 76] width 51 height 19
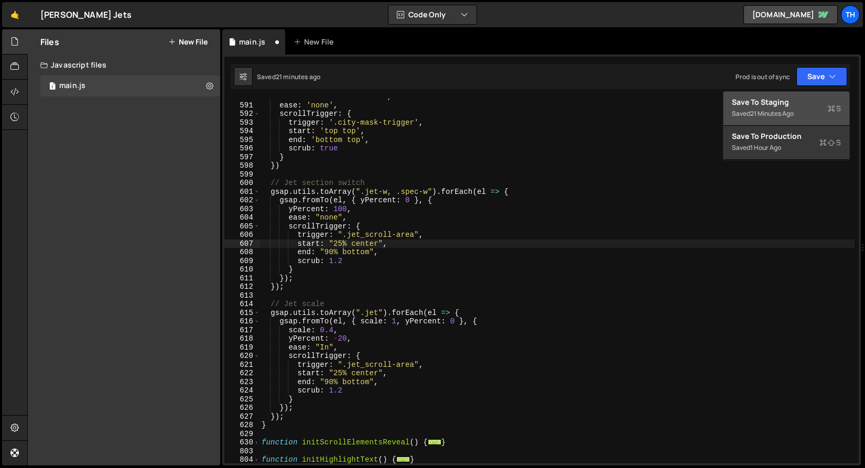
click at [807, 103] on div "Save to Staging S" at bounding box center [786, 102] width 109 height 10
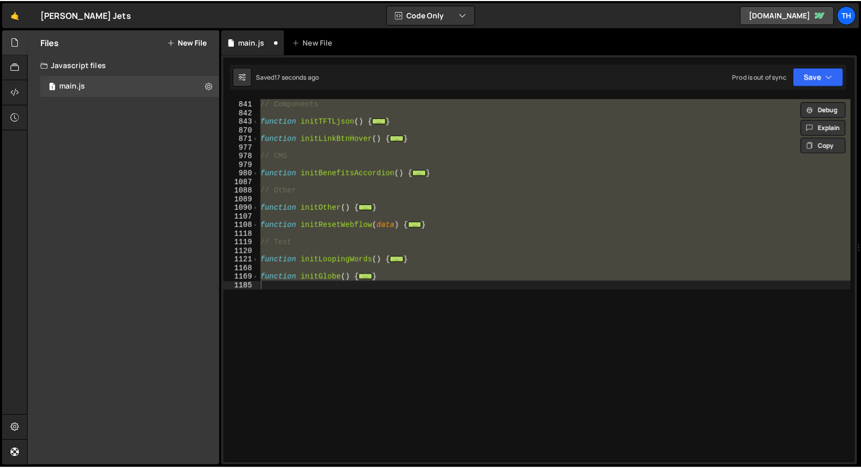
scroll to position [847, 0]
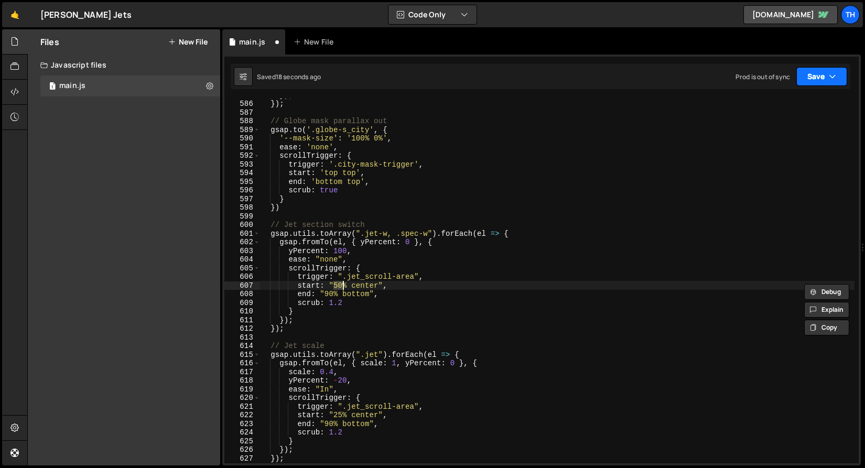
type textarea "start: "50% center","
click at [831, 84] on button "Save" at bounding box center [822, 76] width 51 height 19
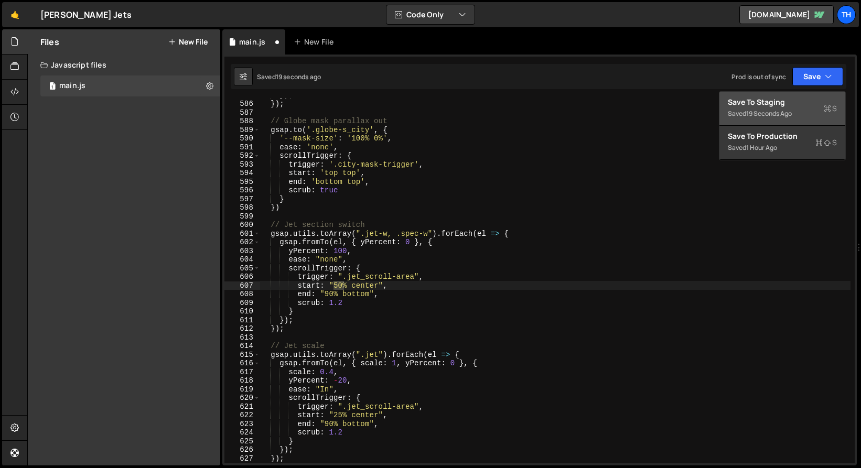
click at [810, 97] on div "Save to Staging S" at bounding box center [782, 102] width 109 height 10
